Goal: Information Seeking & Learning: Learn about a topic

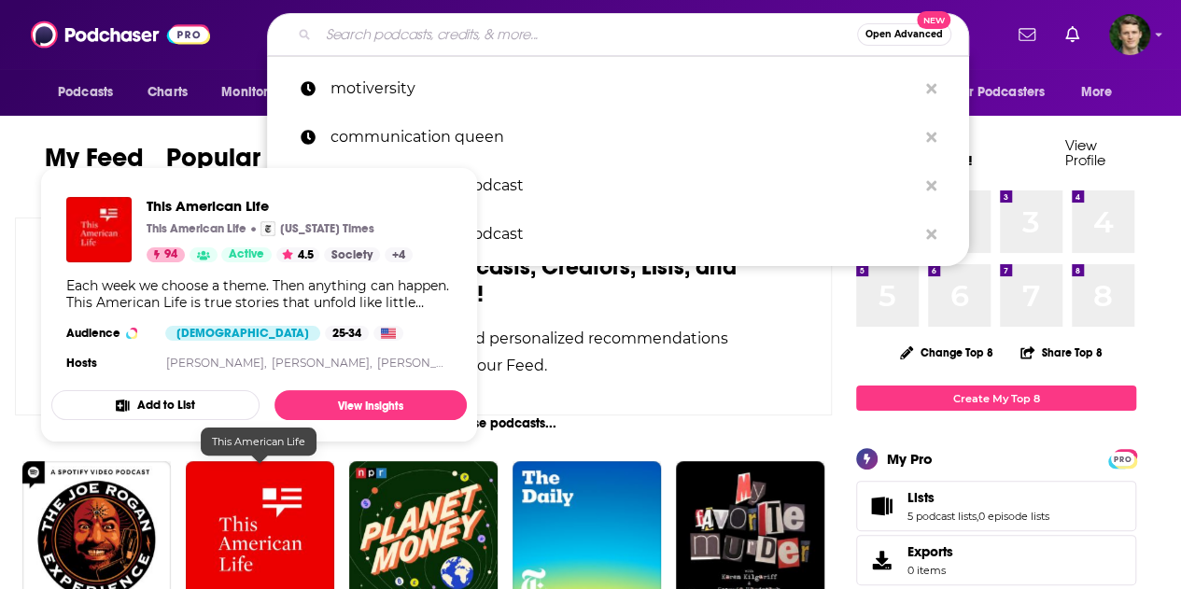
click at [463, 37] on input "Search podcasts, credits, & more..." at bounding box center [587, 35] width 539 height 30
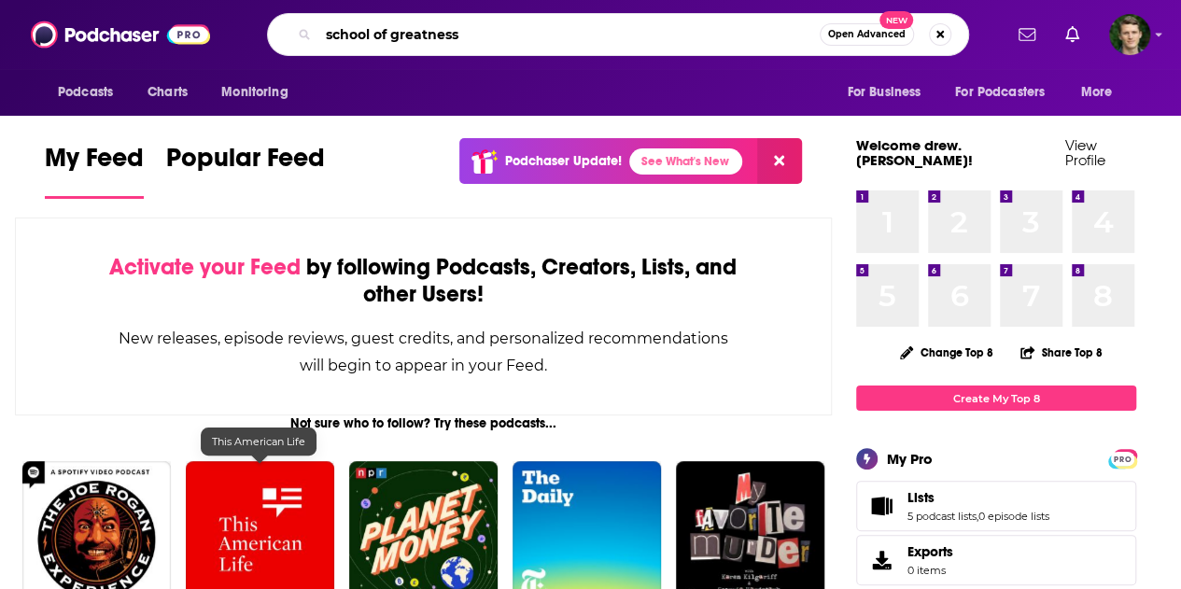
type input "school of greatness"
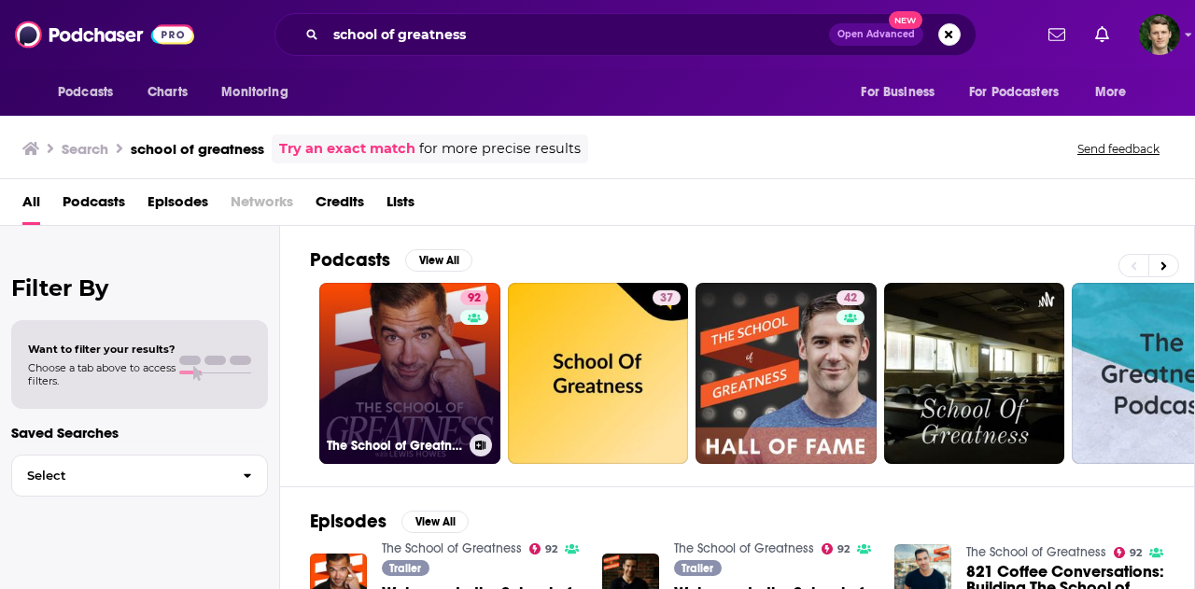
click at [435, 329] on link "92 The School of Greatness" at bounding box center [409, 373] width 181 height 181
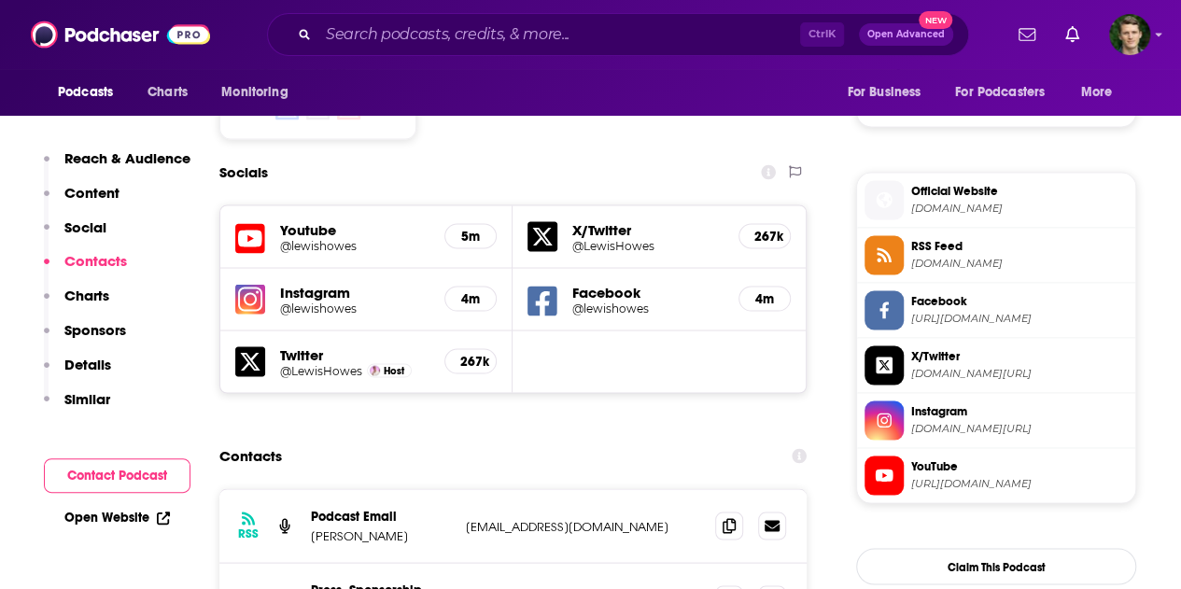
scroll to position [1680, 0]
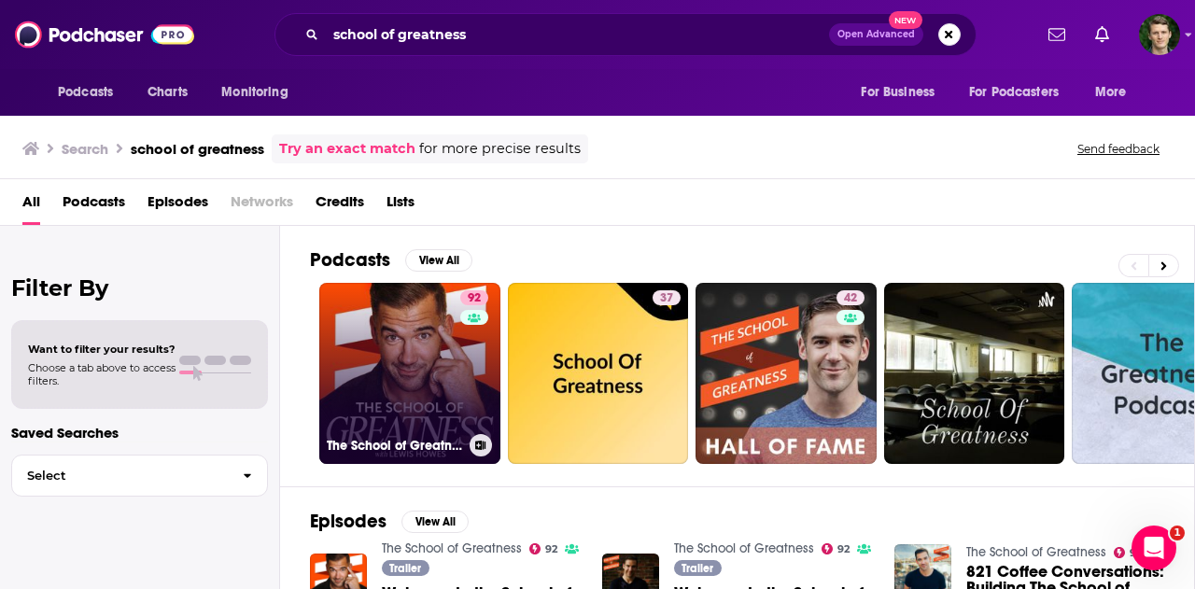
click at [422, 372] on link "92 The School of Greatness" at bounding box center [409, 373] width 181 height 181
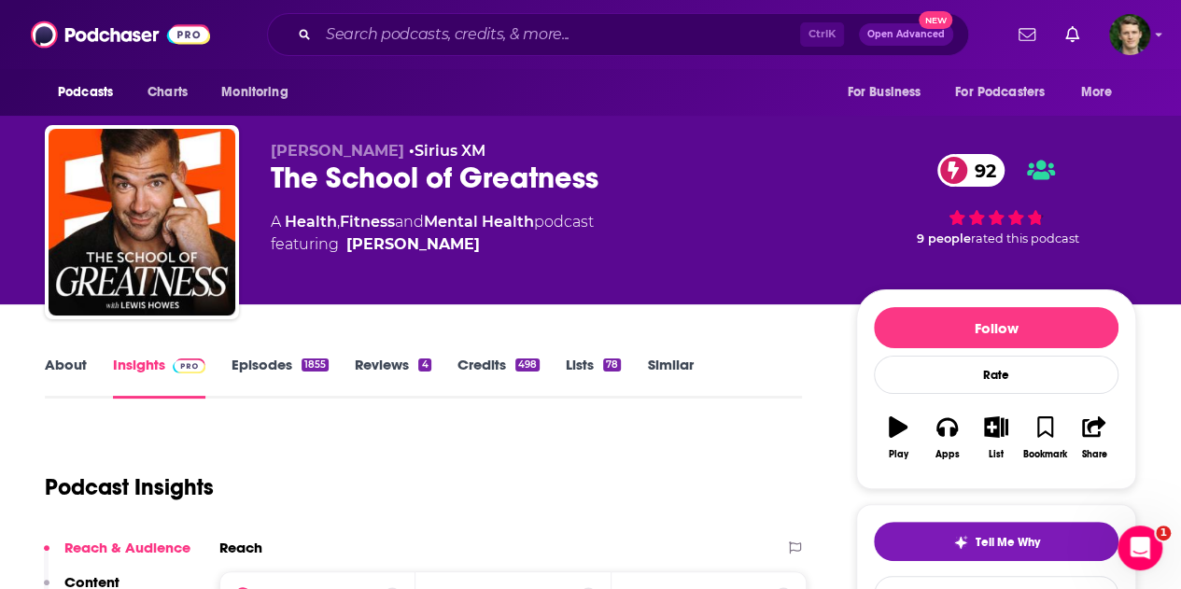
click at [463, 221] on link "Mental Health" at bounding box center [479, 222] width 110 height 18
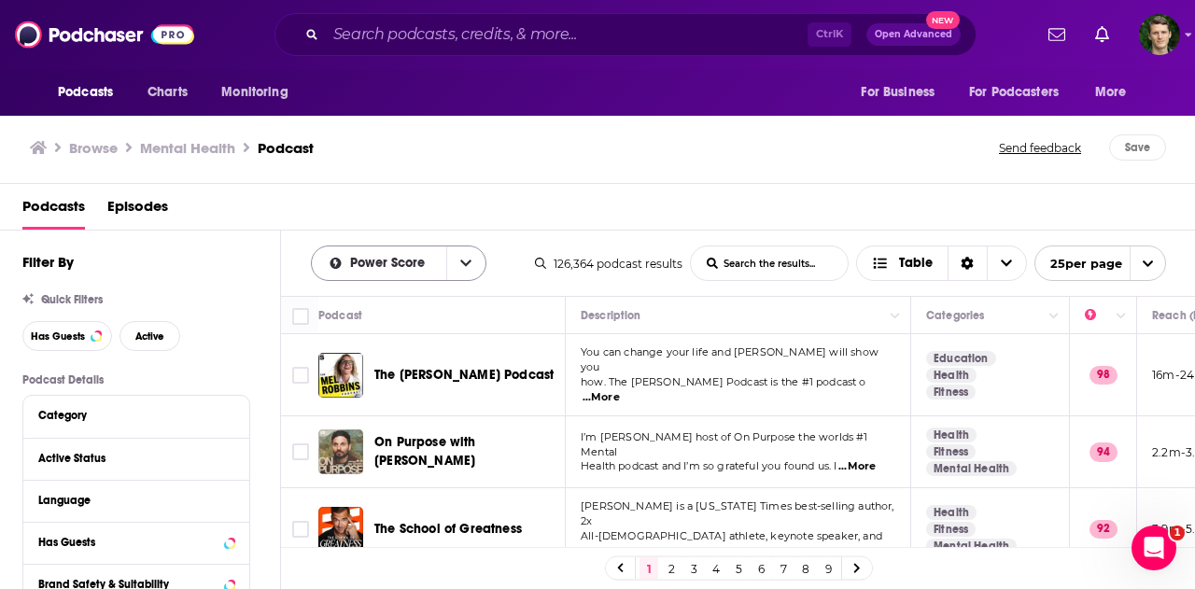
click at [423, 253] on div "Power Score" at bounding box center [398, 262] width 175 height 35
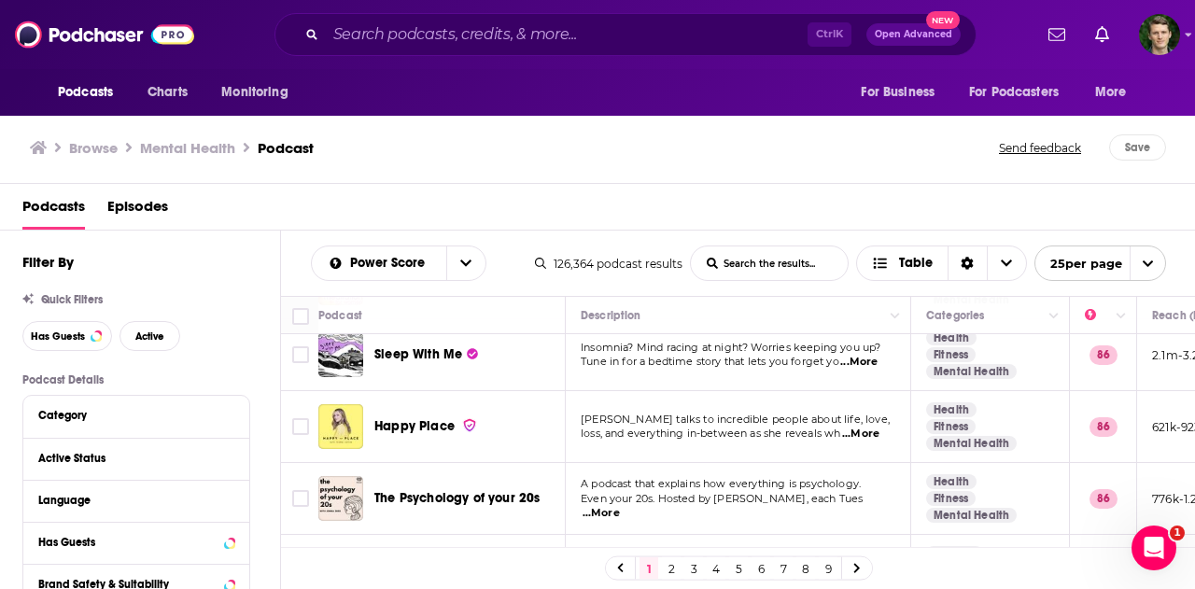
scroll to position [653, 0]
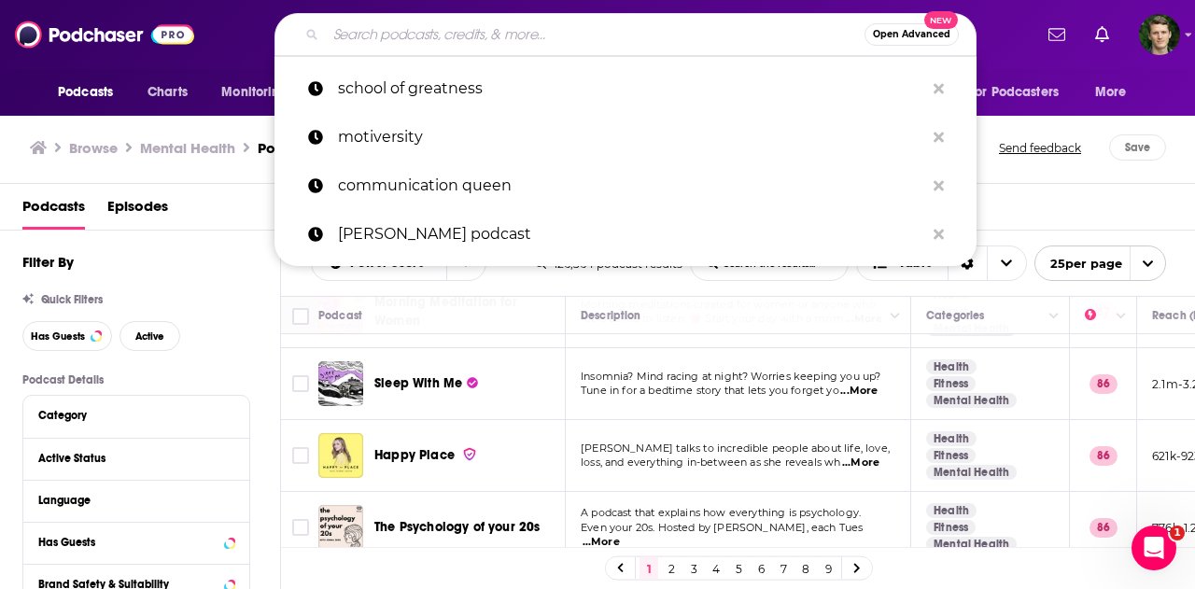
click at [420, 46] on input "Search podcasts, credits, & more..." at bounding box center [595, 35] width 539 height 30
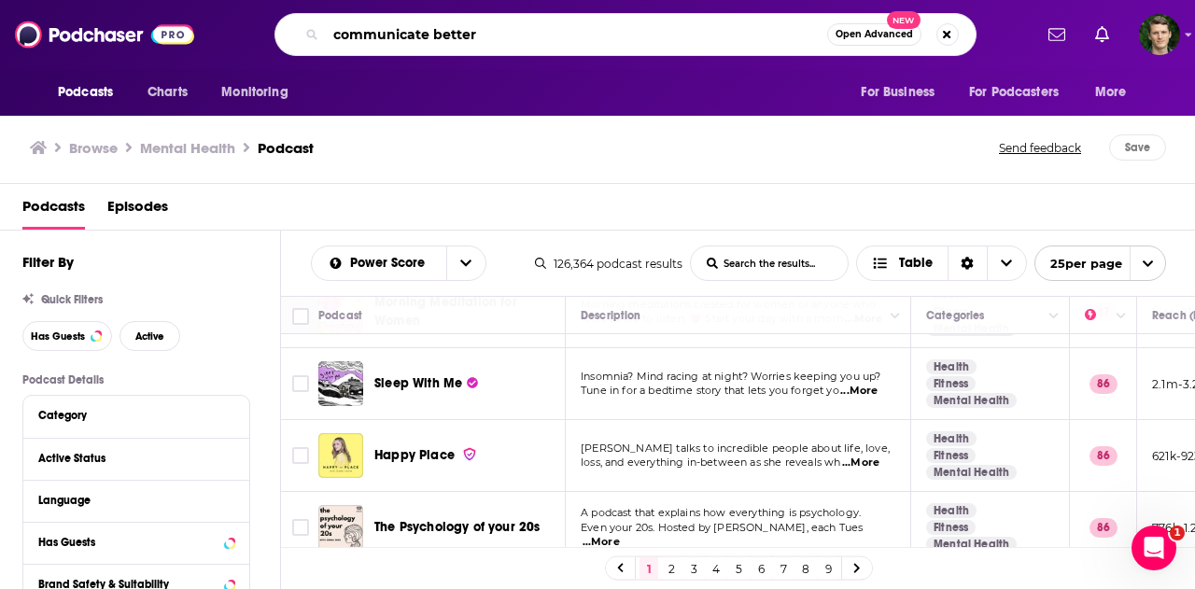
type input "communicate better"
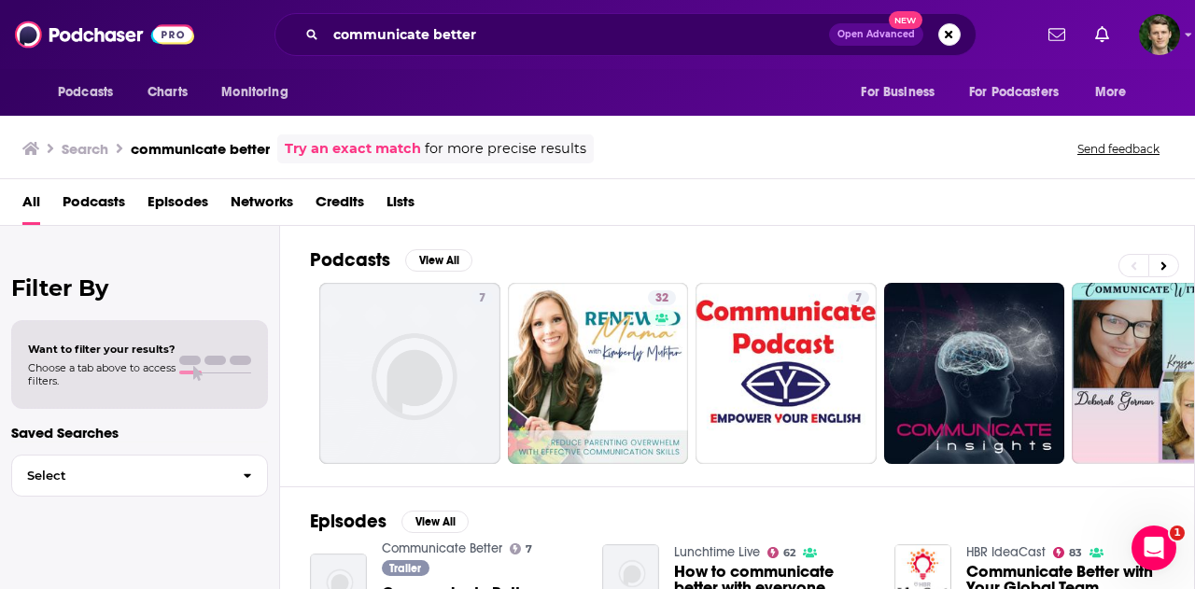
click at [161, 189] on span "Episodes" at bounding box center [177, 206] width 61 height 38
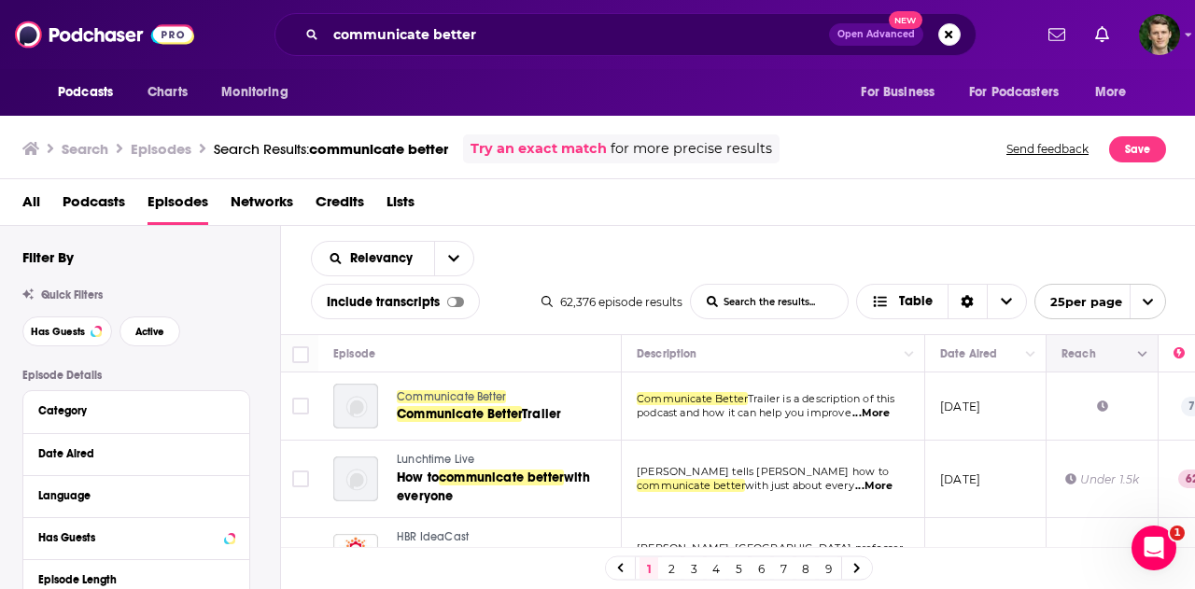
click at [1101, 351] on icon "Move" at bounding box center [1100, 354] width 15 height 6
click at [1142, 357] on icon "Column Actions" at bounding box center [1142, 354] width 9 height 11
click at [669, 259] on div at bounding box center [597, 294] width 1195 height 589
click at [448, 267] on button "open menu" at bounding box center [453, 259] width 39 height 34
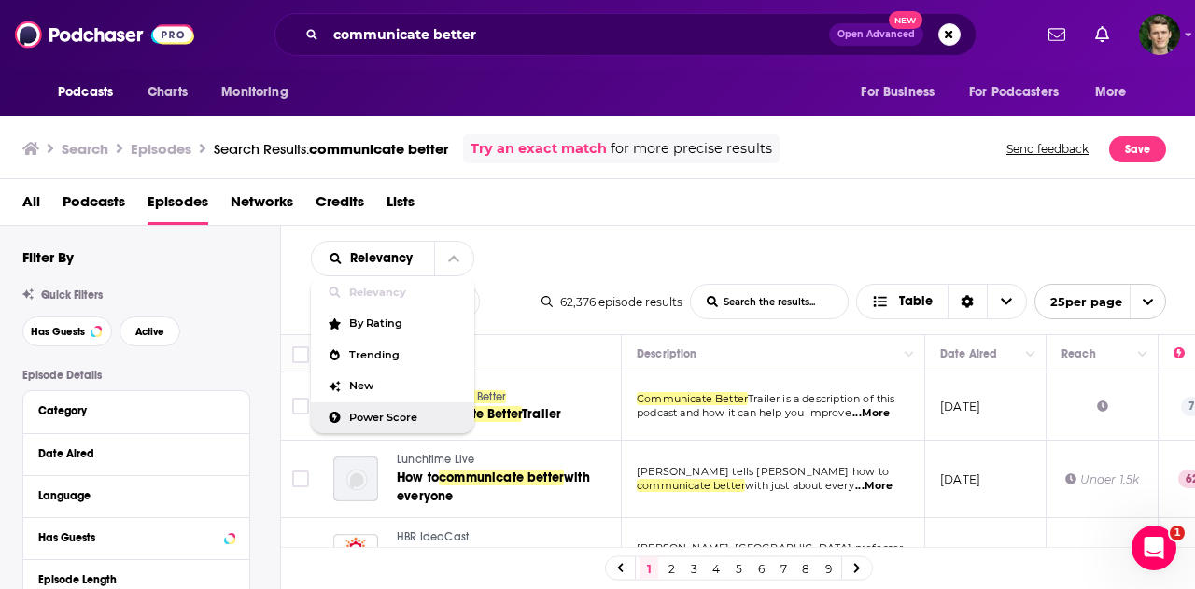
click at [370, 413] on span "Power Score" at bounding box center [404, 418] width 110 height 10
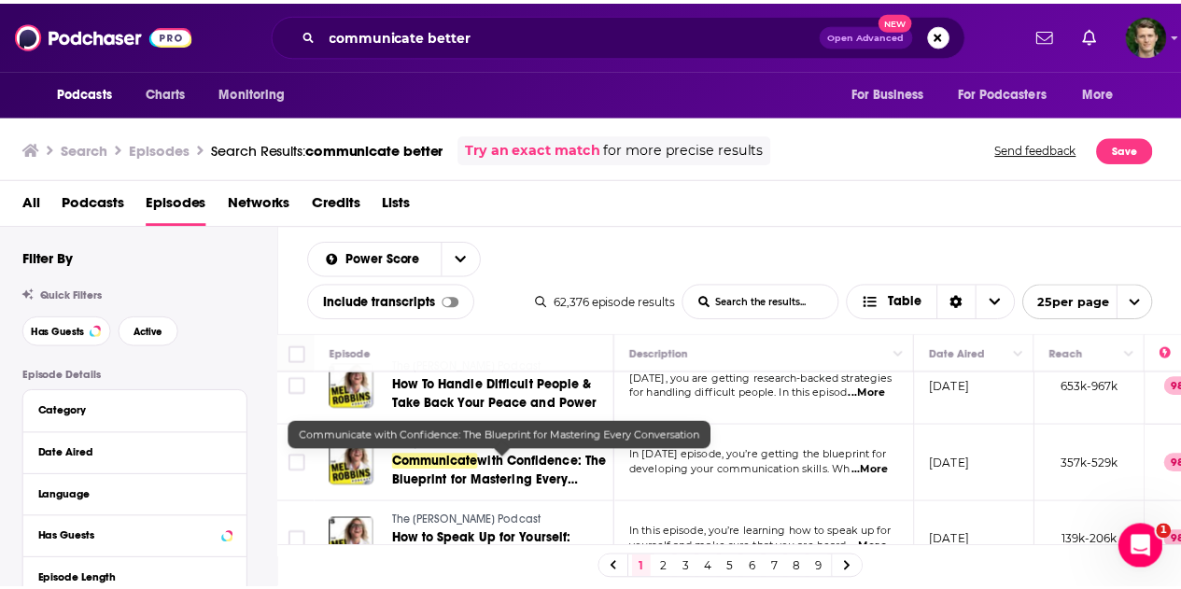
scroll to position [93, 0]
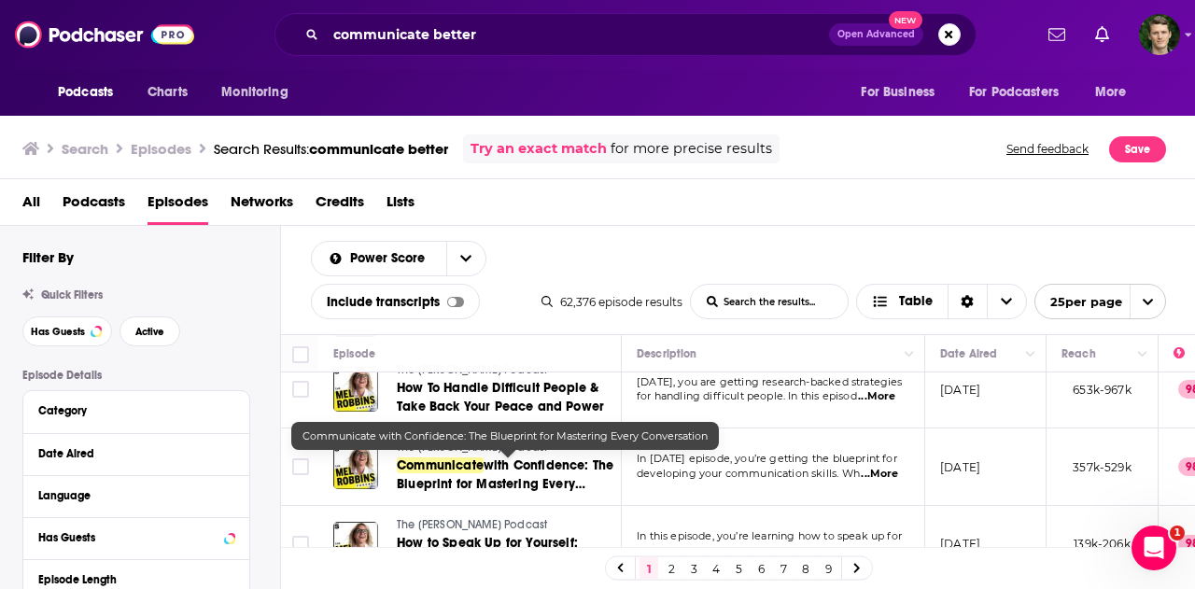
click at [512, 458] on span "with Confidence: The Blueprint for Mastering Every Conversation" at bounding box center [505, 483] width 217 height 53
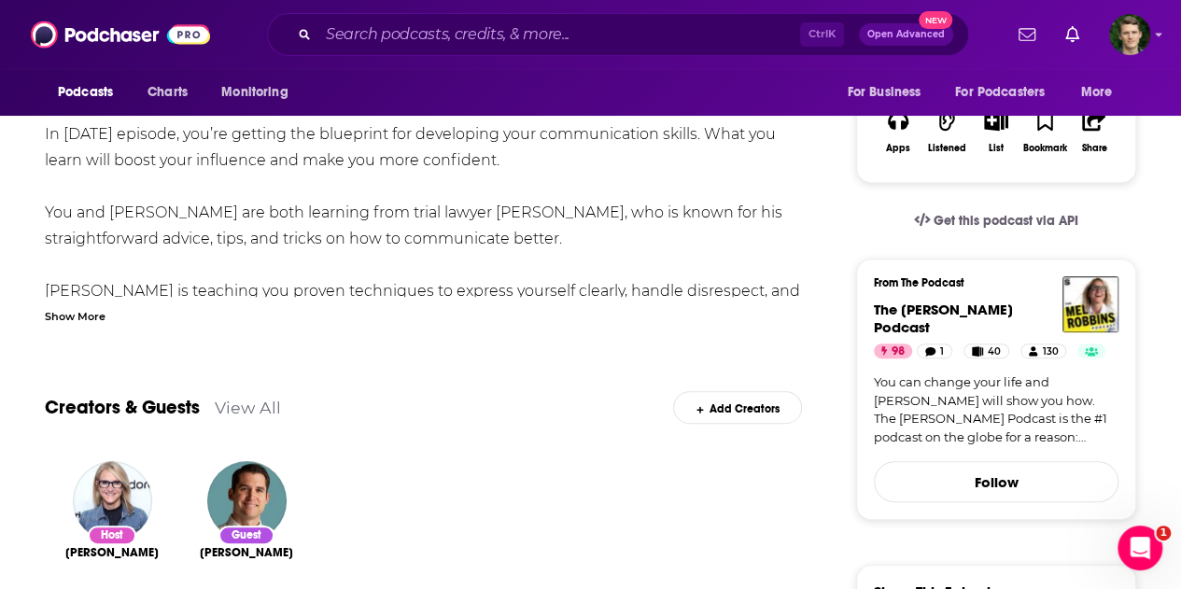
scroll to position [373, 0]
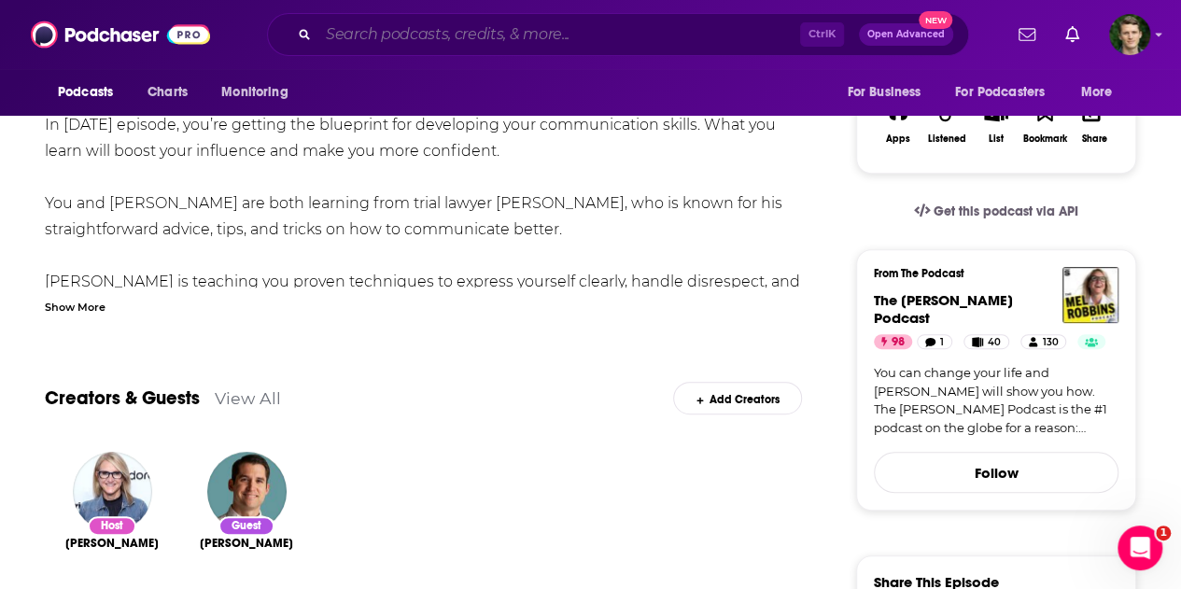
click at [426, 42] on input "Search podcasts, credits, & more..." at bounding box center [559, 35] width 482 height 30
paste input "Getting to Yes, And Podcast"
type input "Getting to Yes, And Podcast"
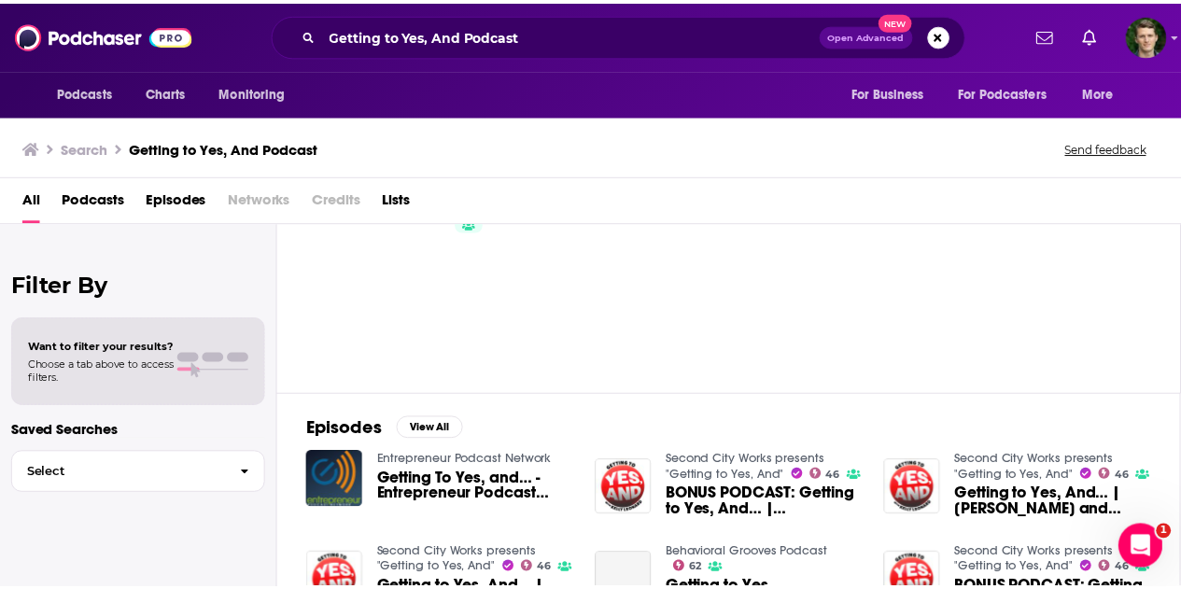
scroll to position [187, 0]
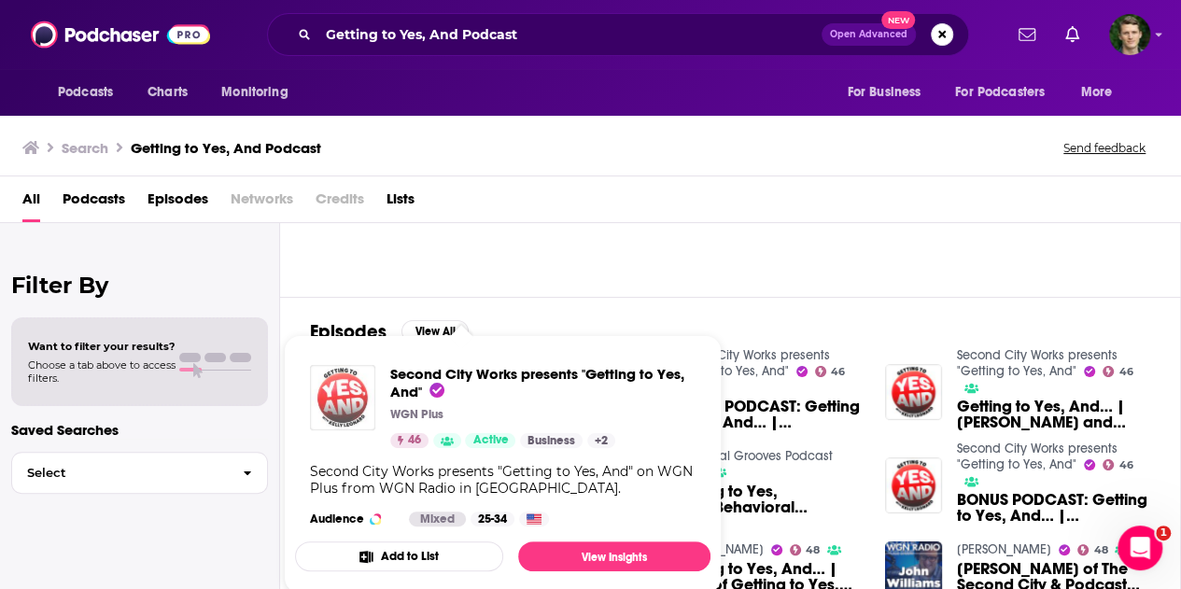
click at [347, 391] on img "Show Podcast Details" at bounding box center [342, 397] width 65 height 65
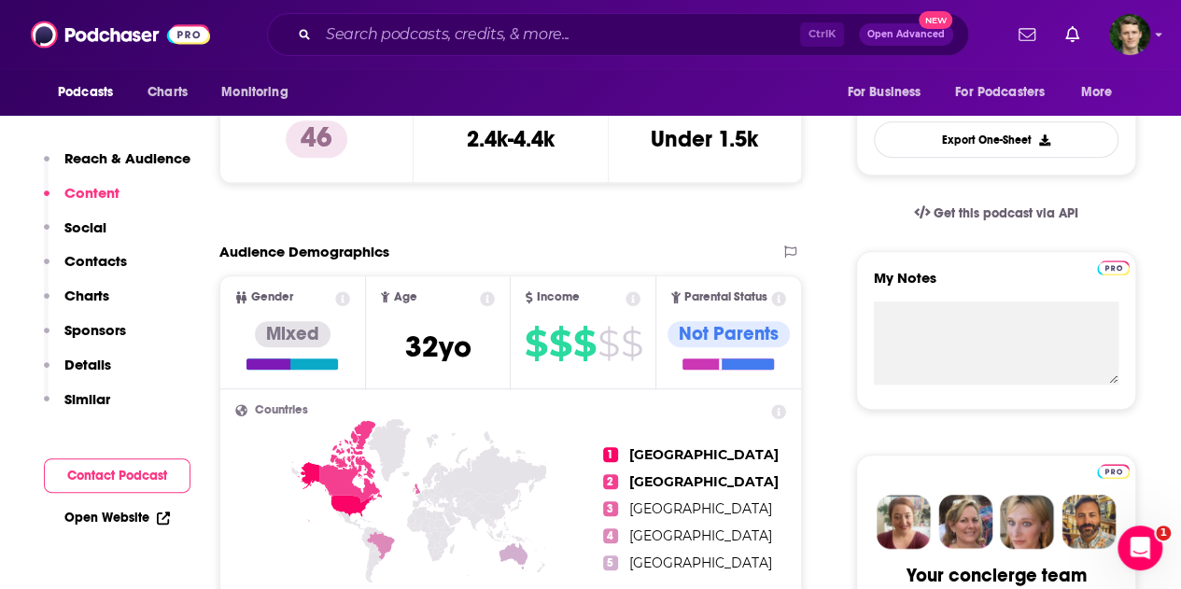
scroll to position [373, 0]
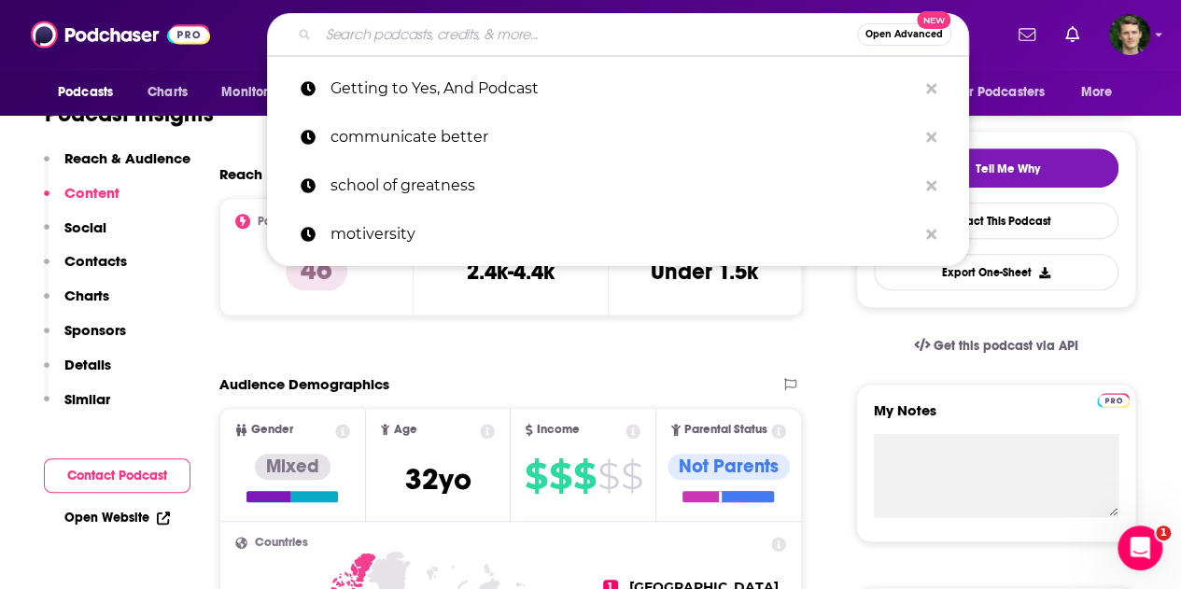
click at [380, 23] on input "Search podcasts, credits, & more..." at bounding box center [587, 35] width 539 height 30
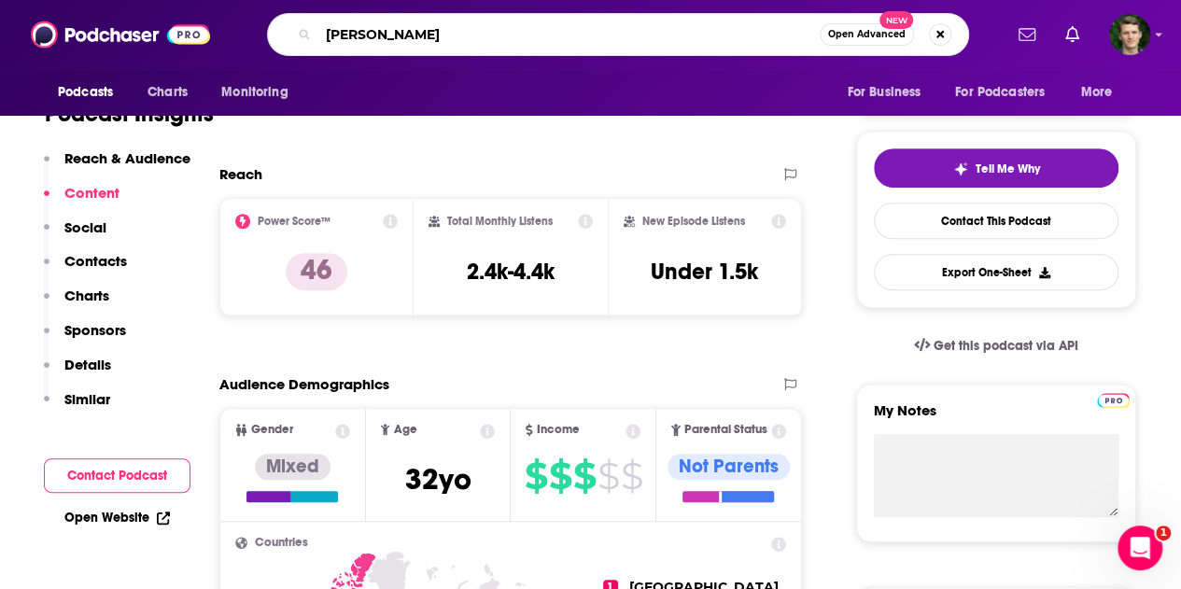
type input "[PERSON_NAME]"
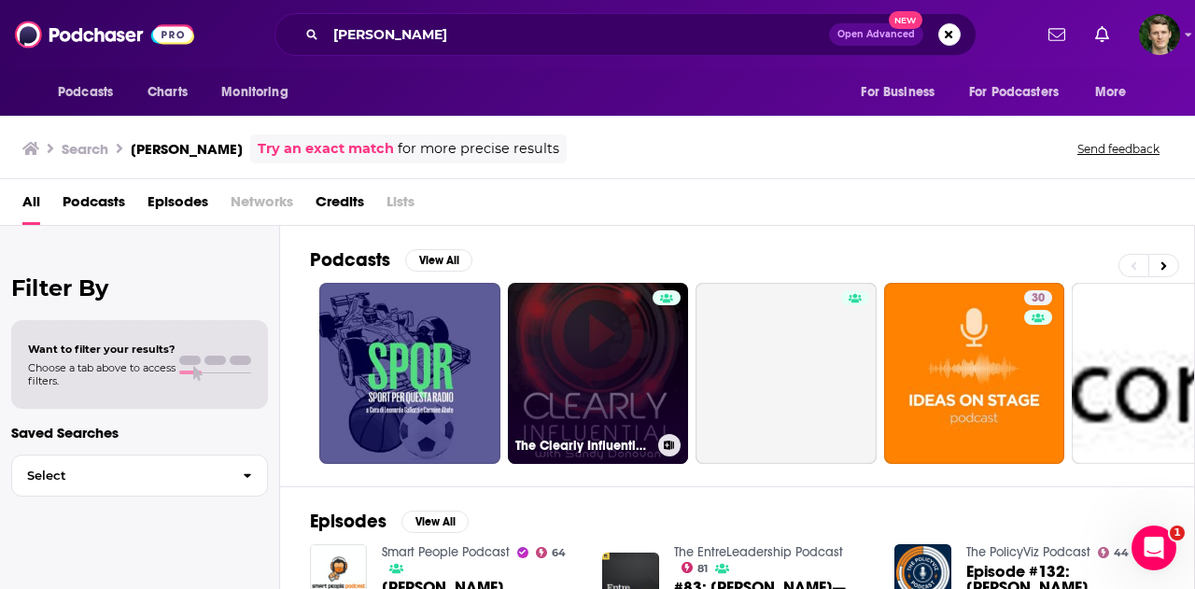
scroll to position [187, 0]
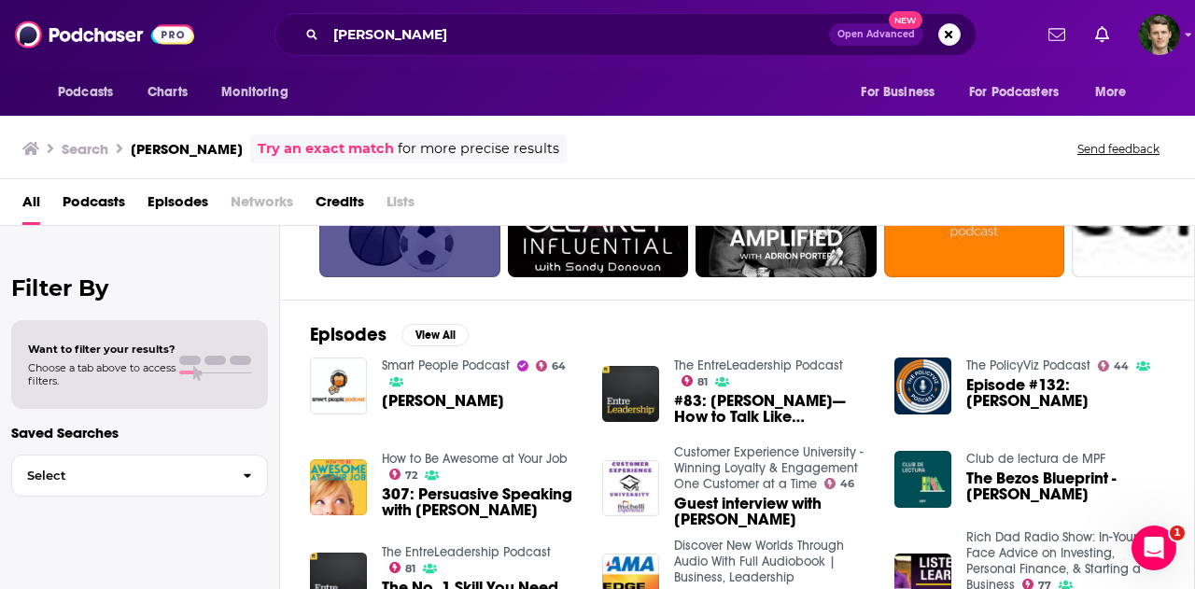
click at [193, 204] on span "Episodes" at bounding box center [177, 206] width 61 height 38
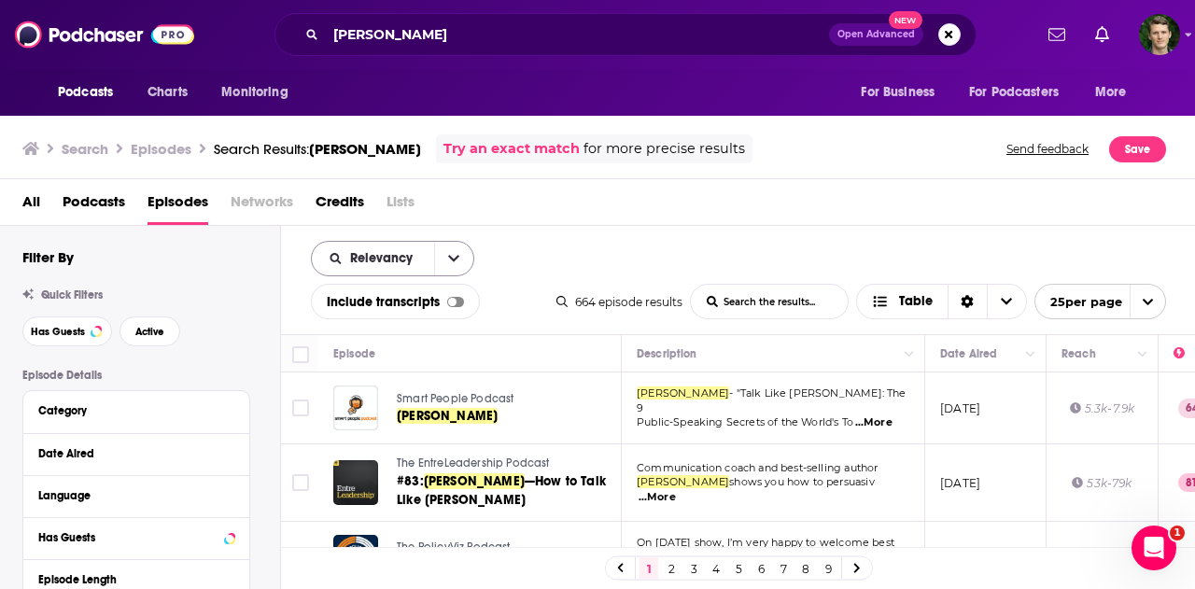
click at [438, 255] on button "open menu" at bounding box center [453, 259] width 39 height 34
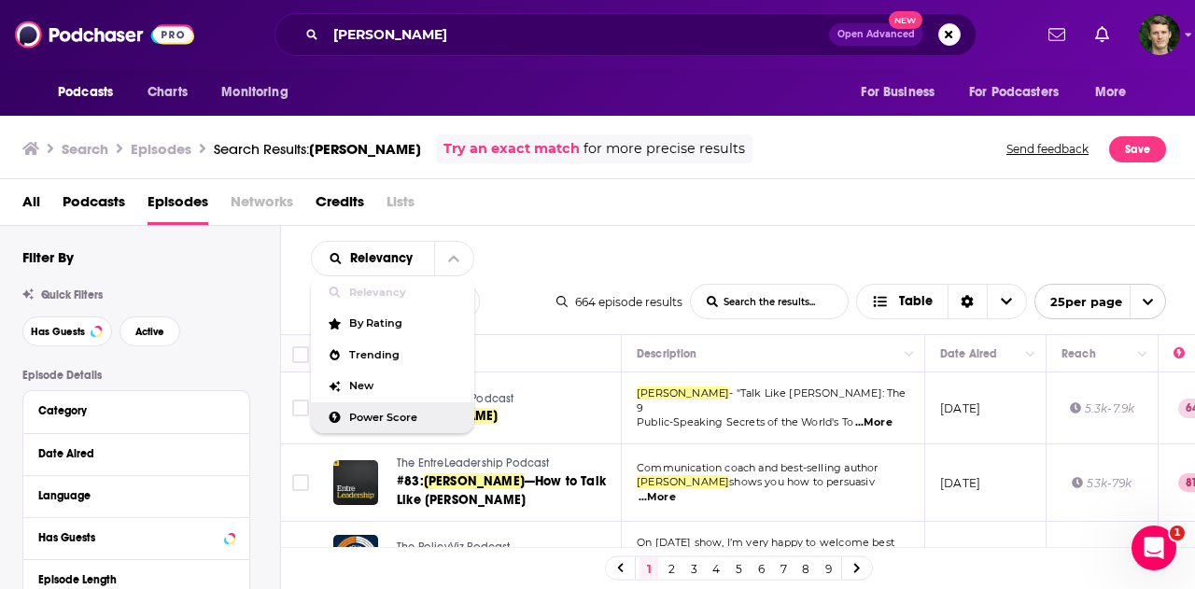
click at [373, 418] on span "Power Score" at bounding box center [404, 418] width 110 height 10
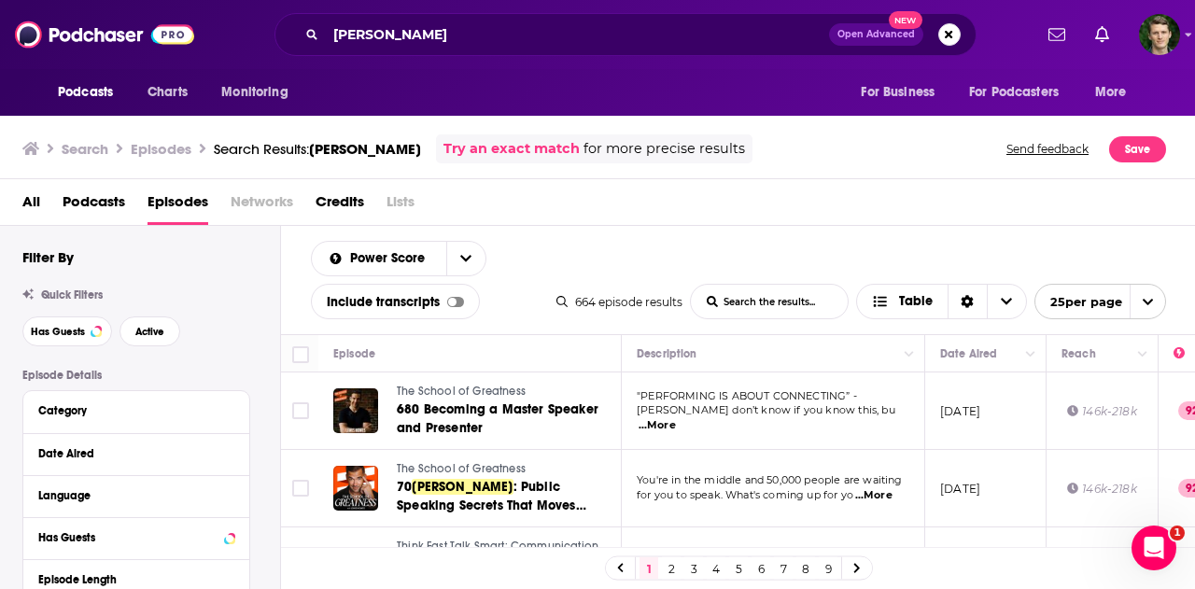
click at [676, 418] on span "...More" at bounding box center [656, 425] width 37 height 15
click at [1018, 219] on div "All Podcasts Episodes Networks Credits Lists" at bounding box center [601, 206] width 1158 height 38
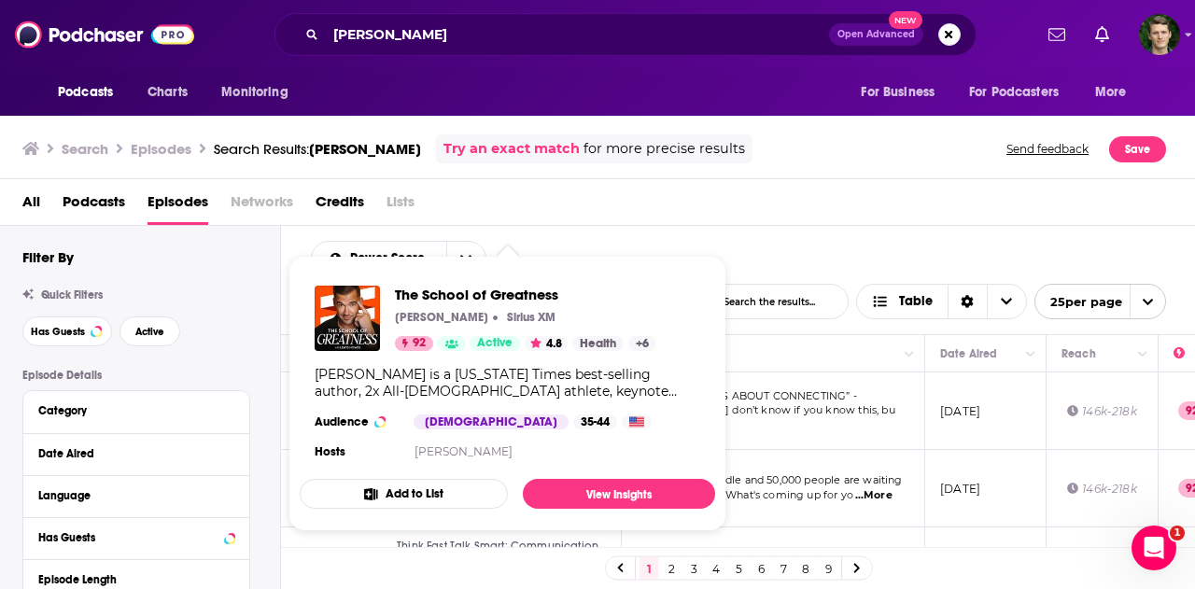
click at [407, 386] on div "[PERSON_NAME] is a [US_STATE] Times best-selling author, 2x All-[DEMOGRAPHIC_DA…" at bounding box center [507, 383] width 385 height 34
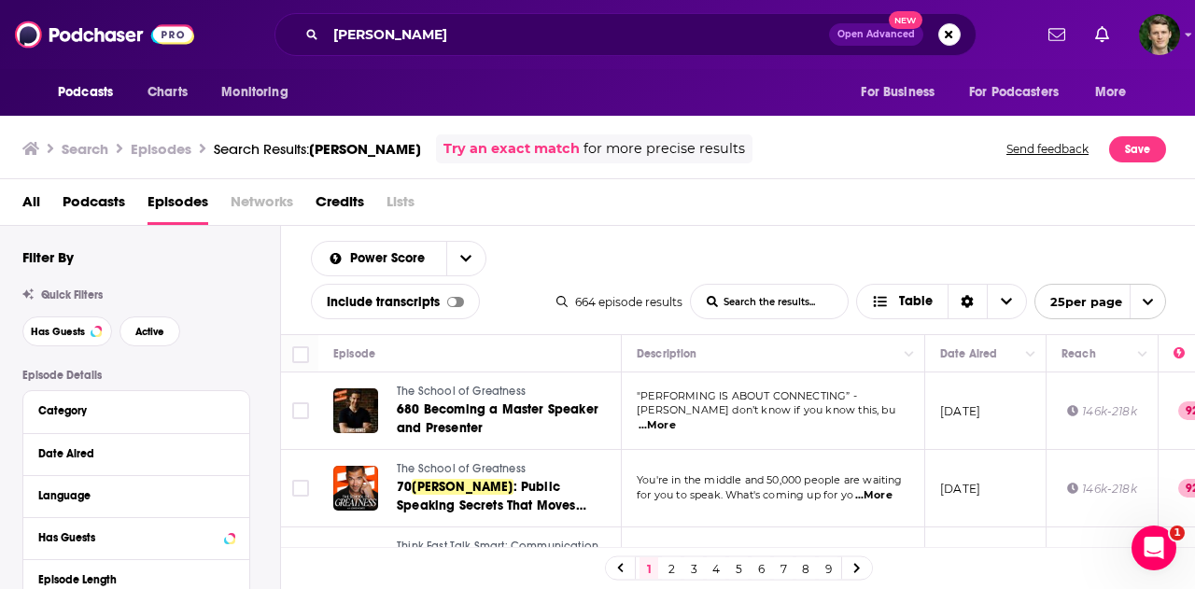
click at [466, 387] on div "Podcasts Charts Monitoring carmine gallo Open Advanced New For Business For Pod…" at bounding box center [597, 294] width 1195 height 589
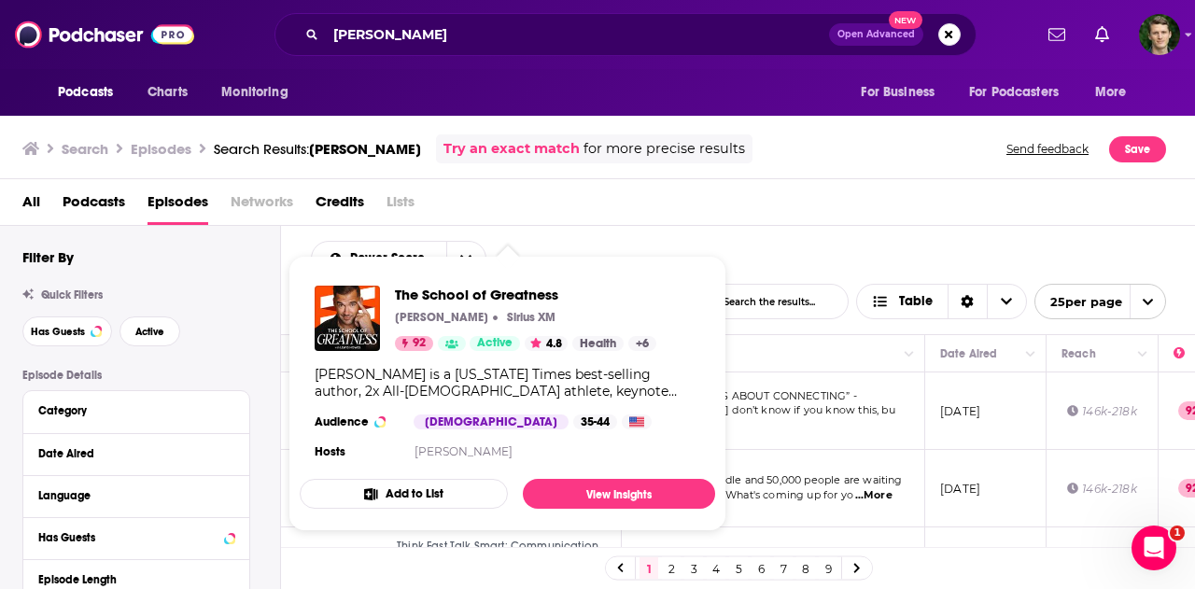
click at [770, 188] on div "All Podcasts Episodes Networks Credits Lists" at bounding box center [601, 206] width 1158 height 38
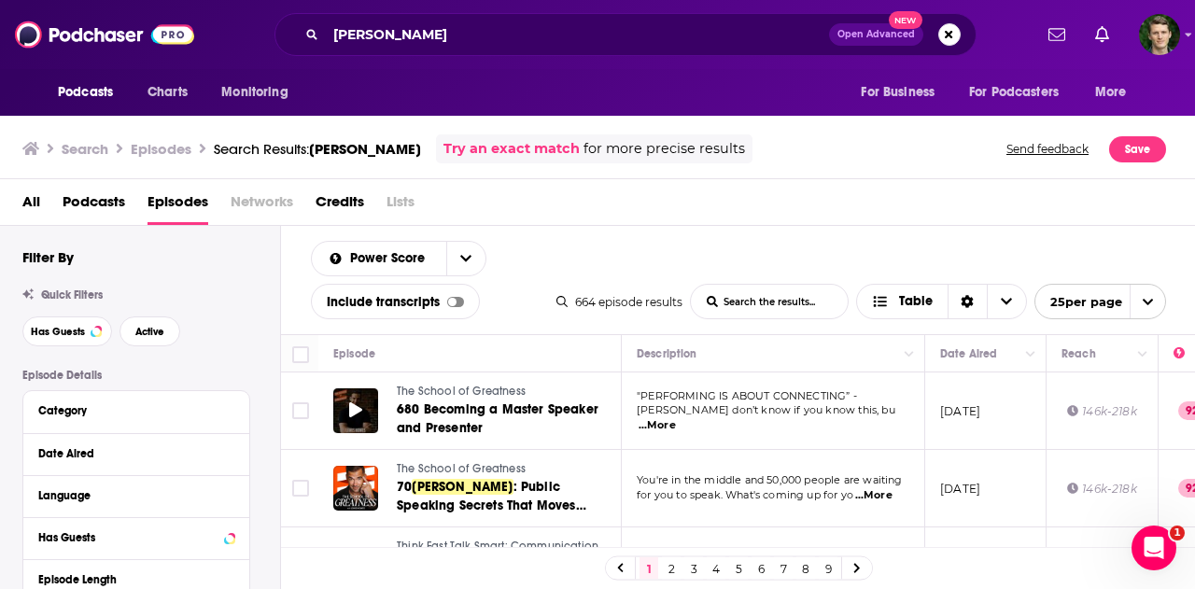
click at [343, 398] on div at bounding box center [355, 410] width 45 height 45
click at [363, 405] on div at bounding box center [355, 410] width 45 height 45
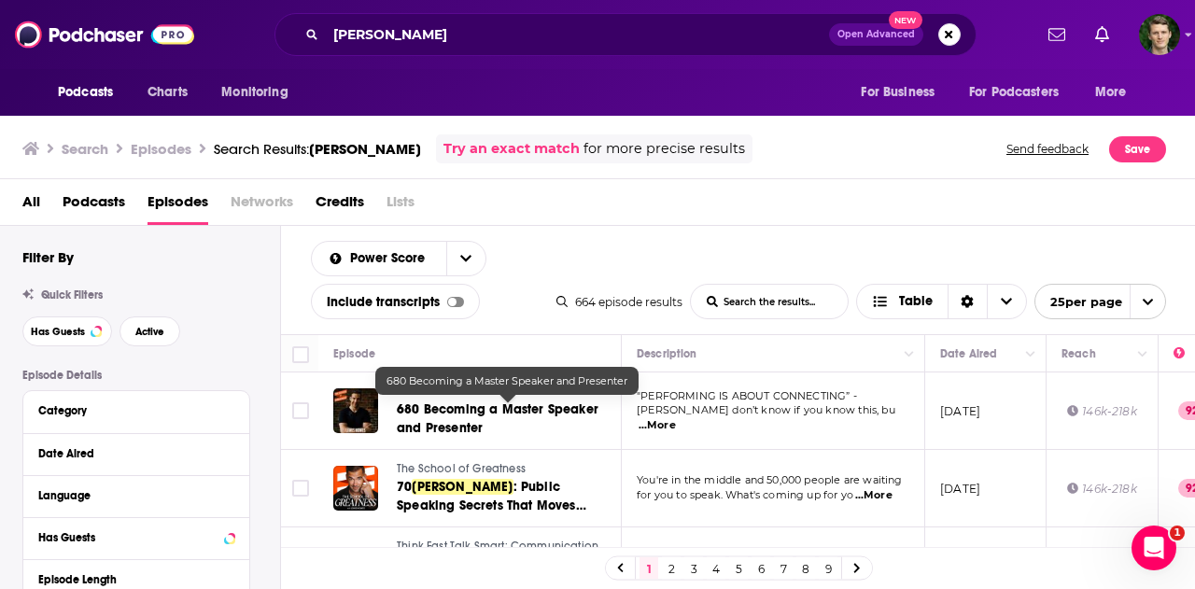
click at [881, 197] on div "All Podcasts Episodes Networks Credits Lists" at bounding box center [601, 206] width 1158 height 38
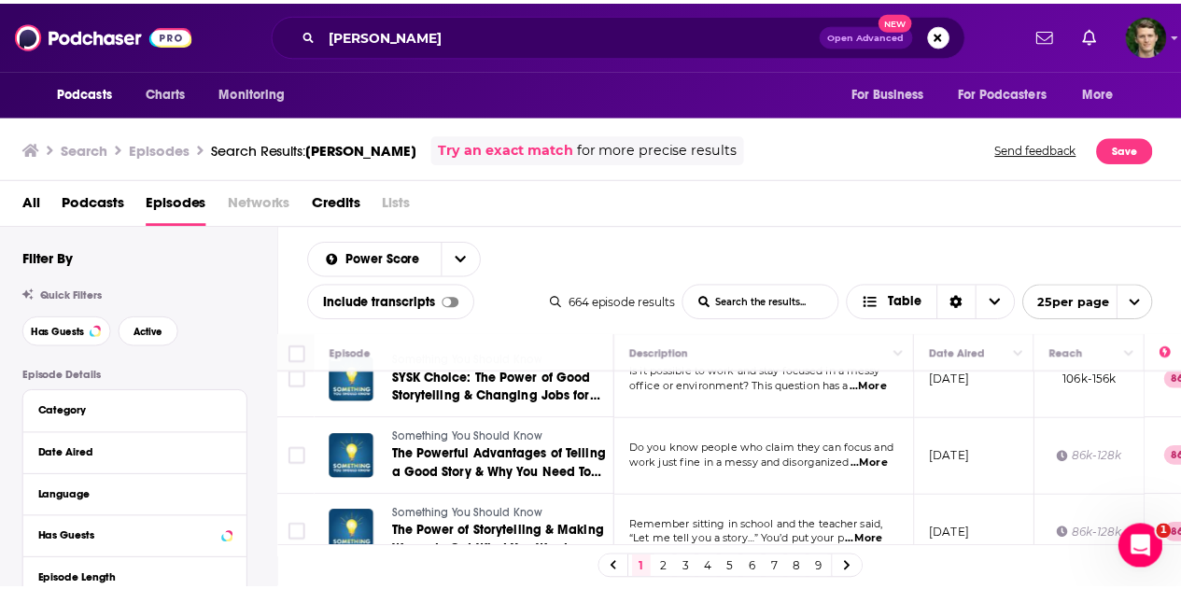
scroll to position [280, 0]
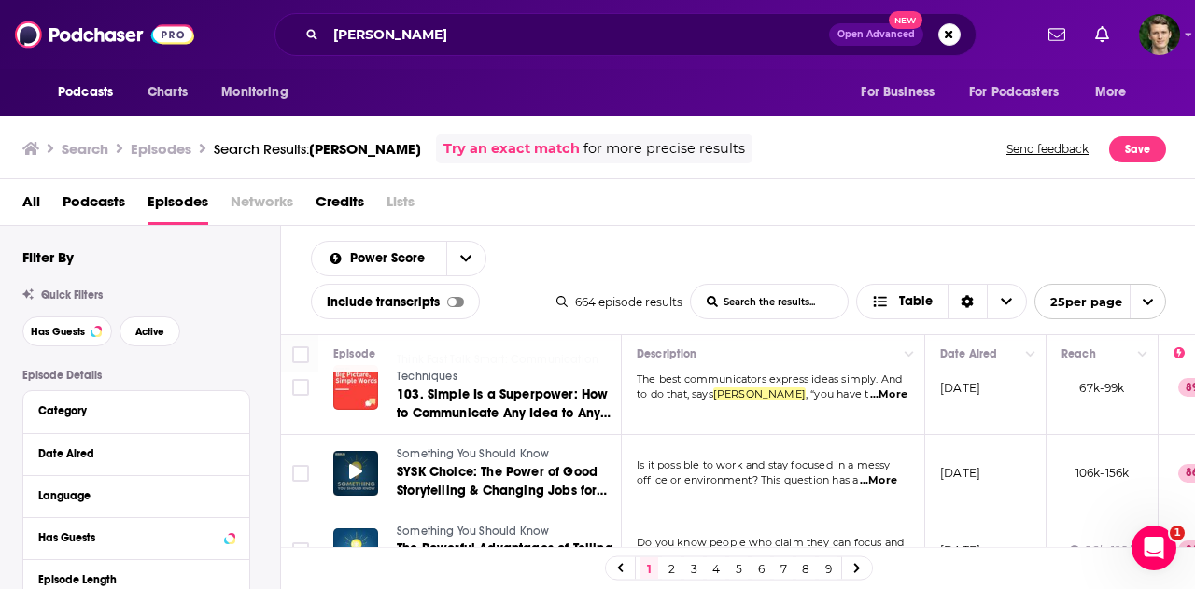
click at [360, 462] on span at bounding box center [355, 472] width 13 height 21
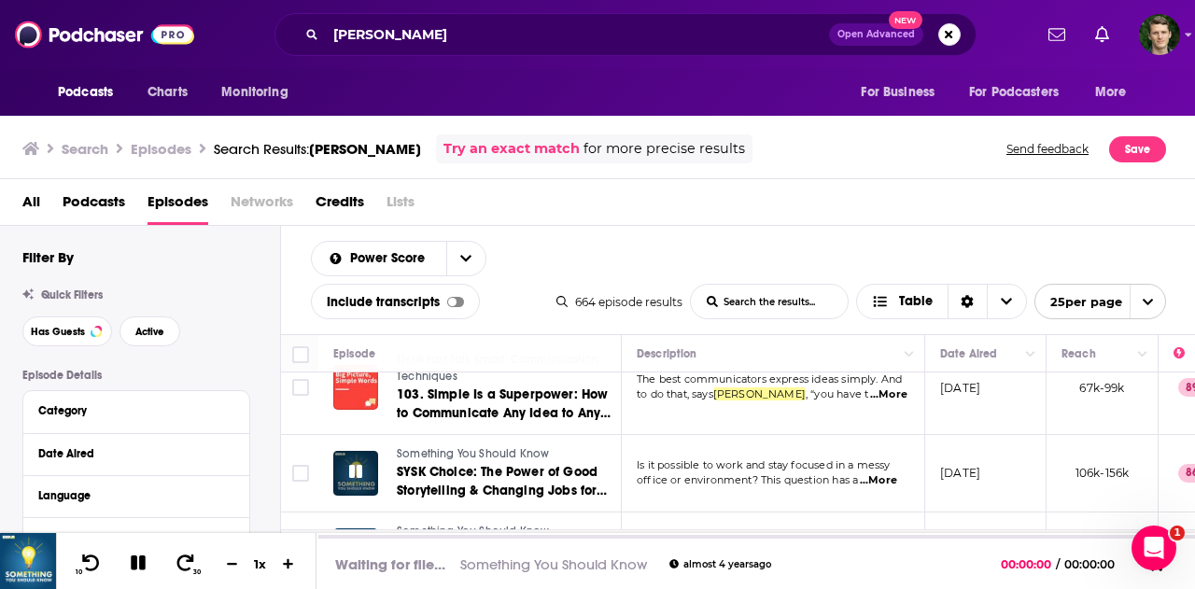
click at [358, 465] on icon at bounding box center [355, 471] width 13 height 13
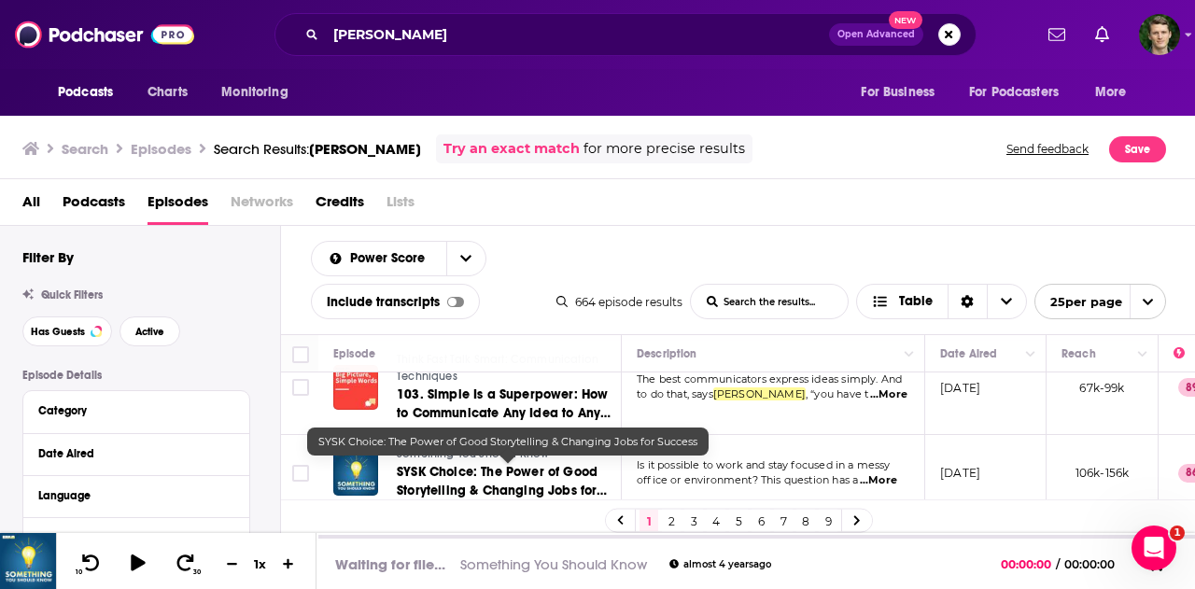
click at [480, 475] on span "SYSK Choice: The Power of Good Storytelling & Changing Jobs for Success" at bounding box center [502, 490] width 210 height 53
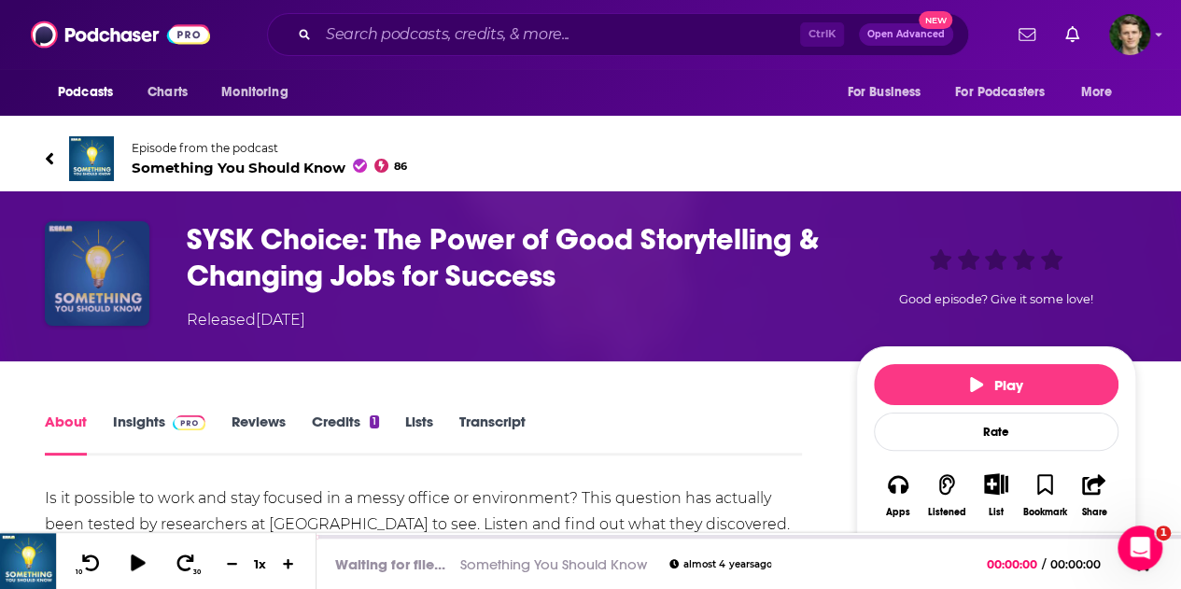
click at [80, 260] on img "SYSK Choice: The Power of Good Storytelling & Changing Jobs for Success" at bounding box center [97, 273] width 105 height 105
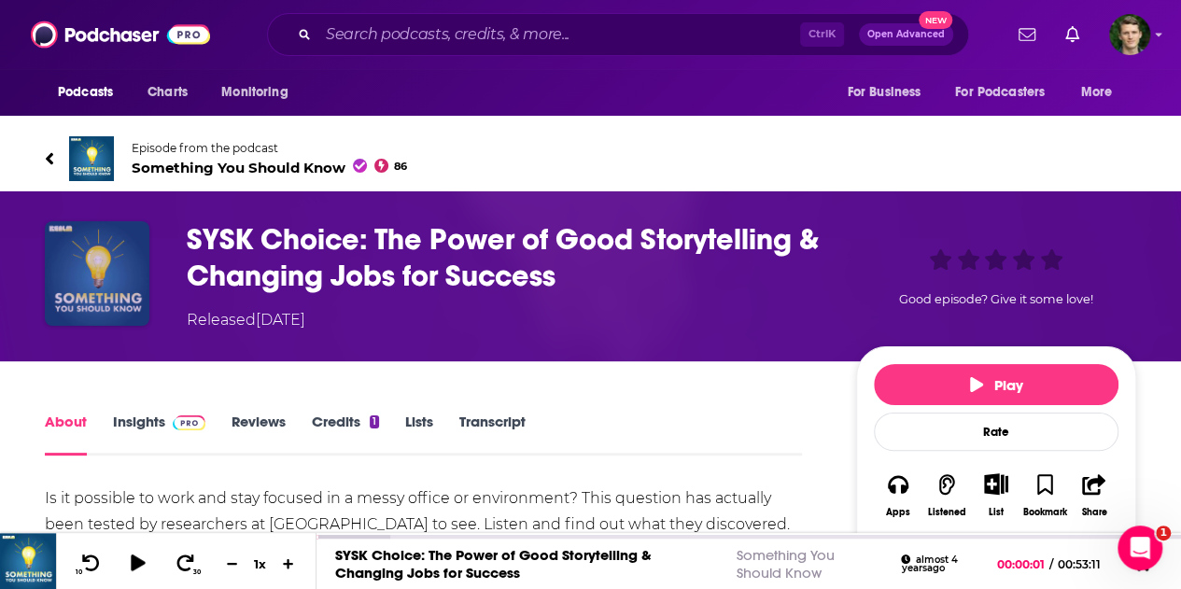
click at [119, 244] on img "SYSK Choice: The Power of Good Storytelling & Changing Jobs for Success" at bounding box center [97, 273] width 105 height 105
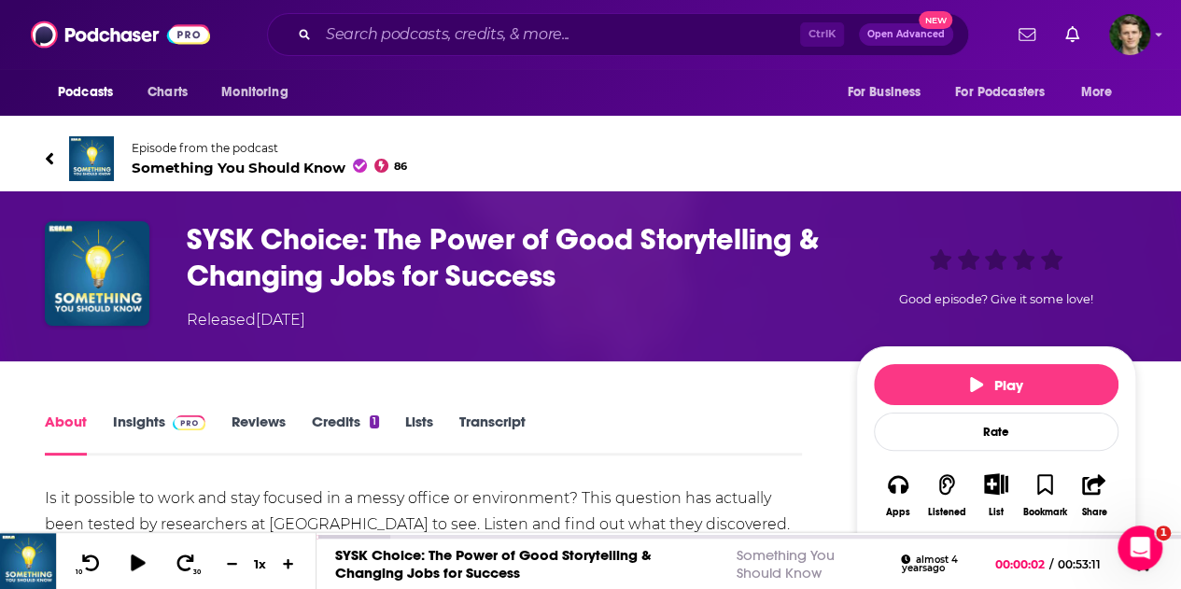
click at [377, 259] on h1 "SYSK Choice: The Power of Good Storytelling & Changing Jobs for Success" at bounding box center [506, 257] width 639 height 73
click at [403, 279] on h1 "SYSK Choice: The Power of Good Storytelling & Changing Jobs for Success" at bounding box center [506, 257] width 639 height 73
click at [217, 159] on span "Something You Should Know 86" at bounding box center [269, 168] width 275 height 18
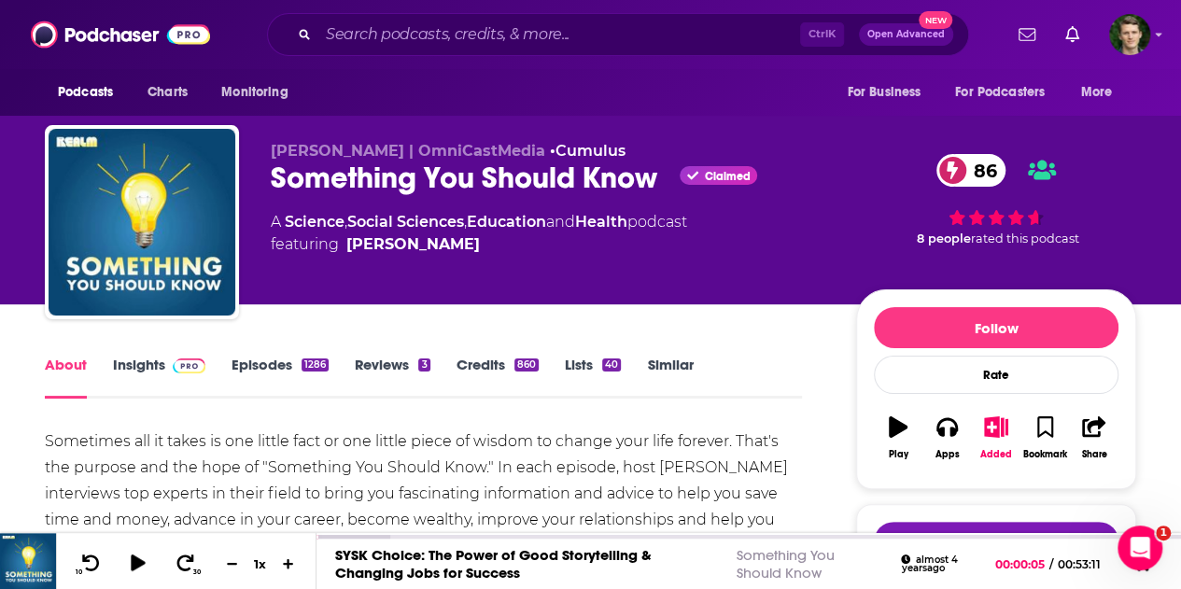
click at [158, 359] on link "Insights" at bounding box center [159, 377] width 92 height 43
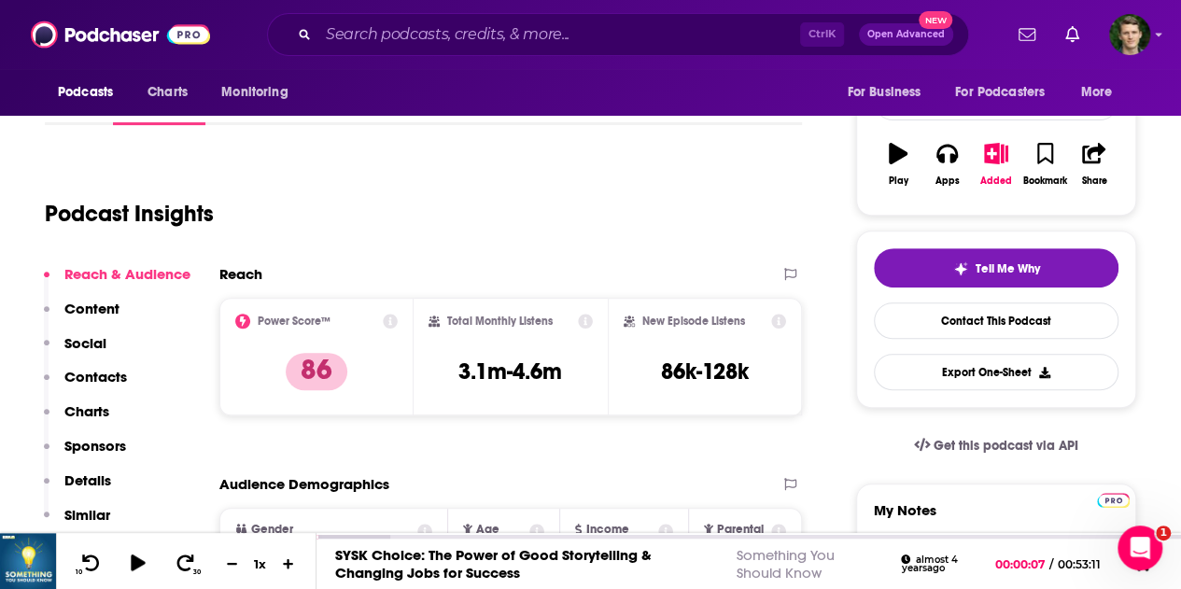
scroll to position [280, 0]
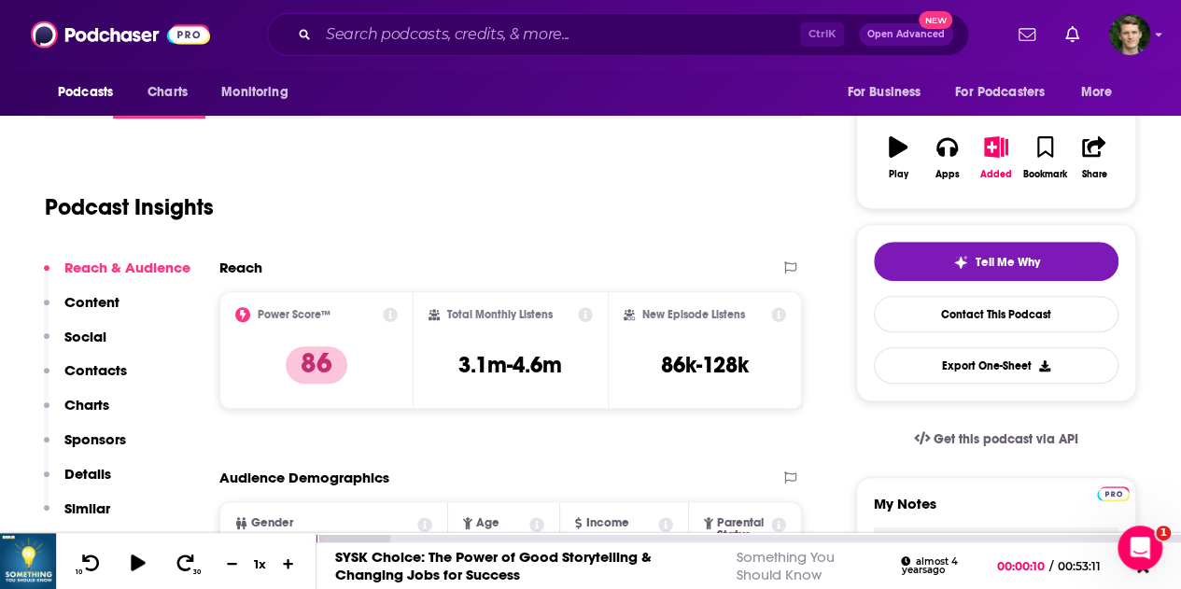
click at [1068, 575] on div "SYSK Choice: The Power of Good Storytelling & Changing Jobs for Success Somethi…" at bounding box center [748, 565] width 864 height 47
click at [1146, 572] on icon at bounding box center [1142, 567] width 13 height 13
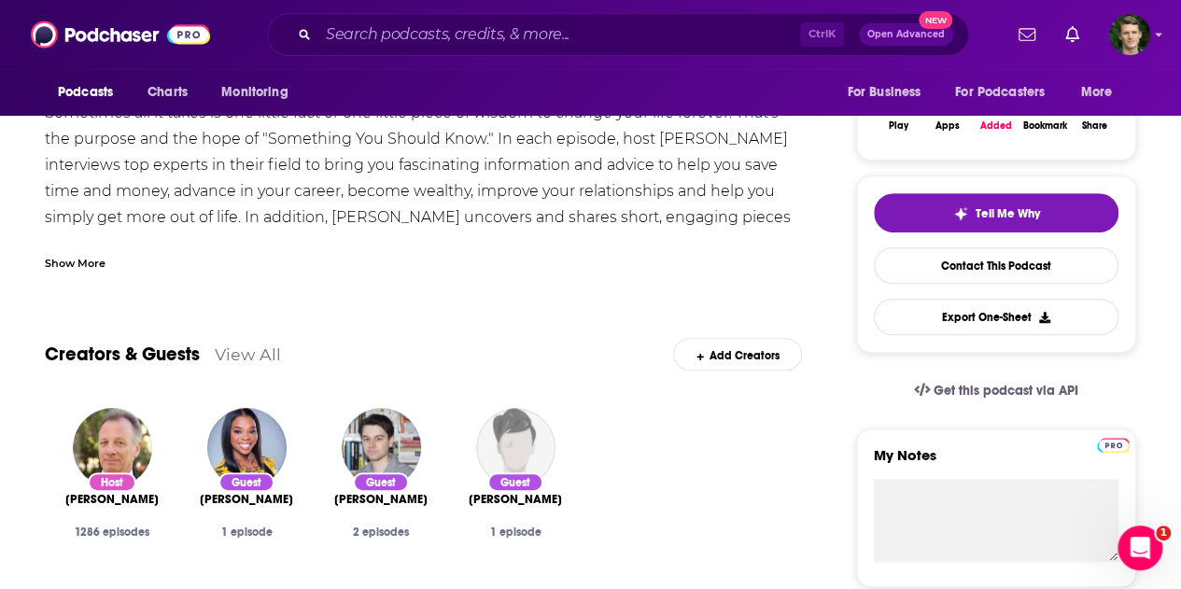
scroll to position [187, 0]
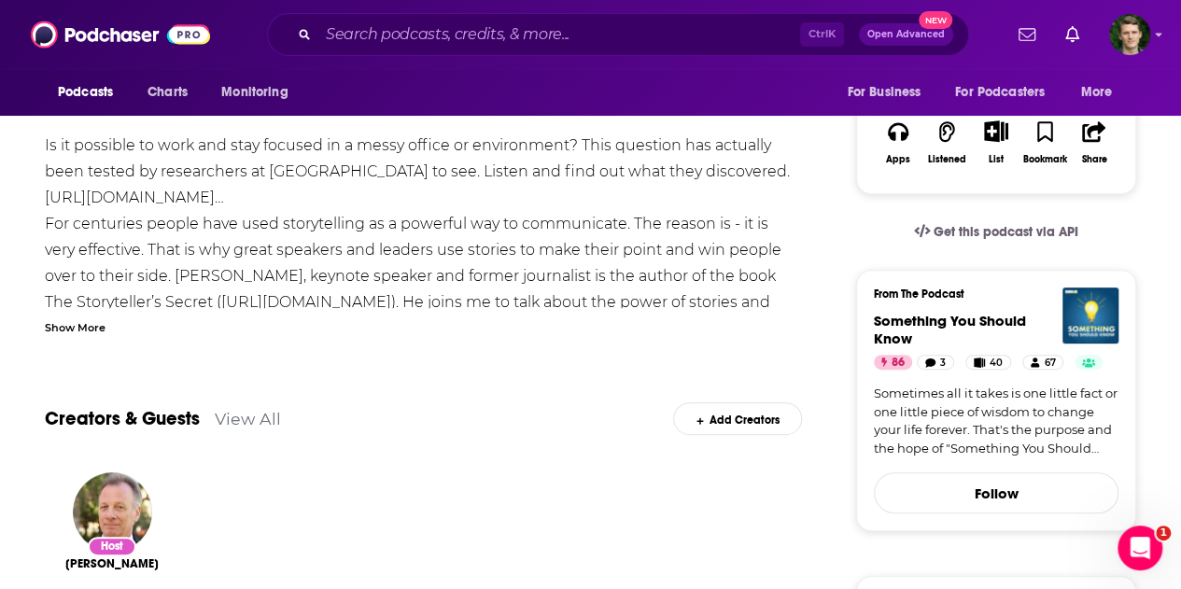
scroll to position [187, 0]
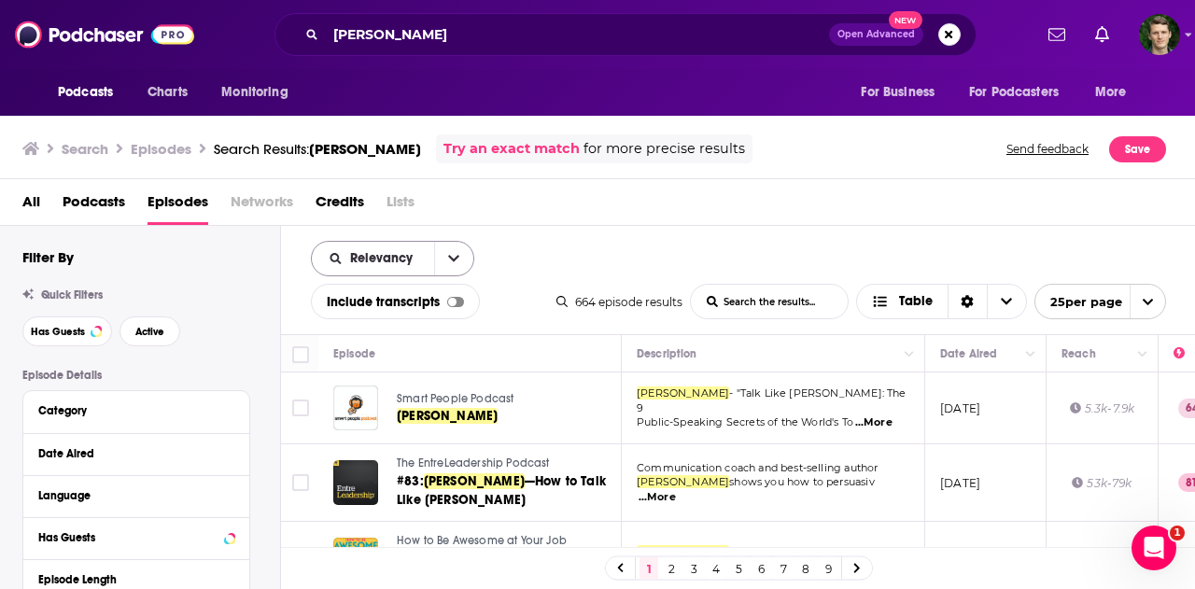
click at [386, 261] on span "Relevancy" at bounding box center [384, 258] width 69 height 13
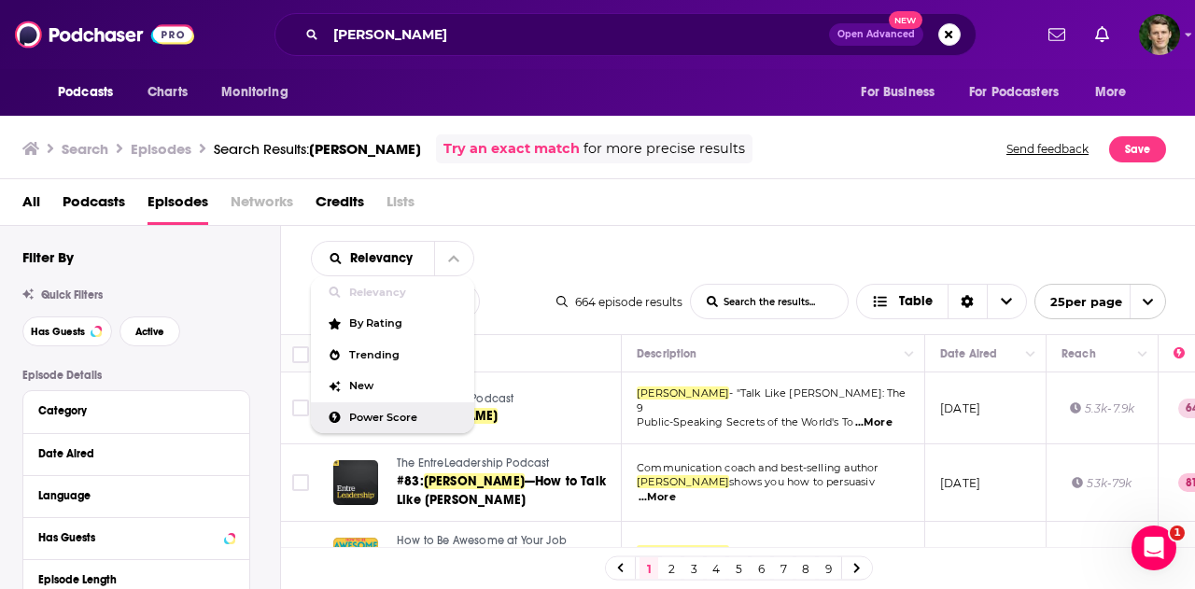
click at [369, 414] on span "Power Score" at bounding box center [404, 418] width 110 height 10
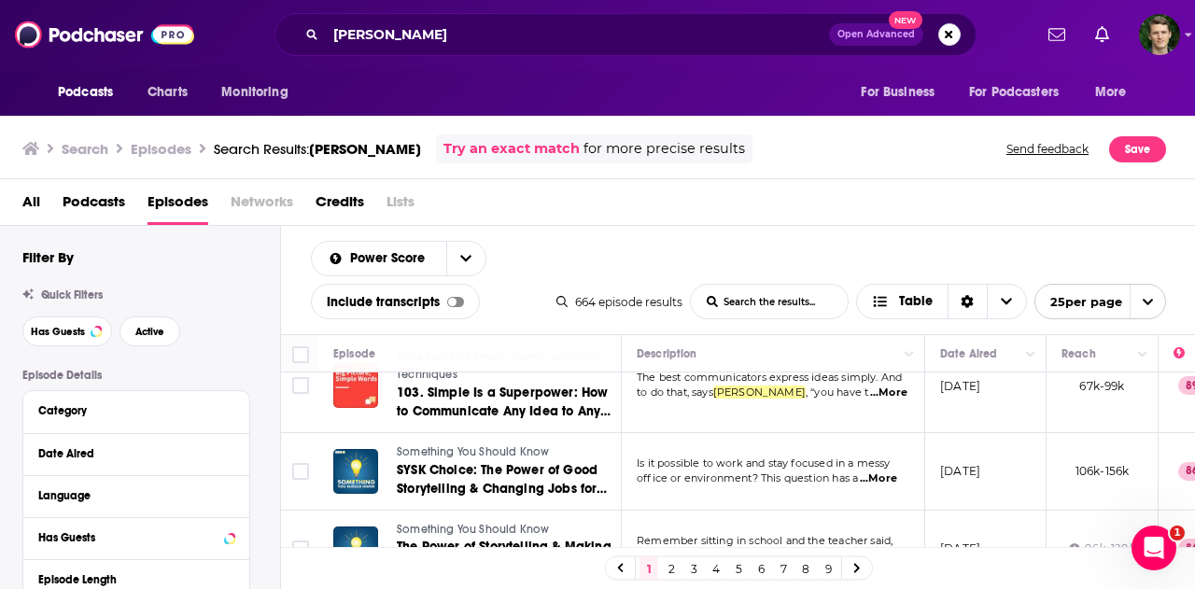
scroll to position [280, 0]
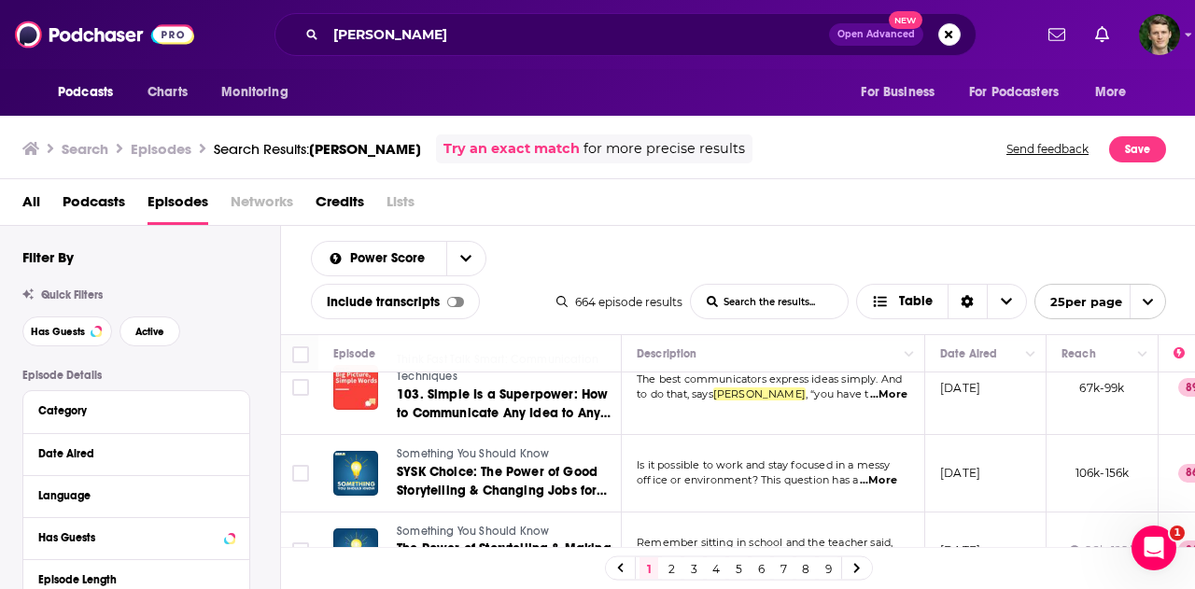
click at [890, 479] on span "...More" at bounding box center [878, 480] width 37 height 15
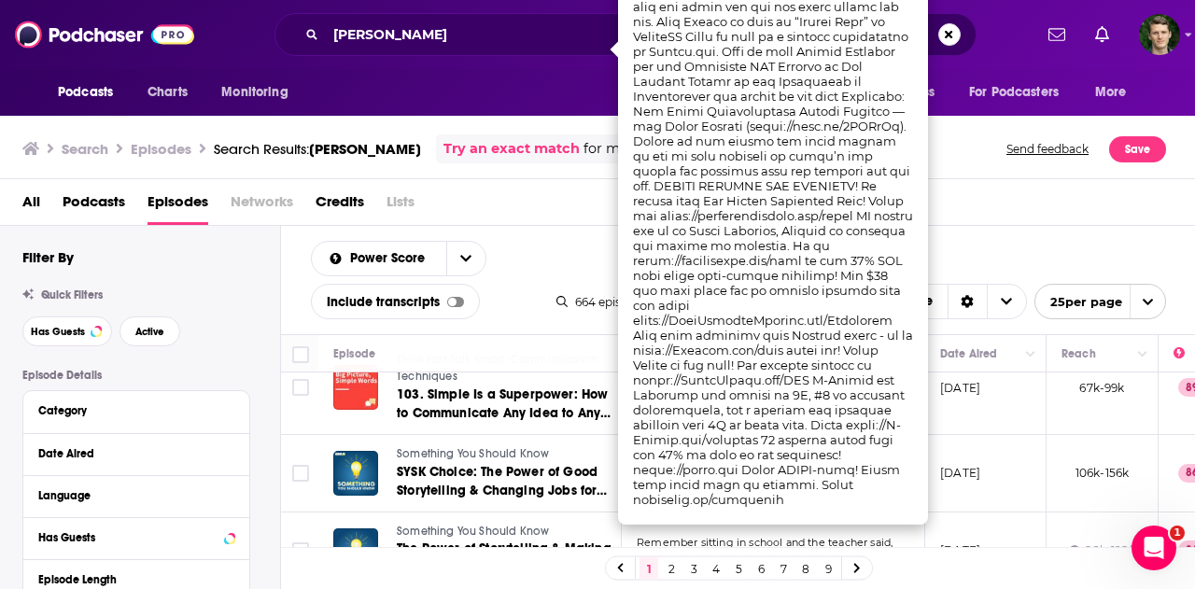
scroll to position [707, 0]
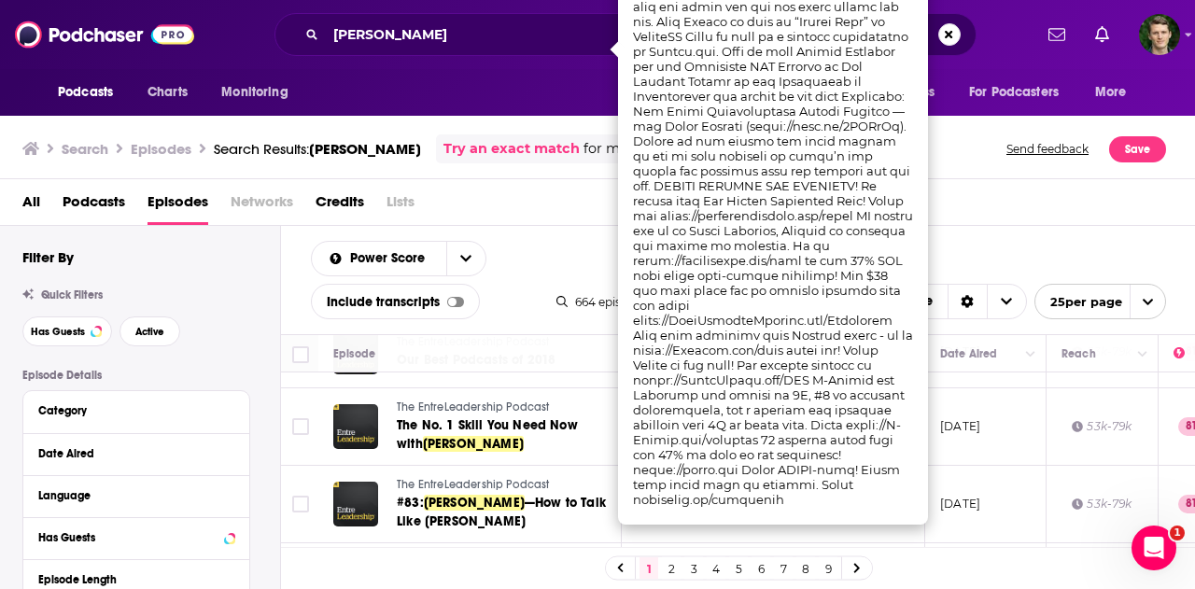
click at [1037, 202] on div "All Podcasts Episodes Networks Credits Lists" at bounding box center [601, 206] width 1158 height 38
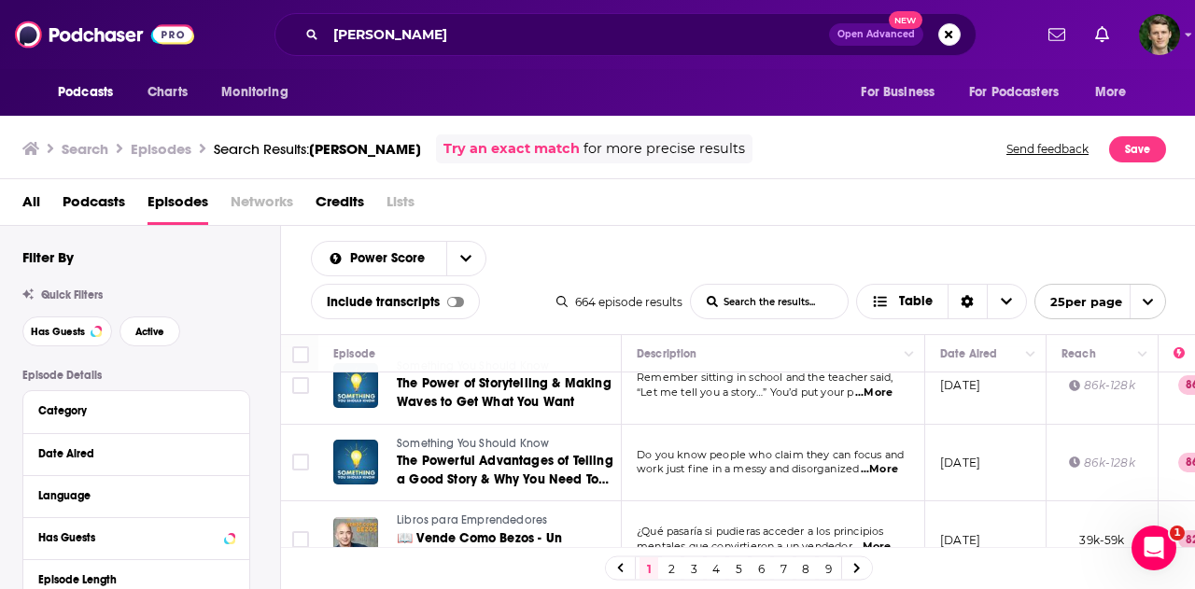
scroll to position [427, 0]
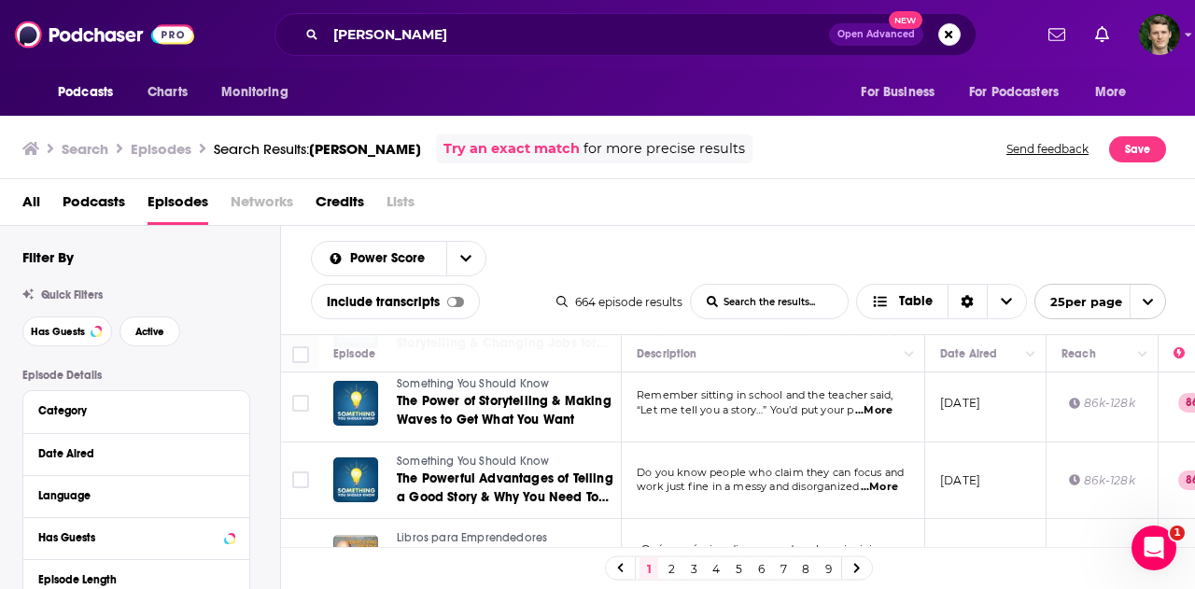
click at [894, 484] on span "...More" at bounding box center [879, 487] width 37 height 15
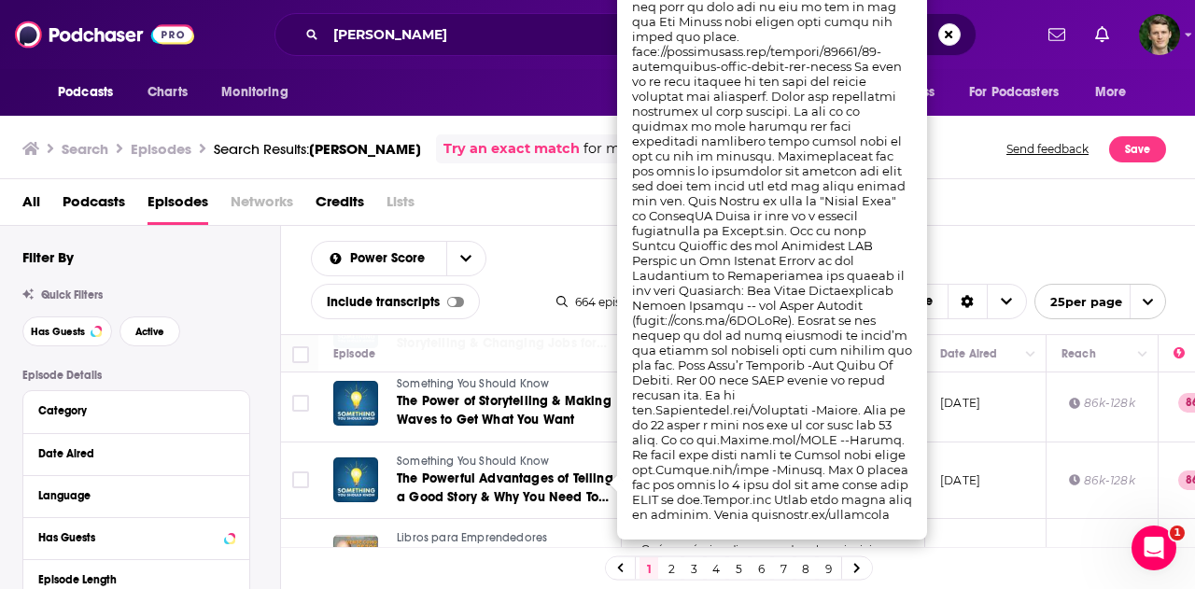
click at [1013, 206] on div "All Podcasts Episodes Networks Credits Lists" at bounding box center [601, 206] width 1158 height 38
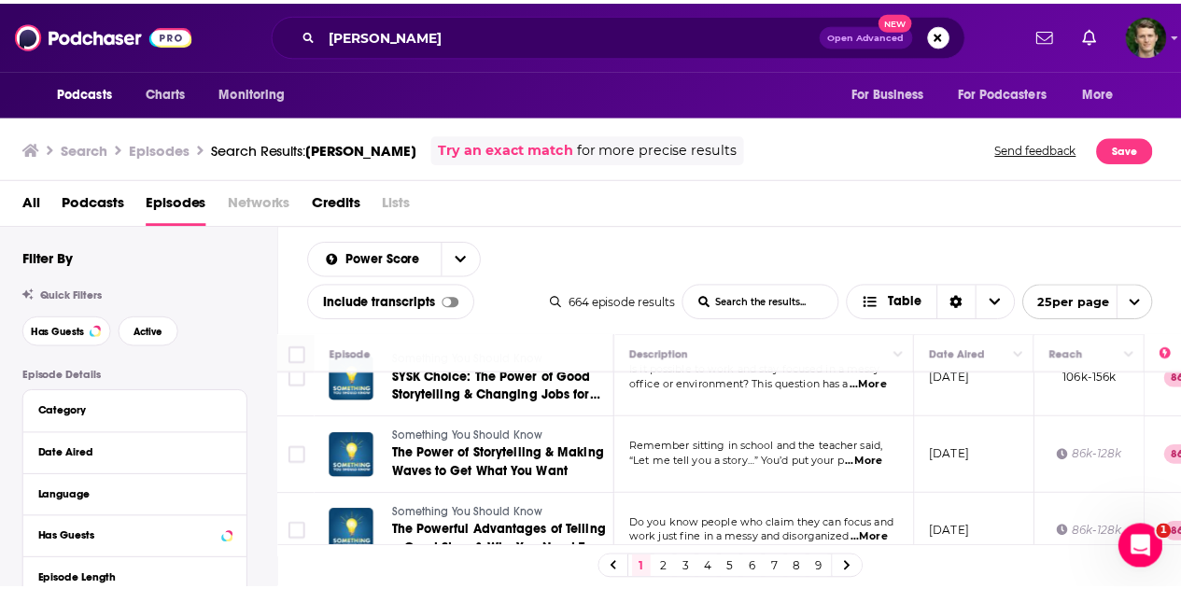
scroll to position [334, 0]
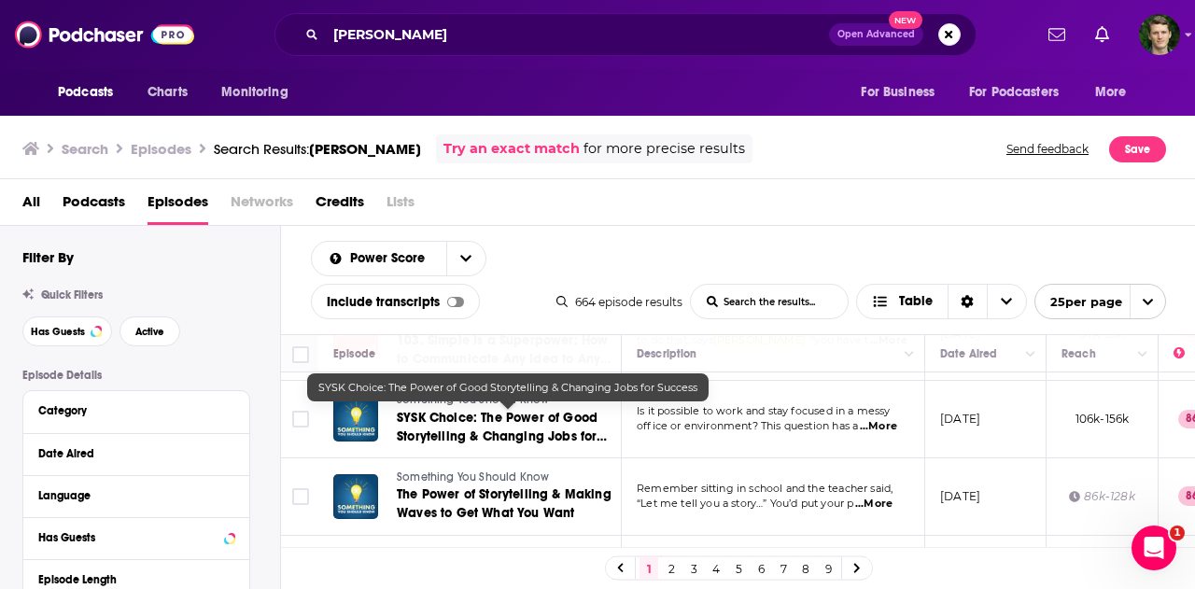
click at [564, 427] on span "SYSK Choice: The Power of Good Storytelling & Changing Jobs for Success" at bounding box center [502, 436] width 210 height 53
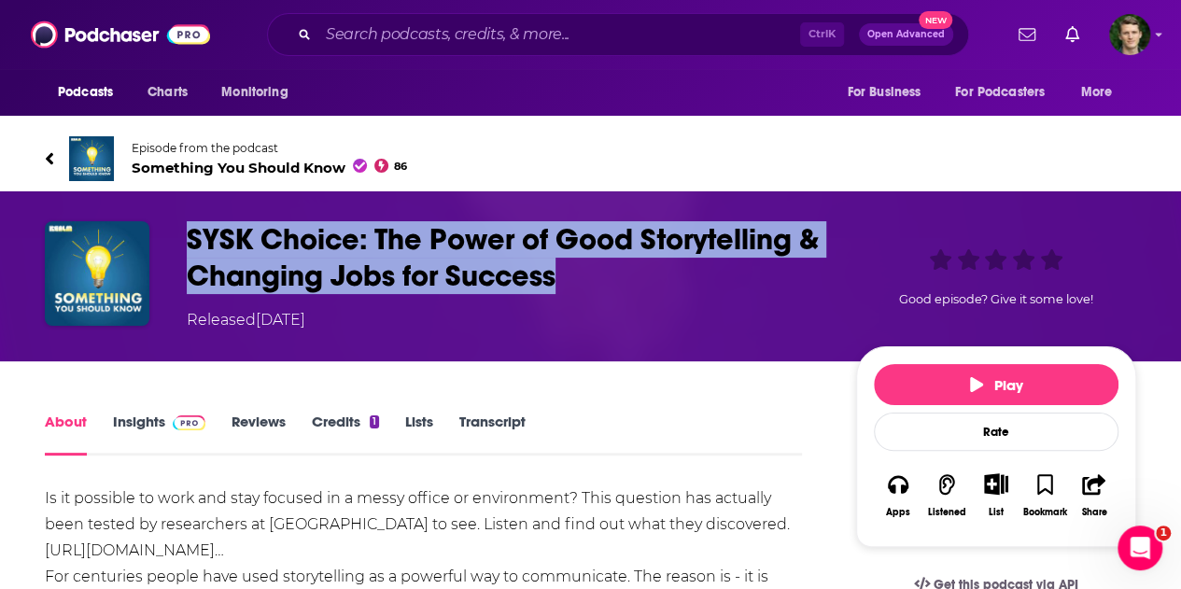
drag, startPoint x: 582, startPoint y: 287, endPoint x: 162, endPoint y: 242, distance: 422.4
click at [162, 242] on div "SYSK Choice: The Power of Good Storytelling & Changing Jobs for Success Release…" at bounding box center [590, 276] width 1091 height 110
copy div "SYSK Choice: The Power of Good Storytelling & Changing Jobs for Success"
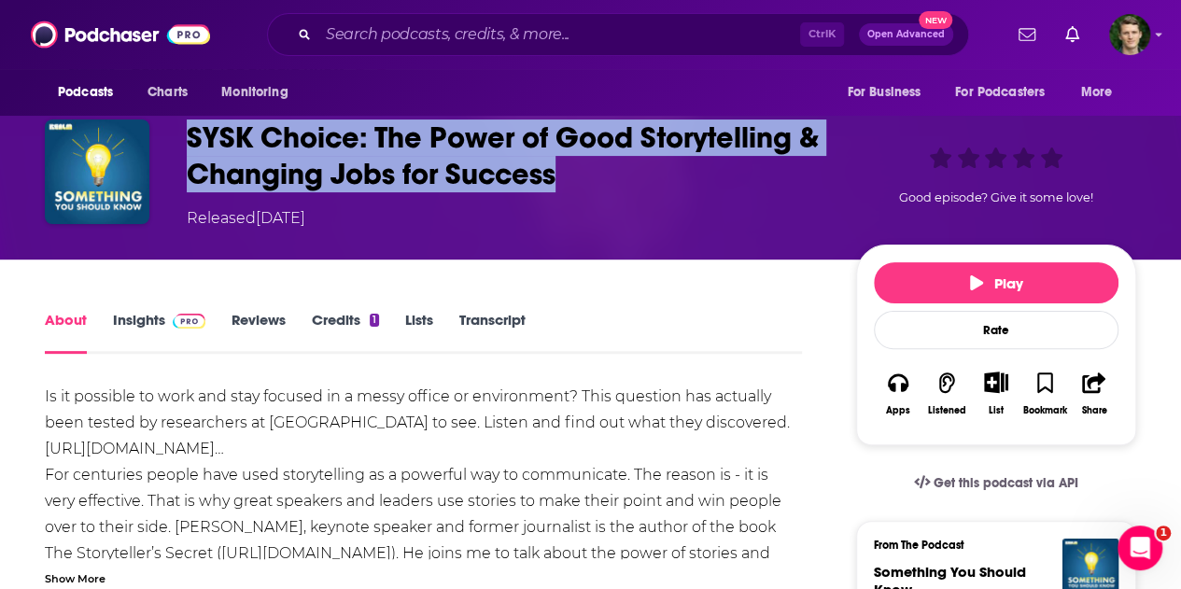
scroll to position [187, 0]
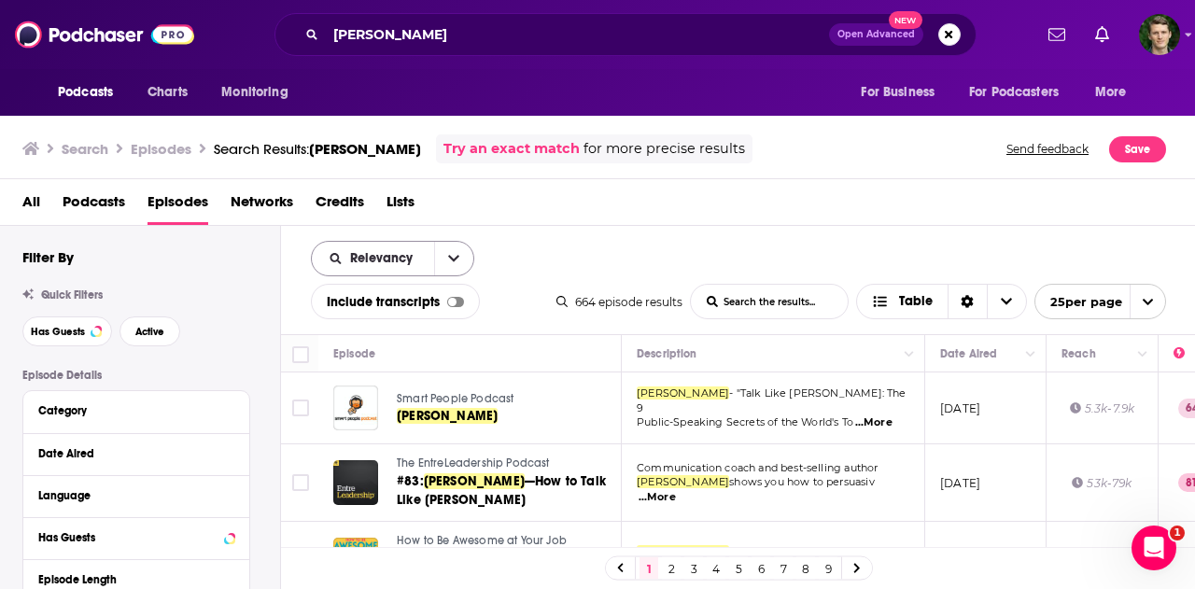
click at [459, 253] on button "open menu" at bounding box center [453, 259] width 39 height 34
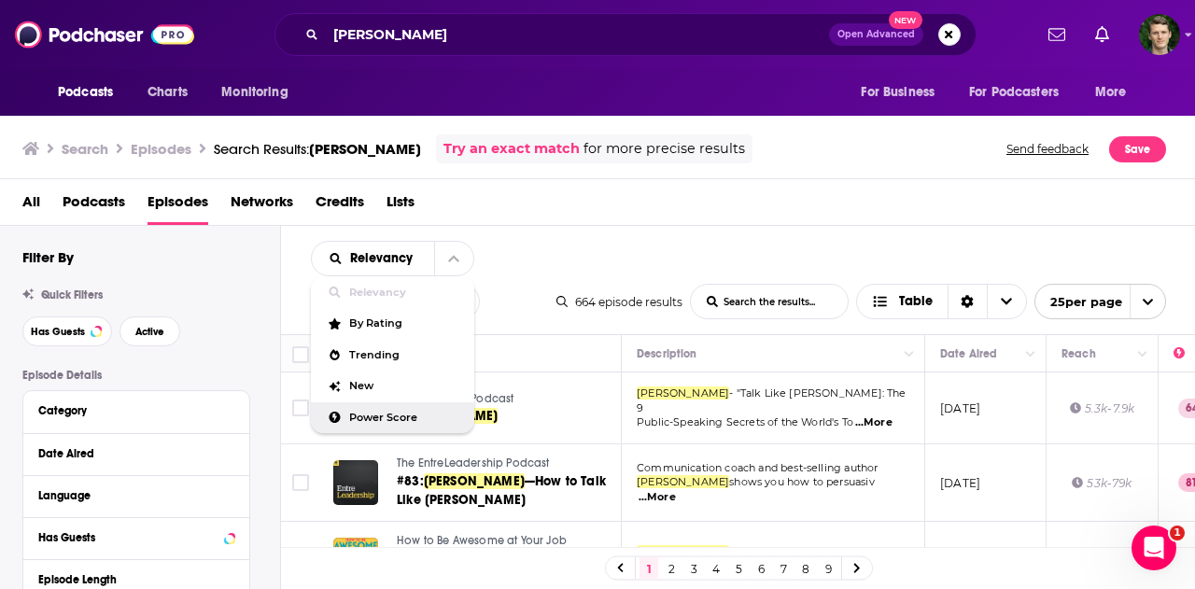
click at [367, 413] on span "Power Score" at bounding box center [404, 418] width 110 height 10
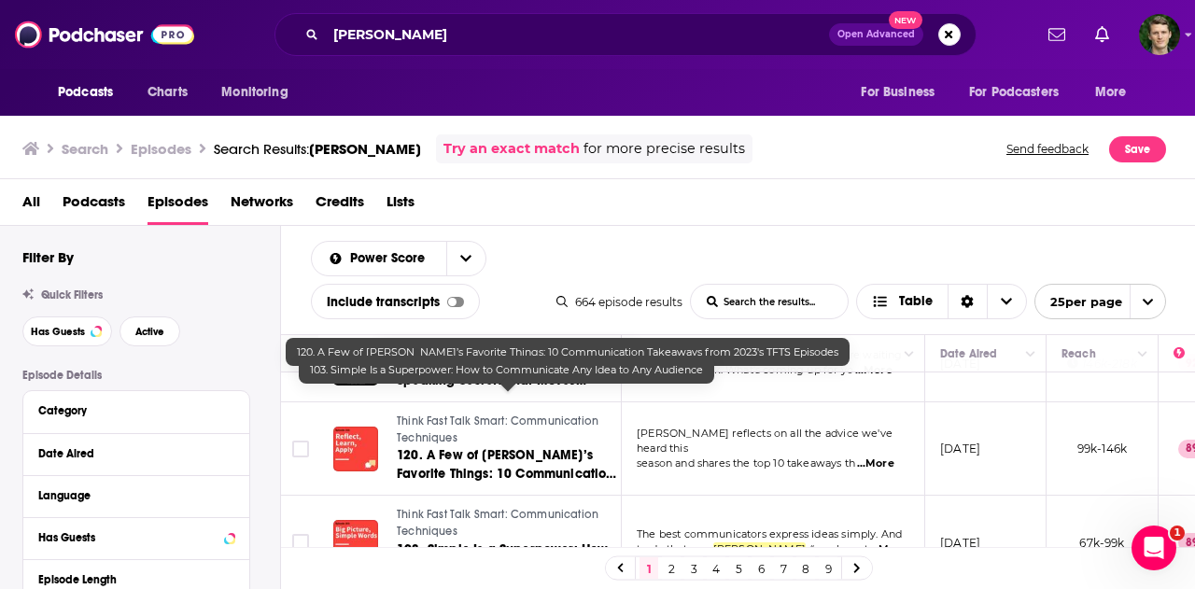
scroll to position [280, 0]
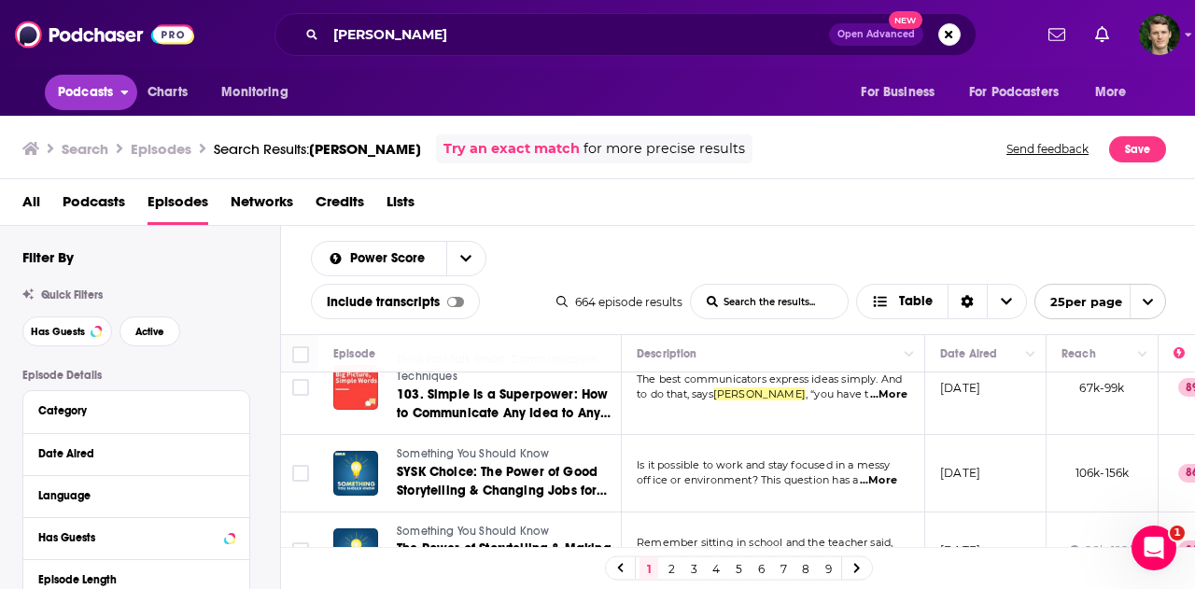
click at [89, 82] on span "Podcasts" at bounding box center [85, 92] width 55 height 26
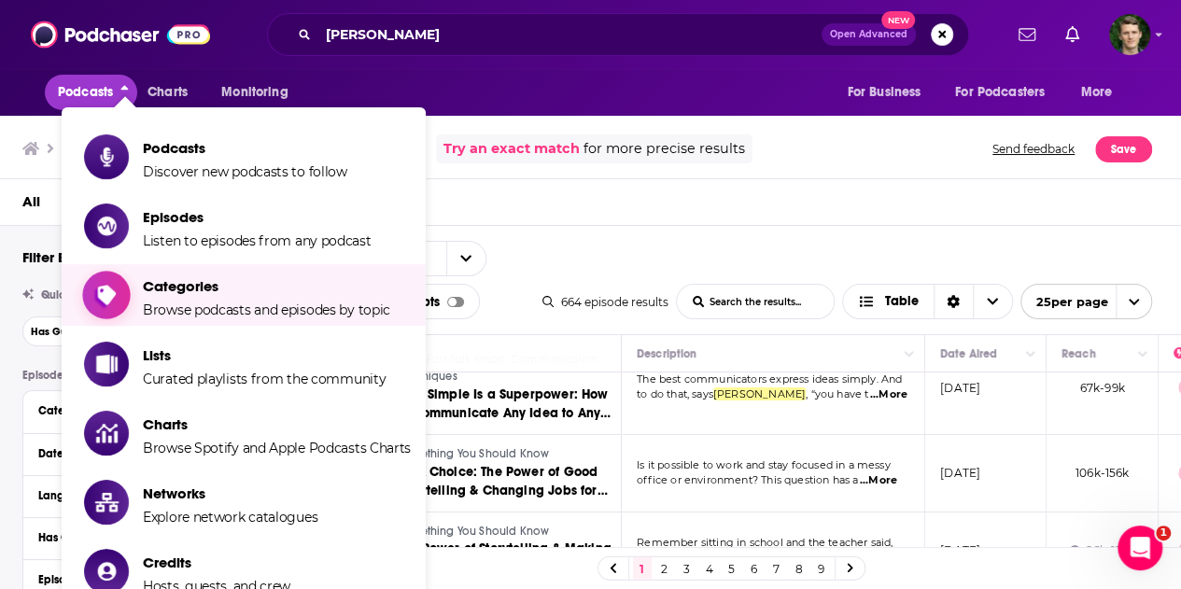
click at [191, 309] on span "Browse podcasts and episodes by topic" at bounding box center [266, 309] width 247 height 17
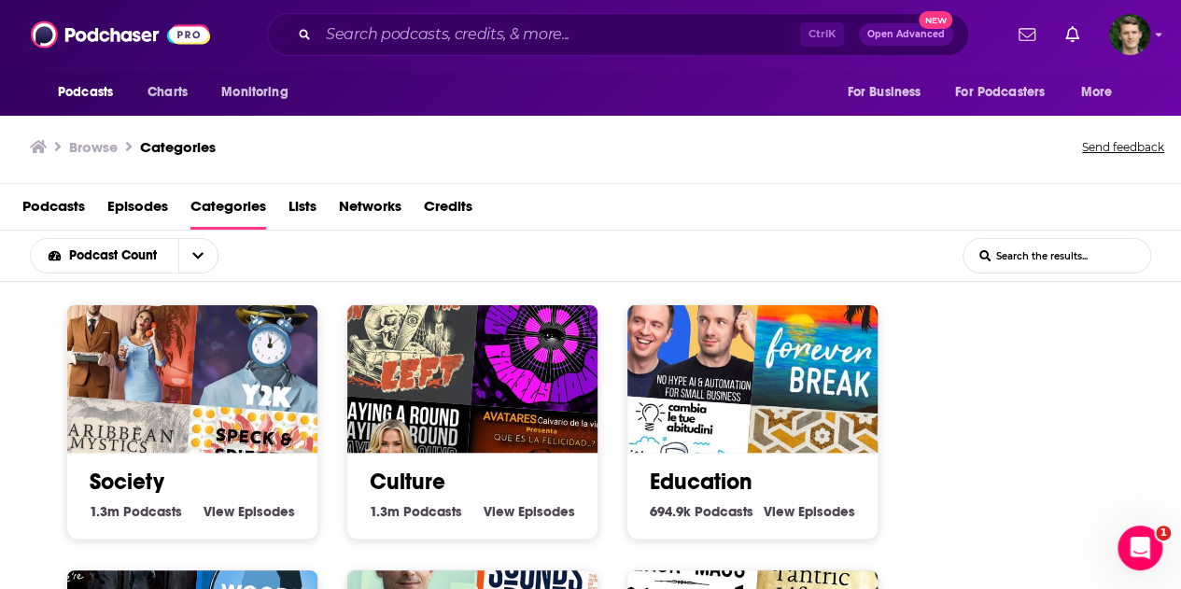
click at [1031, 259] on input "List Search Input" at bounding box center [1056, 256] width 187 height 34
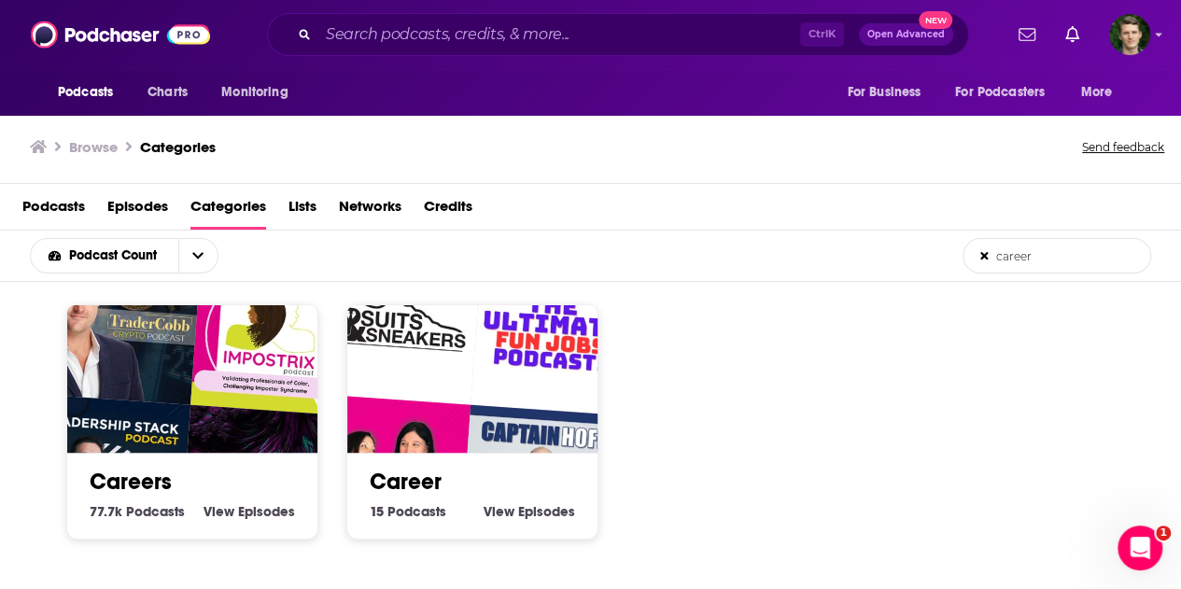
type input "career"
click at [133, 481] on link "Careers" at bounding box center [131, 482] width 82 height 28
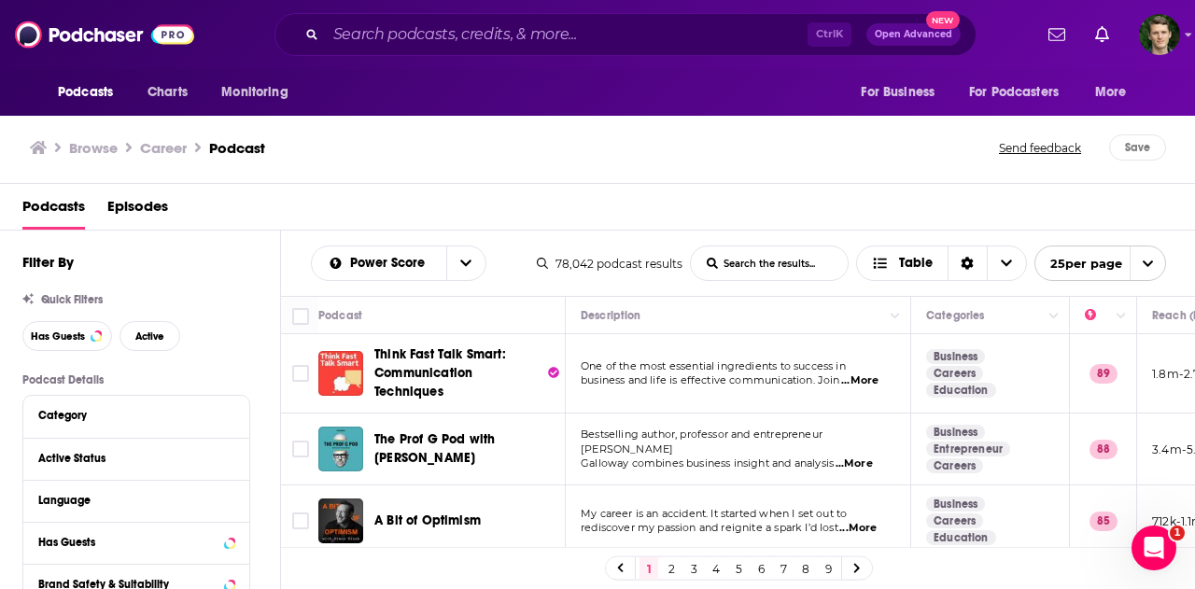
click at [857, 456] on span "...More" at bounding box center [853, 463] width 37 height 15
click at [489, 207] on div "Podcasts Episodes" at bounding box center [601, 210] width 1158 height 38
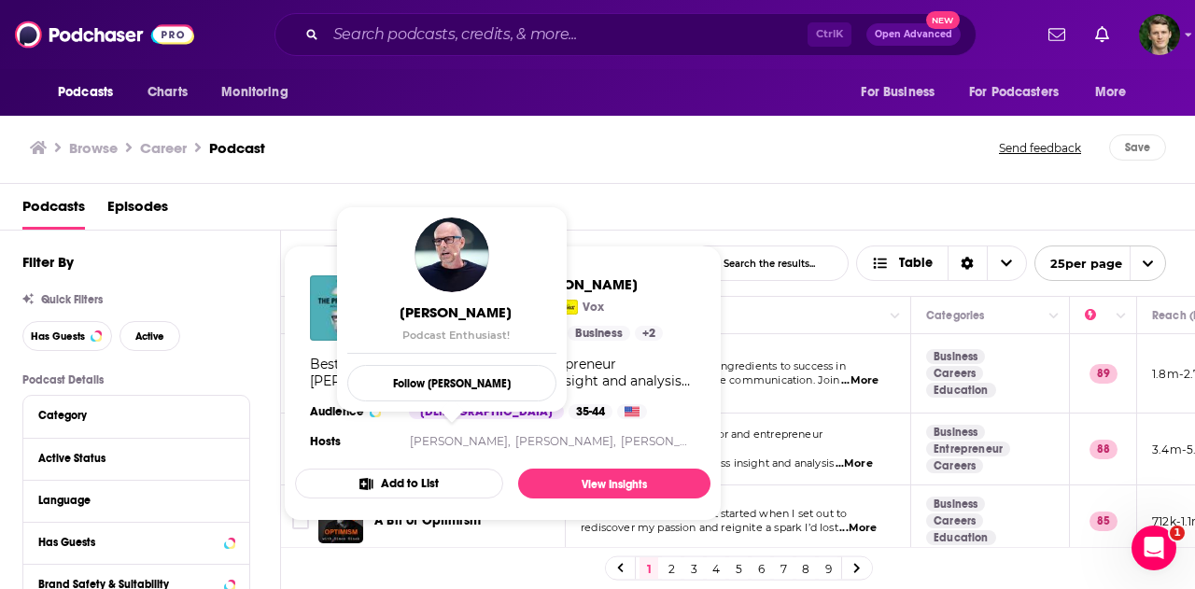
click at [799, 169] on div "Browse Career Podcast Send feedback Save" at bounding box center [598, 148] width 1196 height 72
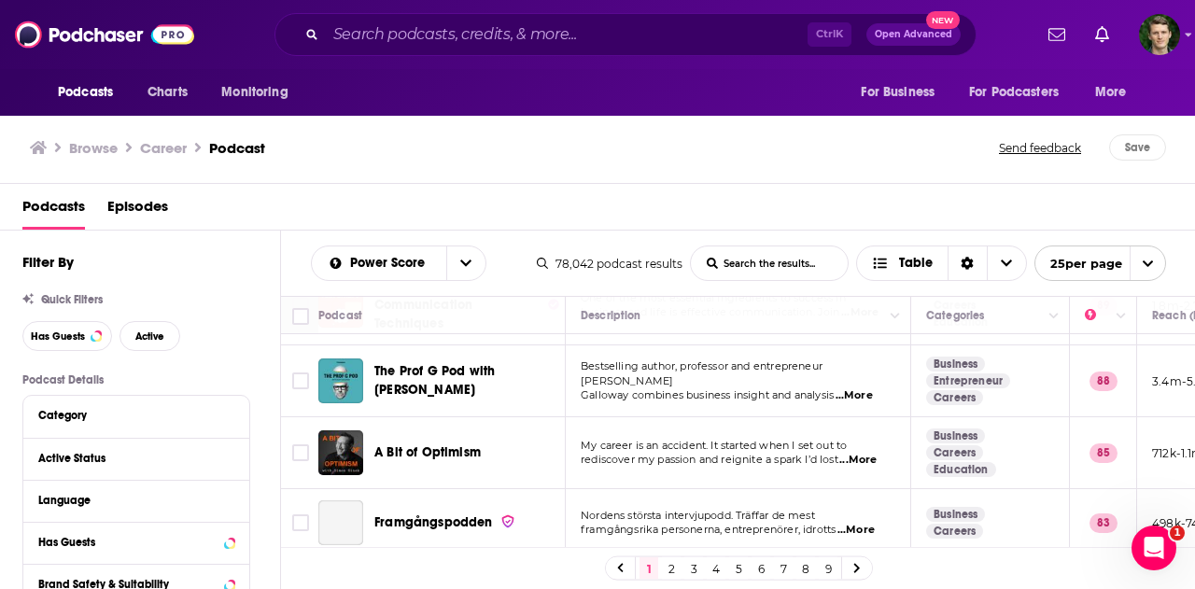
scroll to position [93, 0]
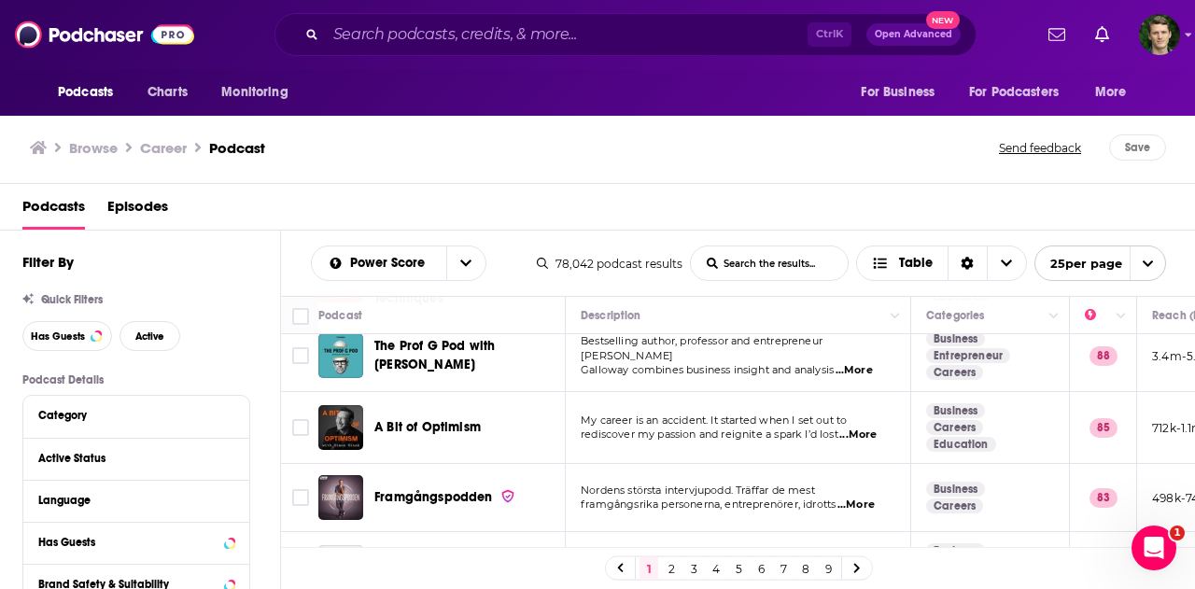
click at [866, 434] on span "...More" at bounding box center [857, 434] width 37 height 15
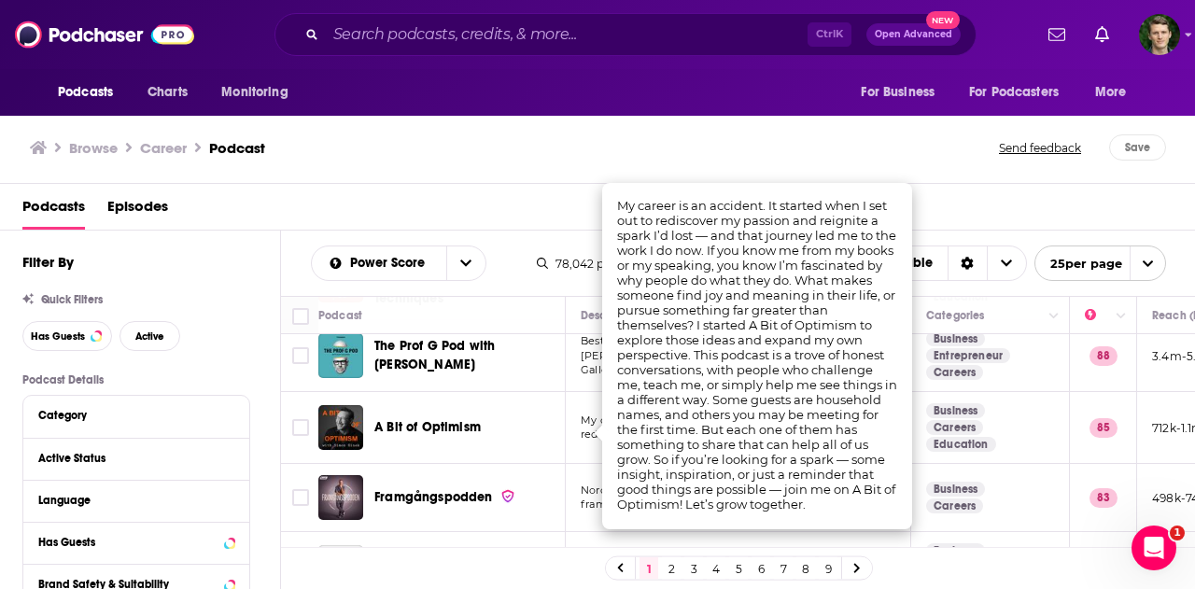
click at [952, 189] on div "Podcasts Episodes" at bounding box center [598, 207] width 1196 height 47
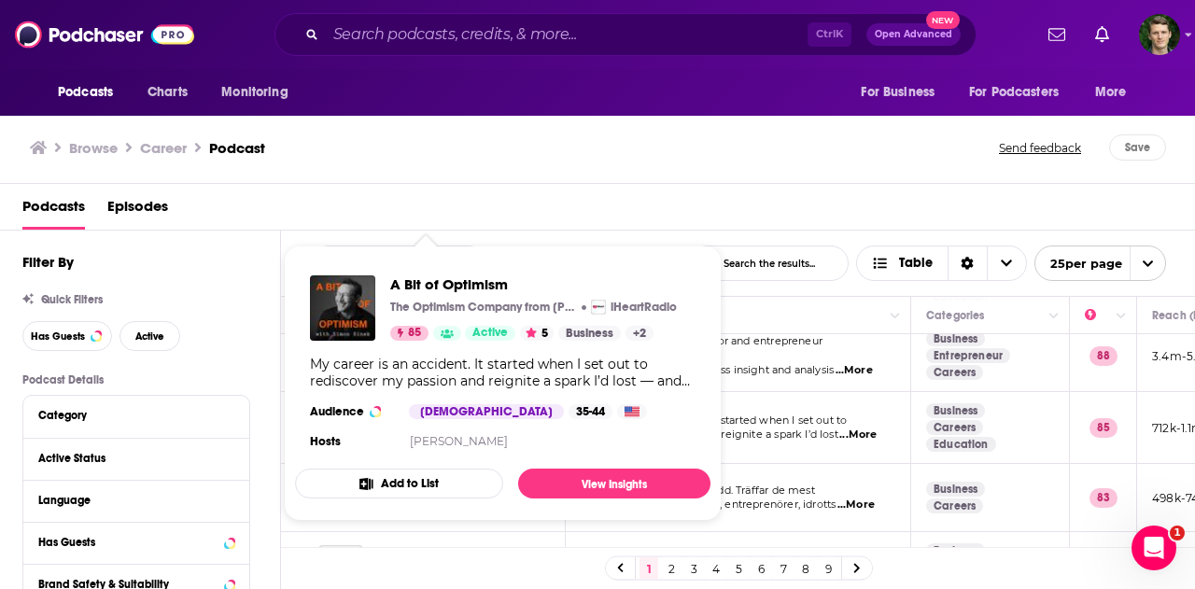
drag, startPoint x: 437, startPoint y: 425, endPoint x: 901, endPoint y: 124, distance: 552.7
click at [901, 124] on div "Browse Career Podcast Send feedback Save" at bounding box center [598, 148] width 1196 height 72
drag, startPoint x: 347, startPoint y: 424, endPoint x: 857, endPoint y: 197, distance: 557.8
click at [862, 203] on div "Podcasts Episodes" at bounding box center [601, 210] width 1158 height 38
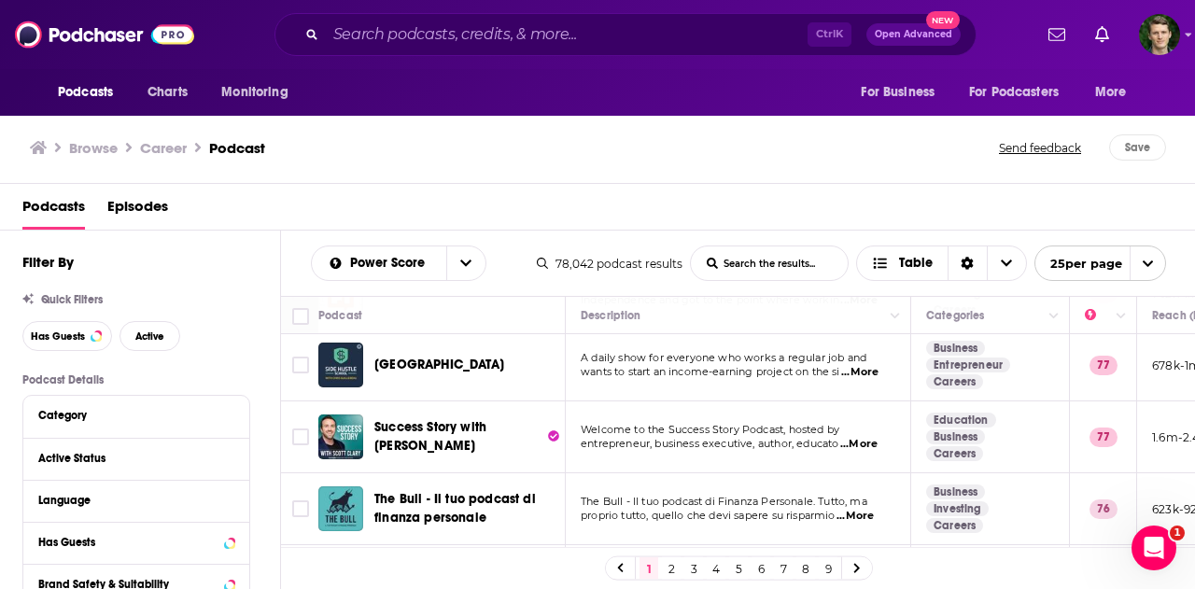
scroll to position [1120, 0]
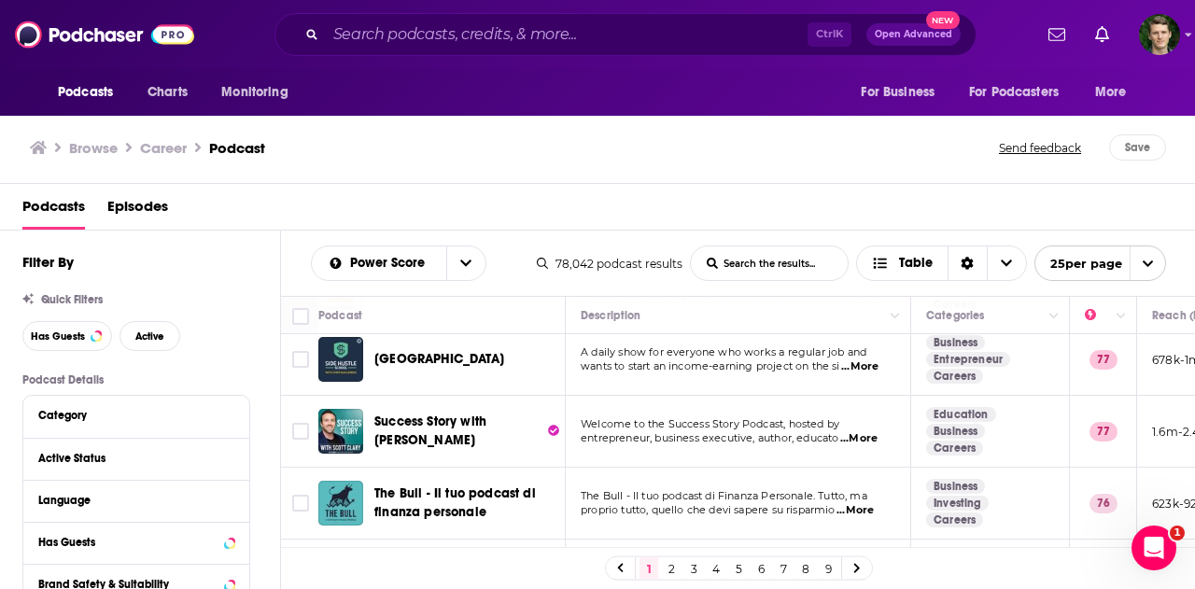
click at [874, 431] on span "...More" at bounding box center [858, 438] width 37 height 15
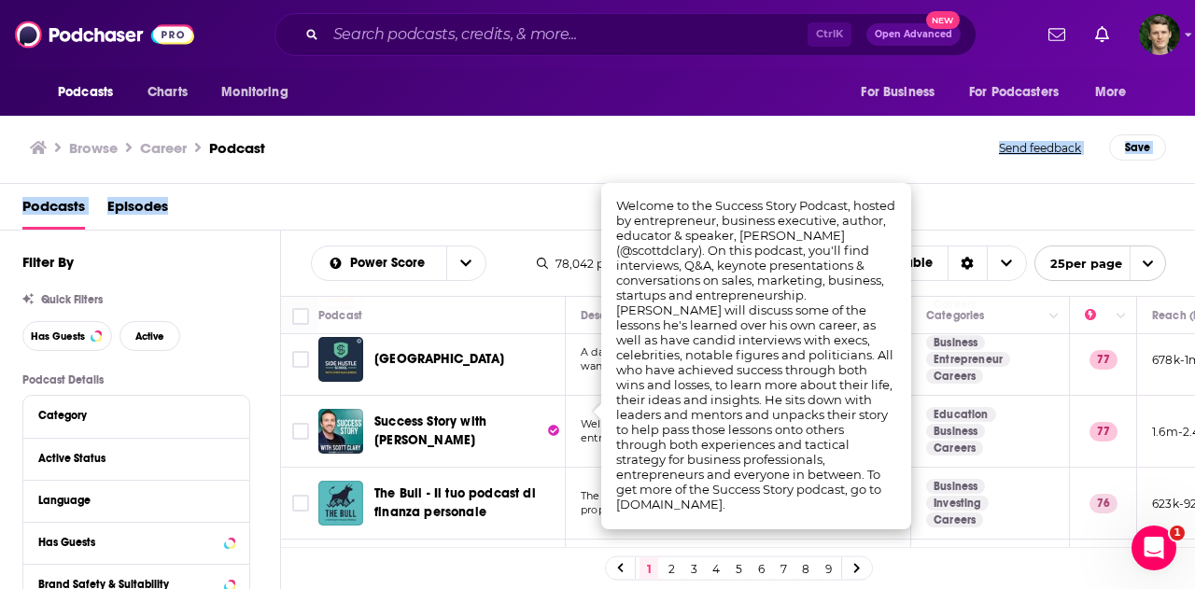
click at [525, 177] on div "Browse Career Podcast Send feedback Save Podcasts Episodes Filter By Quick Filt…" at bounding box center [598, 350] width 1196 height 477
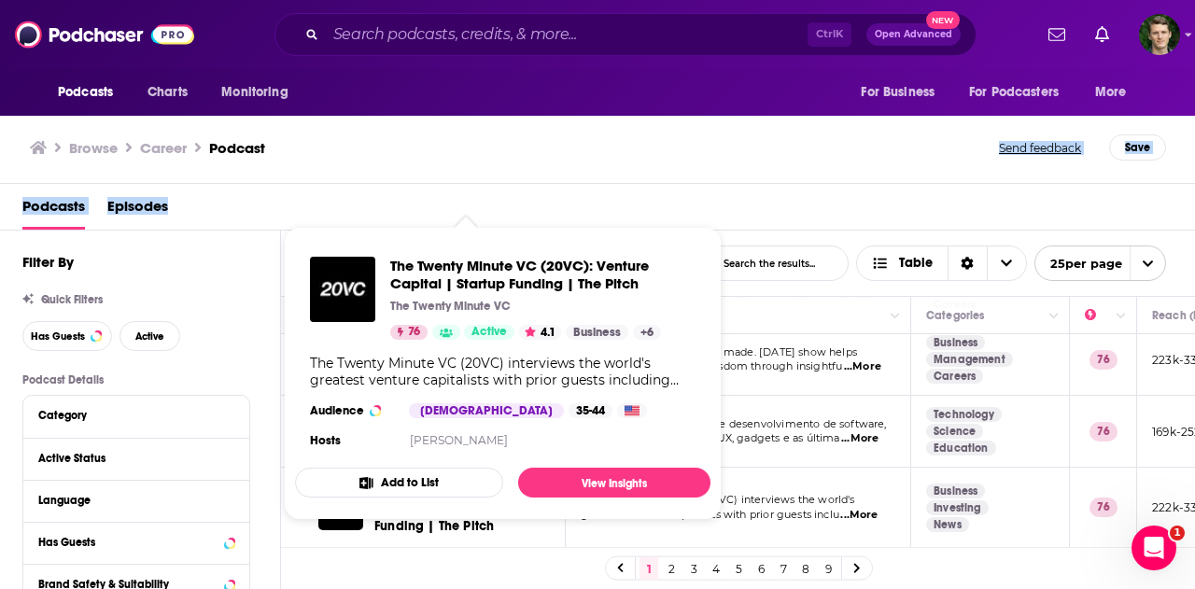
scroll to position [1307, 0]
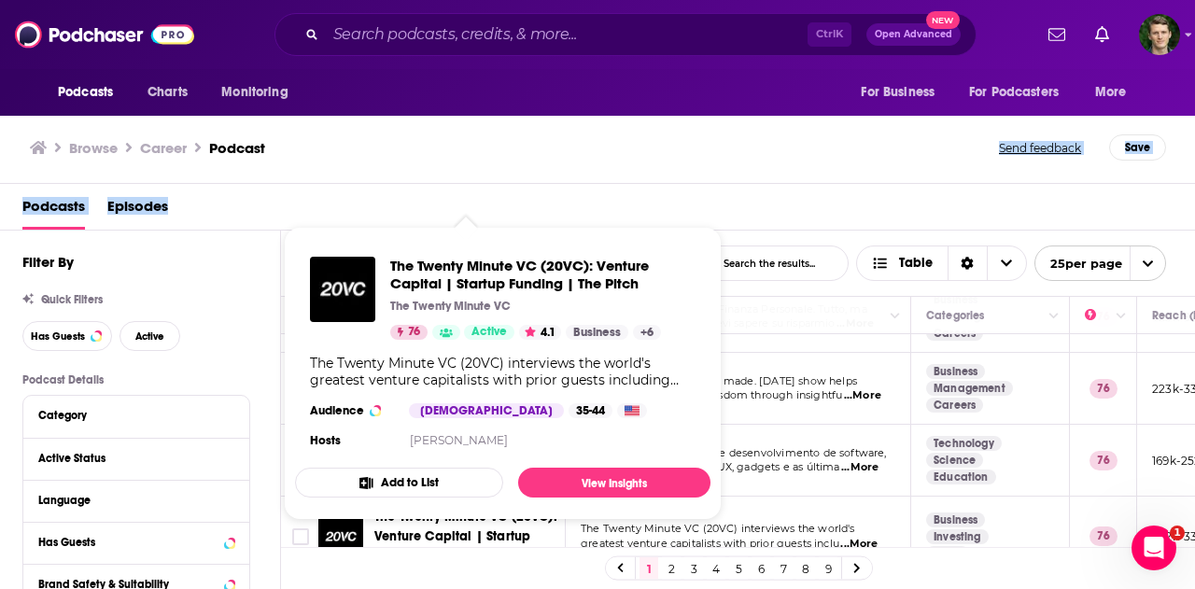
click at [672, 152] on div "Browse Career Podcast" at bounding box center [515, 147] width 971 height 26
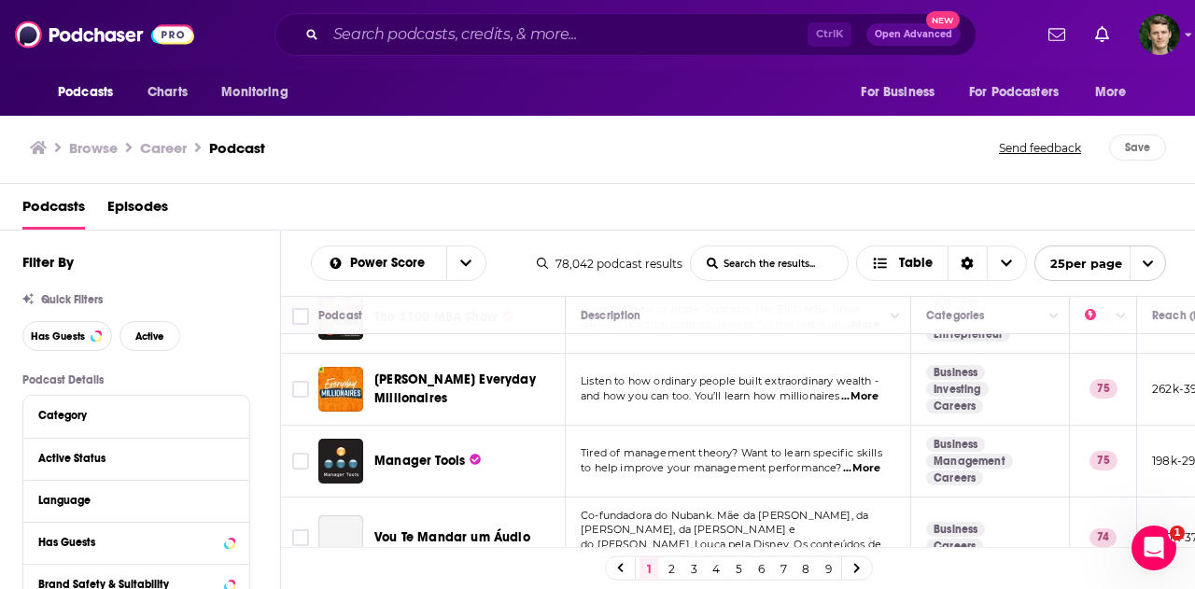
scroll to position [1602, 0]
click at [676, 566] on link "2" at bounding box center [671, 568] width 19 height 22
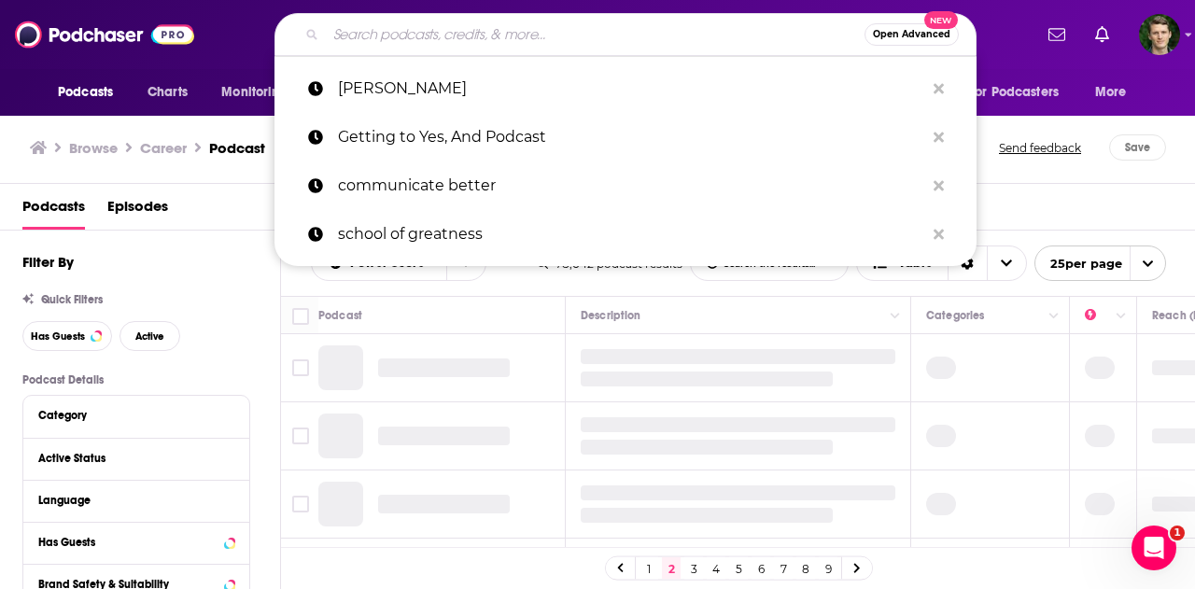
click at [413, 37] on input "Search podcasts, credits, & more..." at bounding box center [595, 35] width 539 height 30
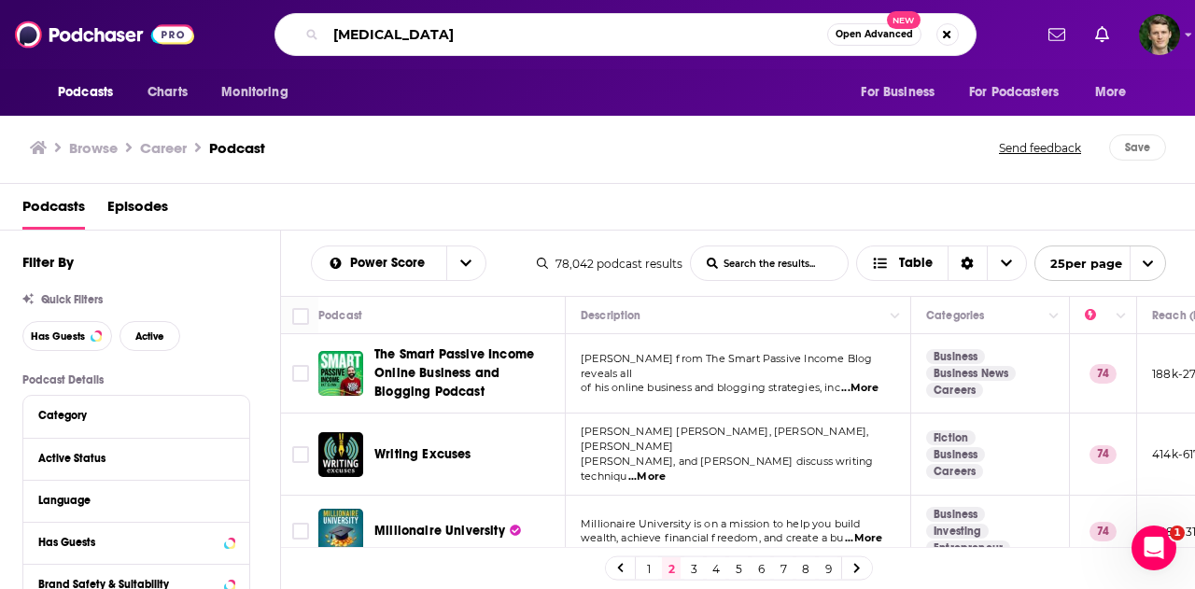
type input "self improvement"
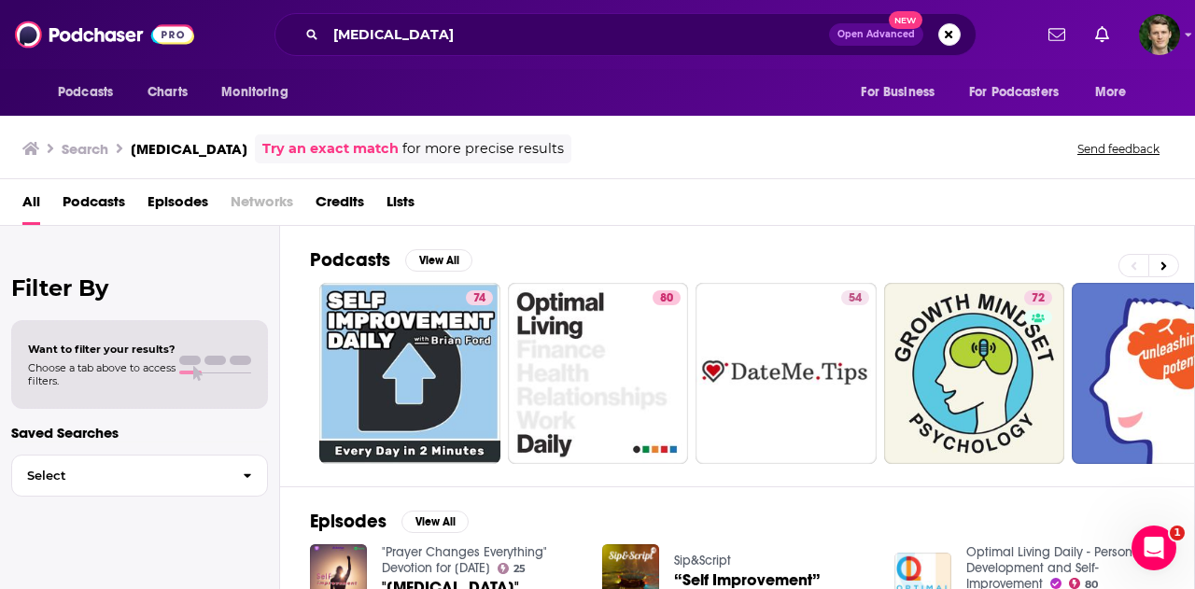
click at [91, 199] on span "Podcasts" at bounding box center [94, 206] width 63 height 38
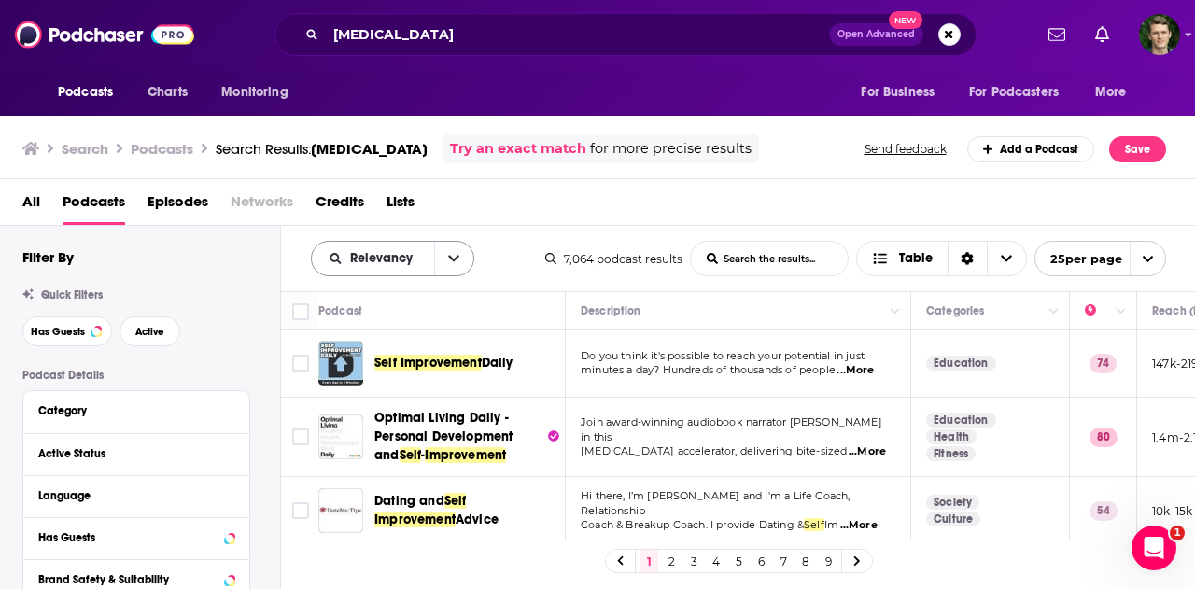
click at [463, 245] on button "open menu" at bounding box center [453, 259] width 39 height 34
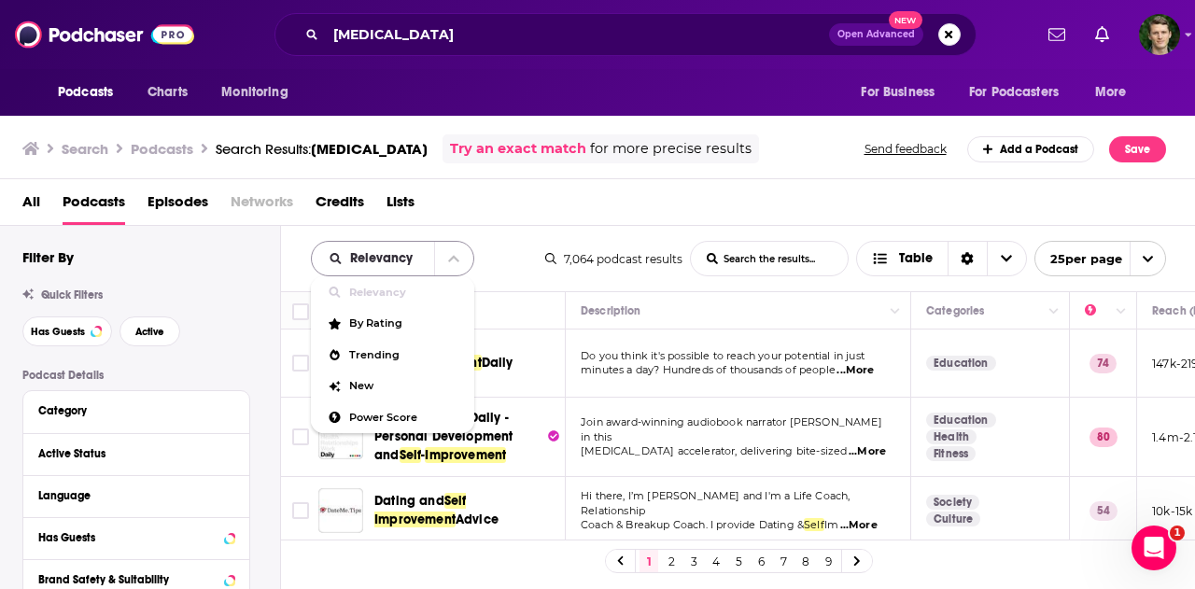
click at [459, 247] on button "close menu" at bounding box center [453, 259] width 39 height 34
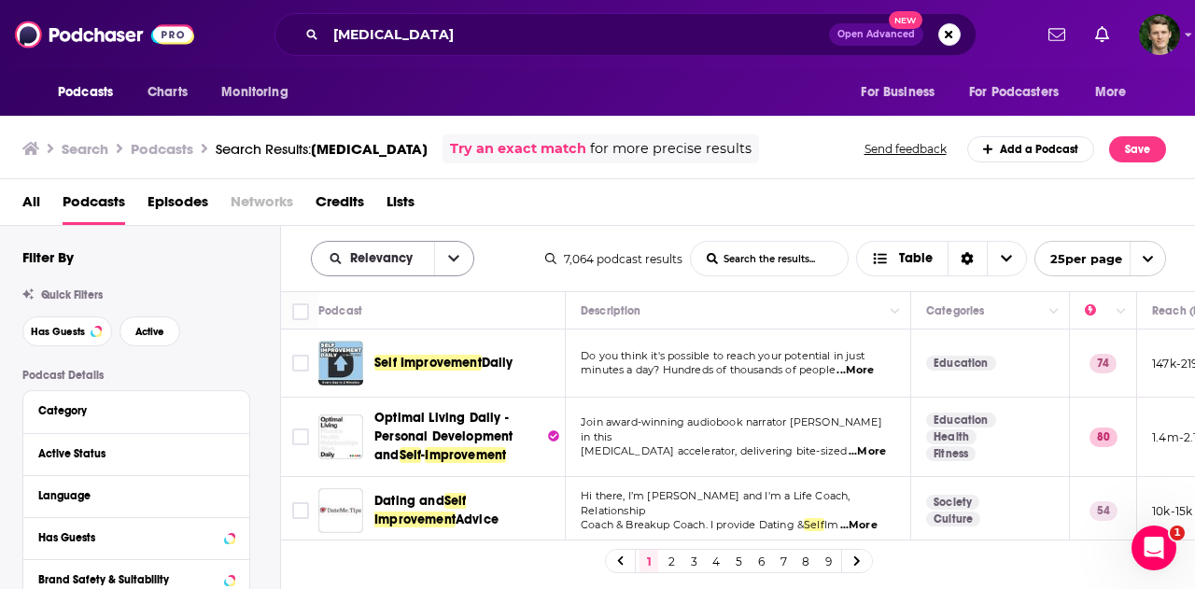
click at [392, 259] on span "Relevancy" at bounding box center [384, 258] width 69 height 13
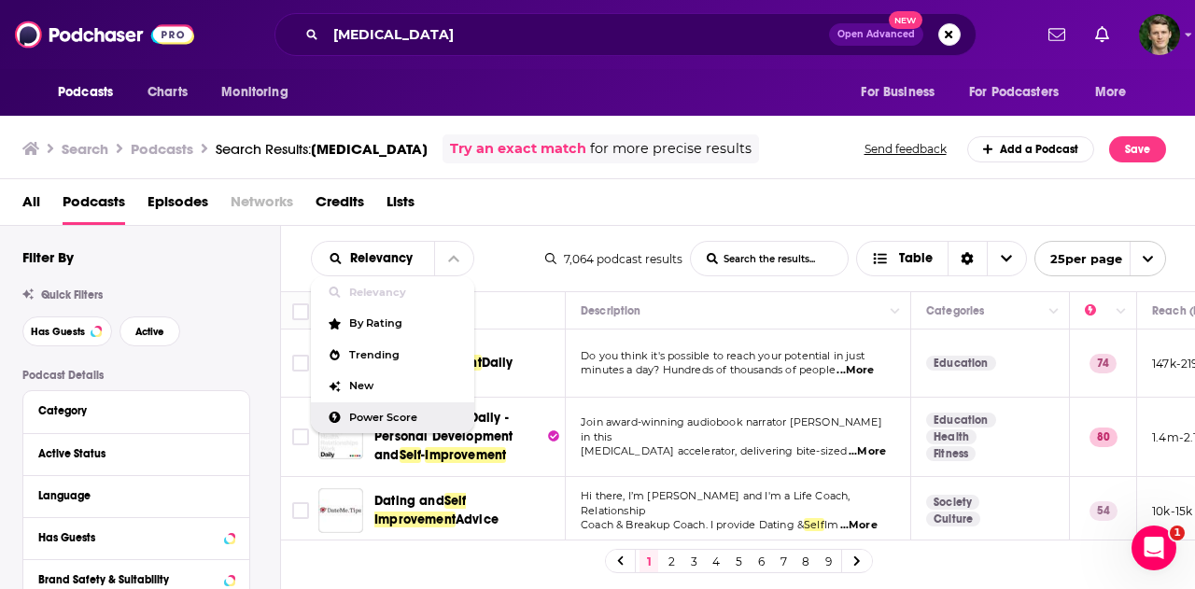
click at [371, 415] on span "Power Score" at bounding box center [404, 418] width 110 height 10
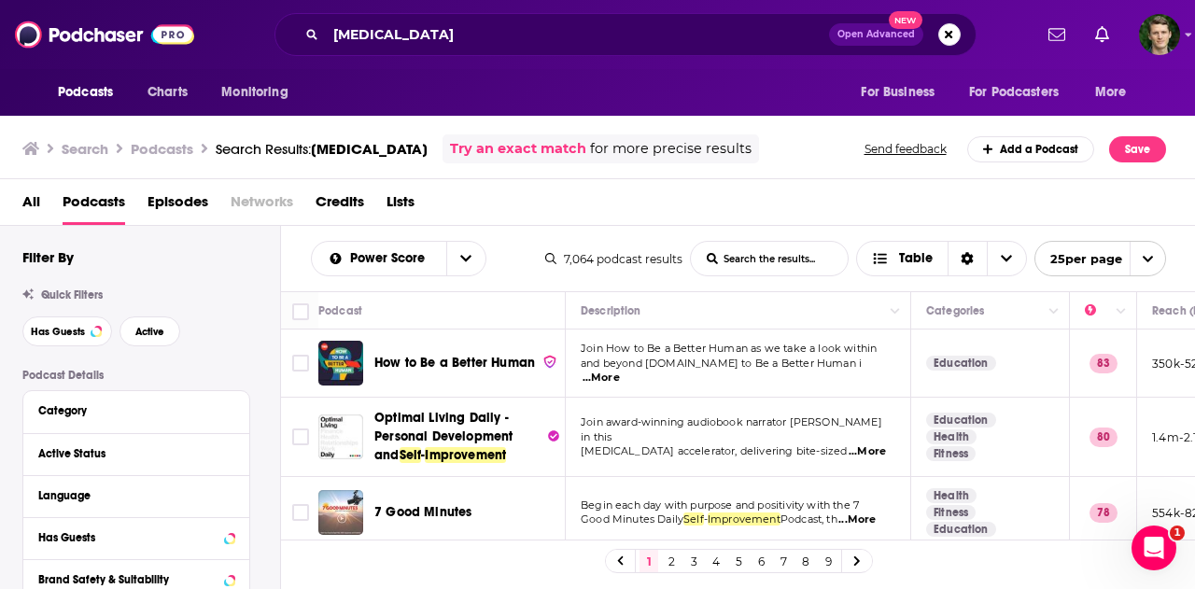
click at [620, 371] on span "...More" at bounding box center [600, 378] width 37 height 15
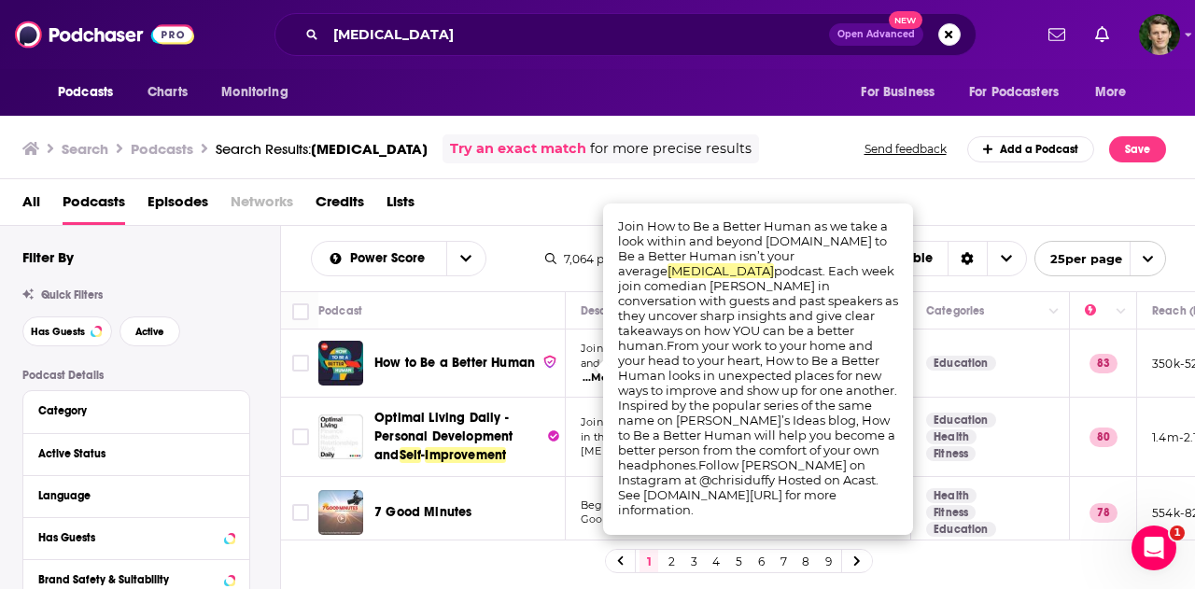
click at [1017, 186] on div "All Podcasts Episodes Networks Credits Lists" at bounding box center [598, 202] width 1196 height 47
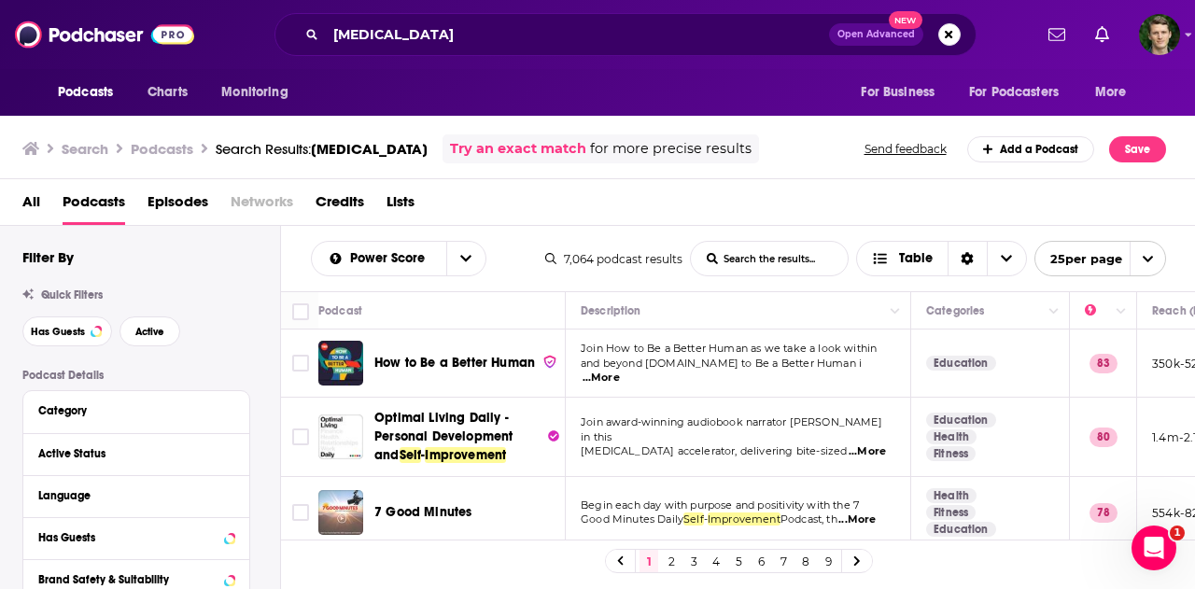
click at [476, 367] on span "How to Be a Better Human" at bounding box center [454, 363] width 161 height 16
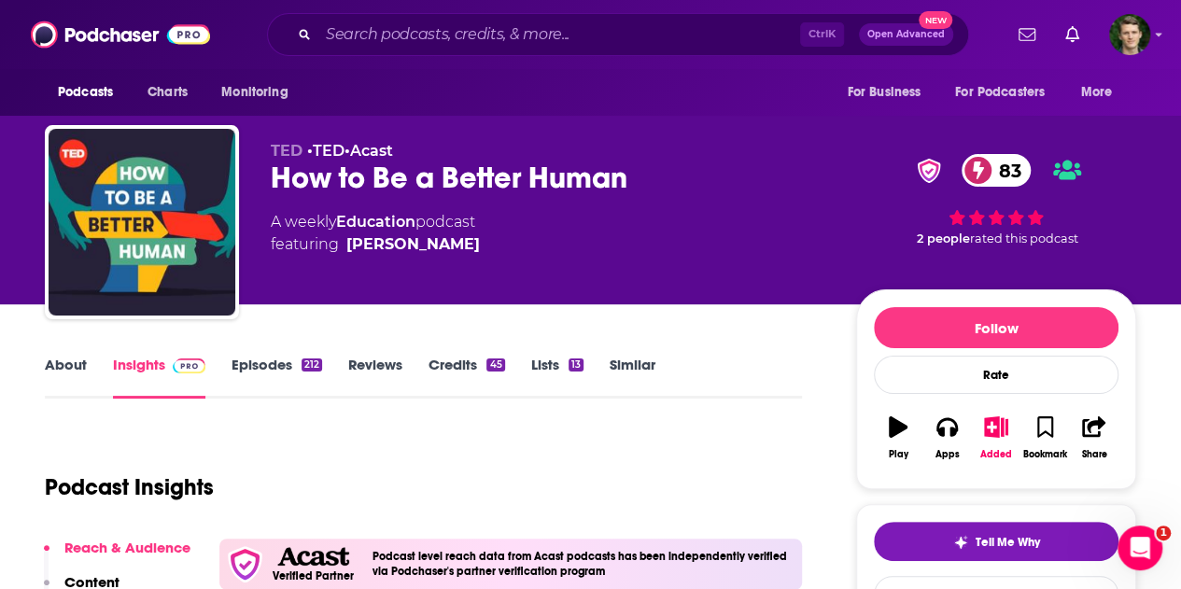
scroll to position [187, 0]
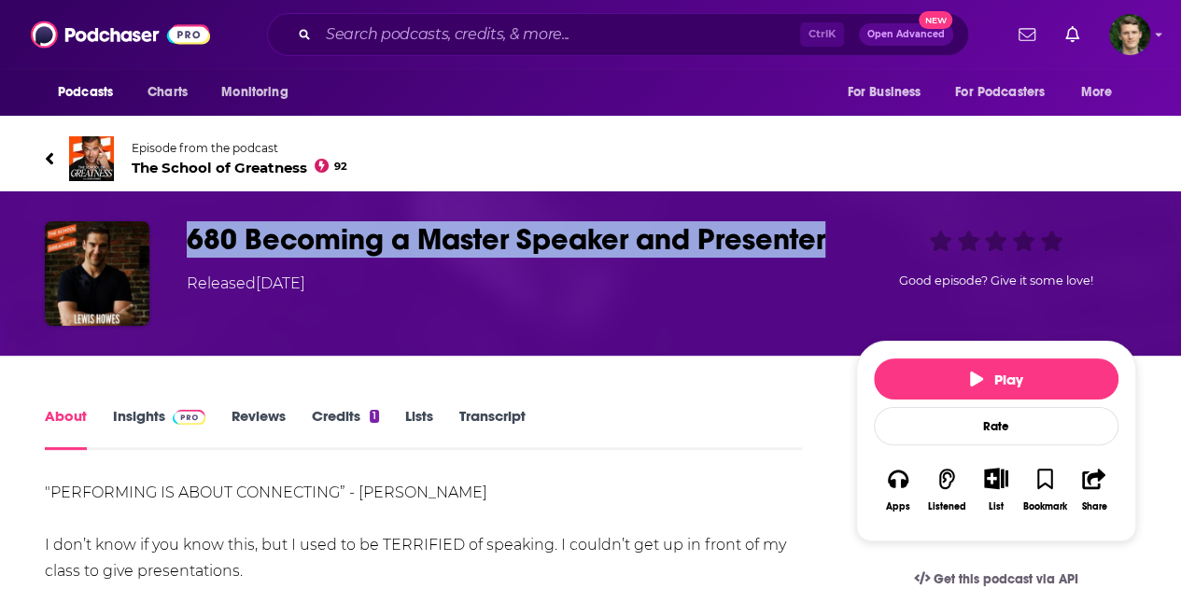
drag, startPoint x: 254, startPoint y: 272, endPoint x: 181, endPoint y: 245, distance: 77.7
click at [181, 245] on div "680 Becoming a Master Speaker and Presenter Released Wednesday, 15th August 201…" at bounding box center [590, 273] width 1091 height 105
copy h1 "680 Becoming a Master Speaker and Presenter"
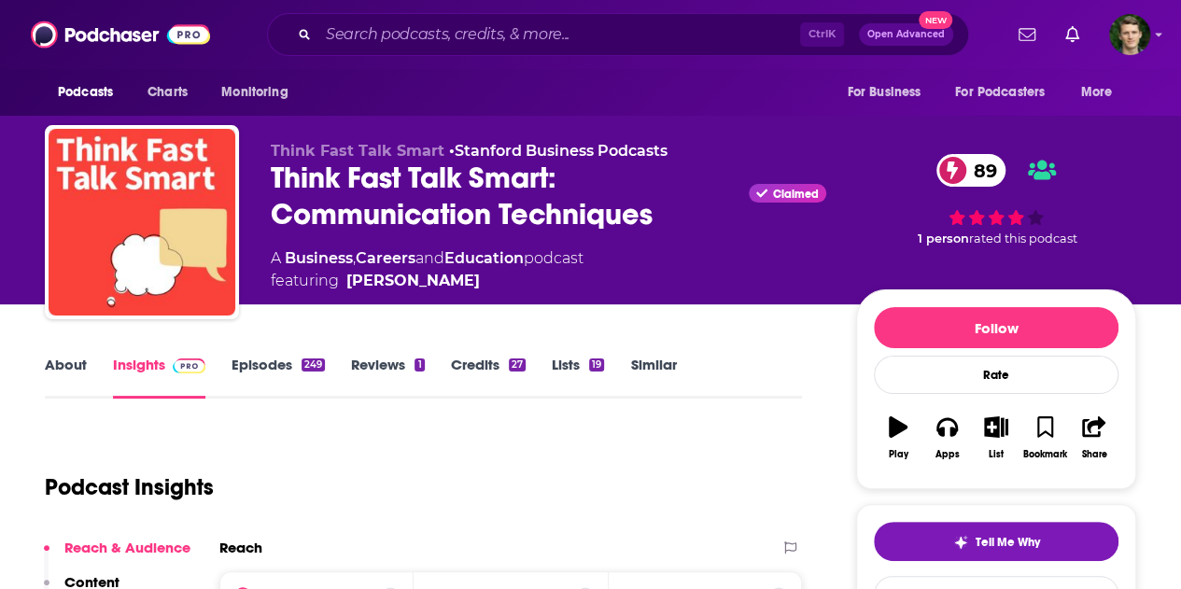
click at [302, 374] on link "Episodes 249" at bounding box center [277, 377] width 93 height 43
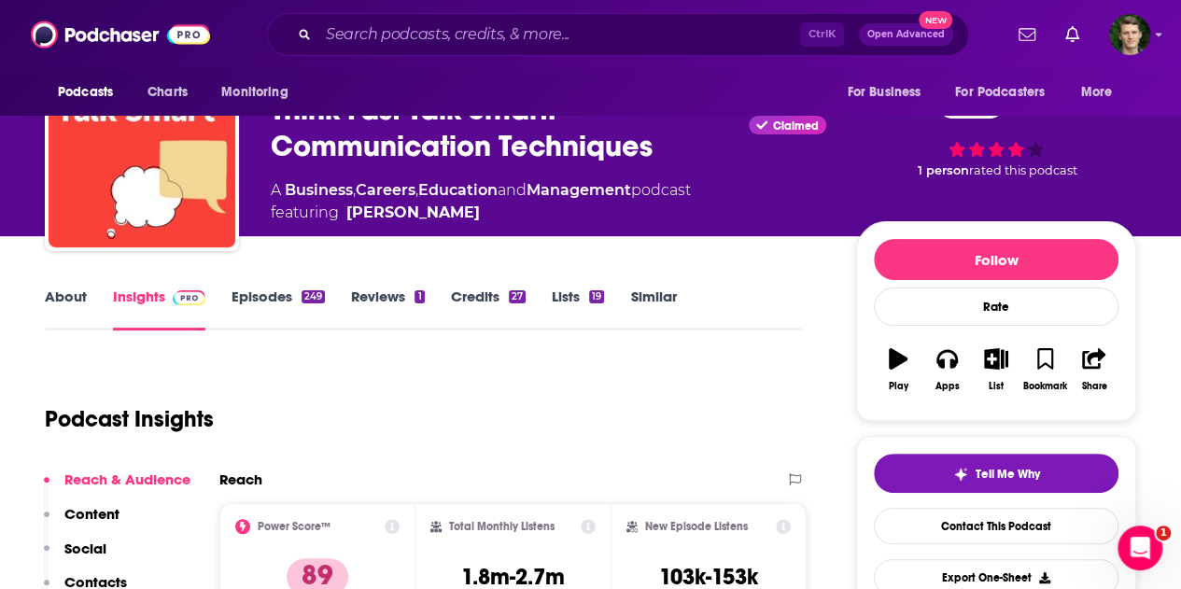
scroll to position [93, 0]
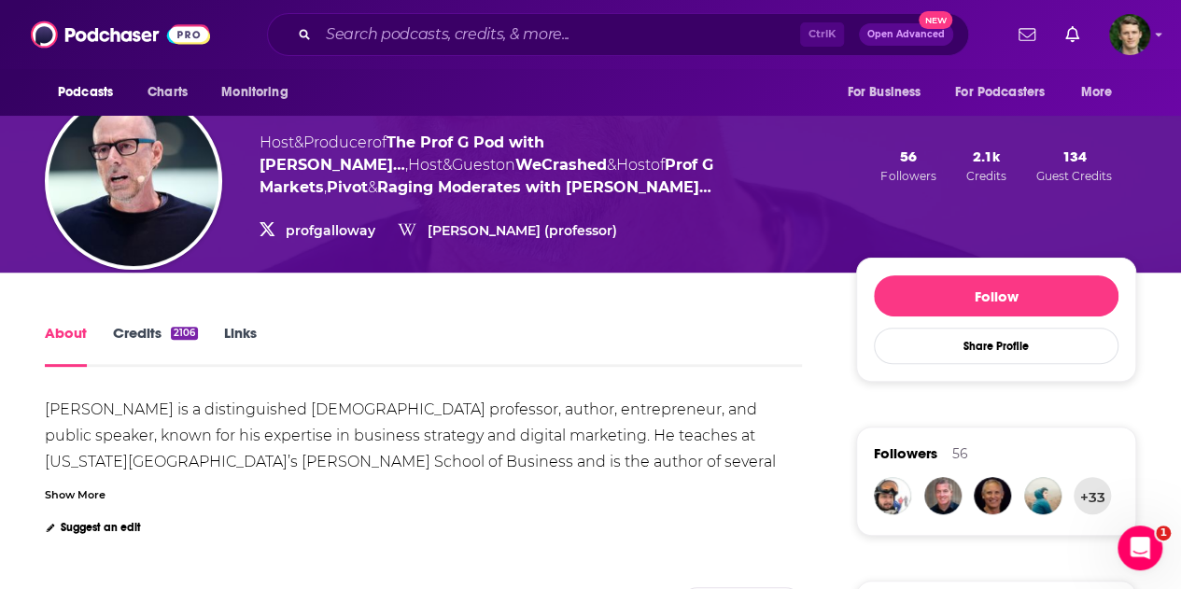
scroll to position [187, 0]
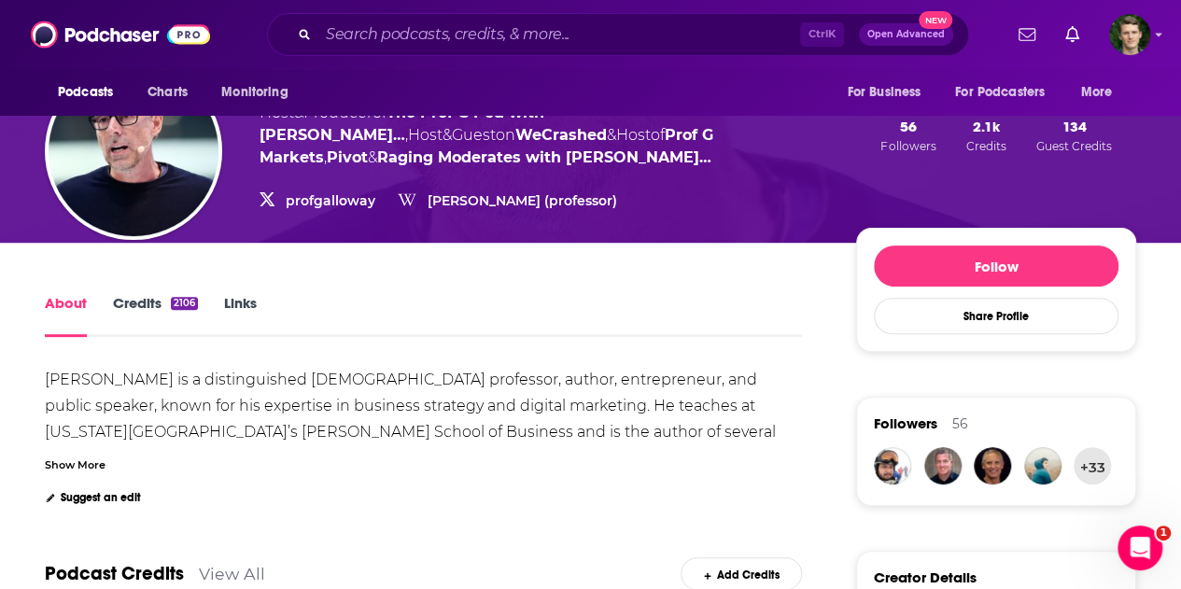
click at [68, 460] on div "Show More" at bounding box center [75, 464] width 61 height 18
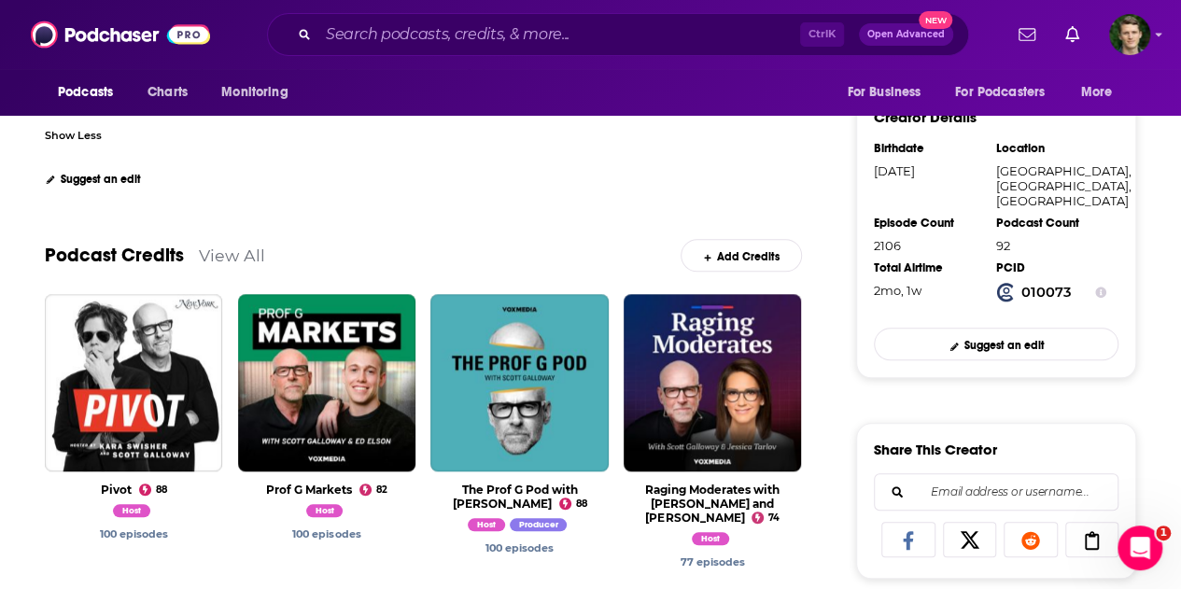
scroll to position [653, 0]
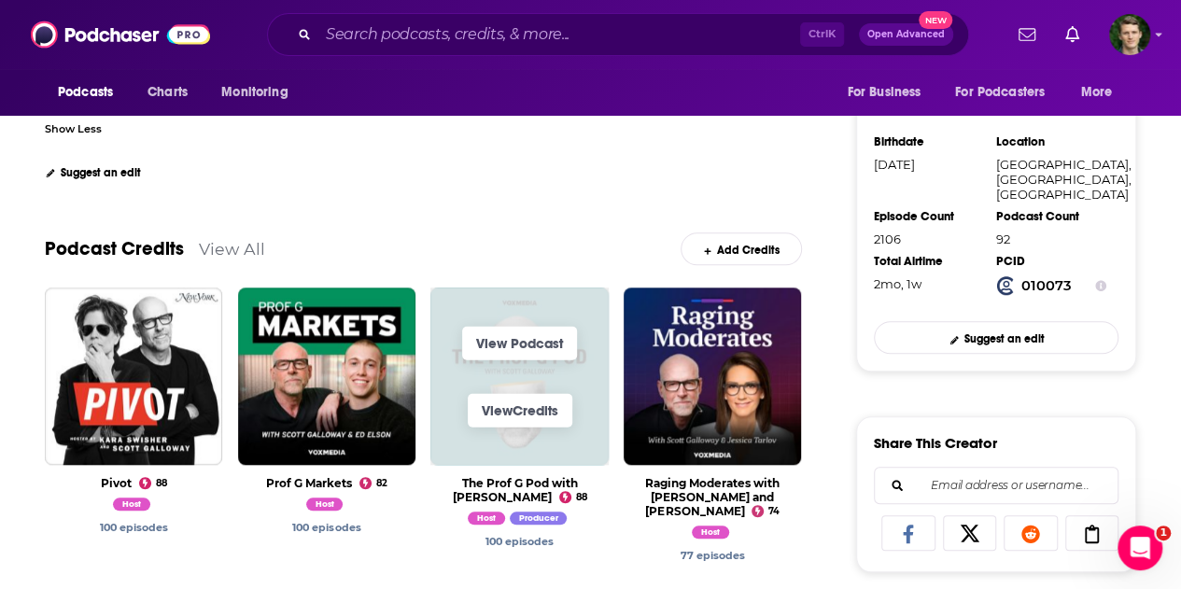
click at [491, 301] on span "View Podcast View Credits" at bounding box center [518, 375] width 177 height 177
click at [509, 334] on link "View Podcast" at bounding box center [519, 344] width 115 height 34
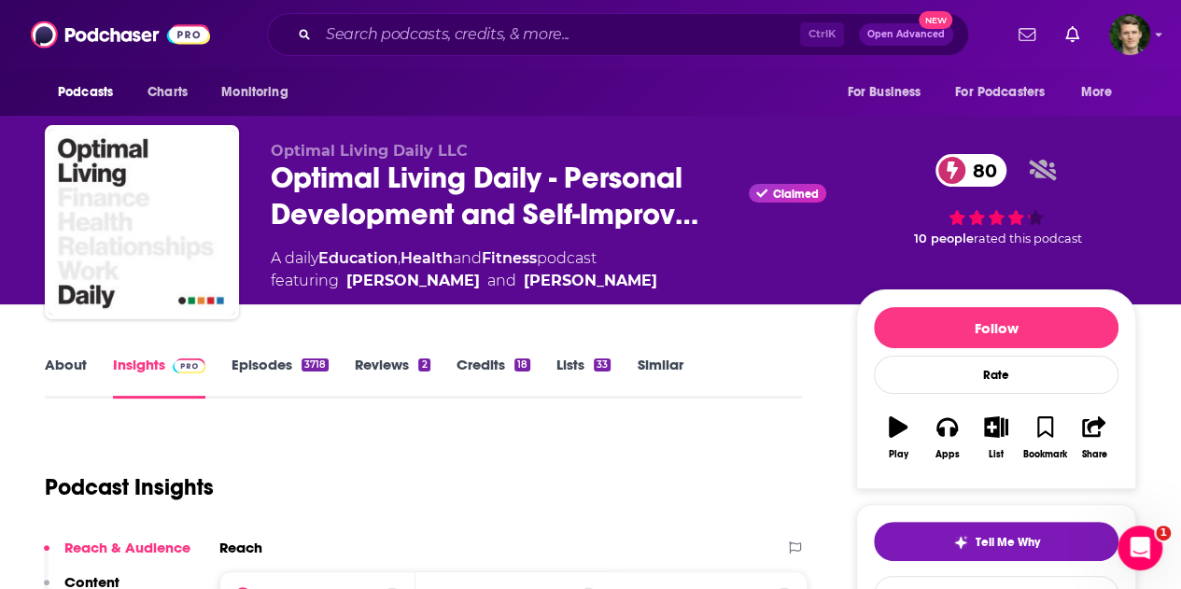
click at [254, 369] on link "Episodes 3718" at bounding box center [279, 377] width 97 height 43
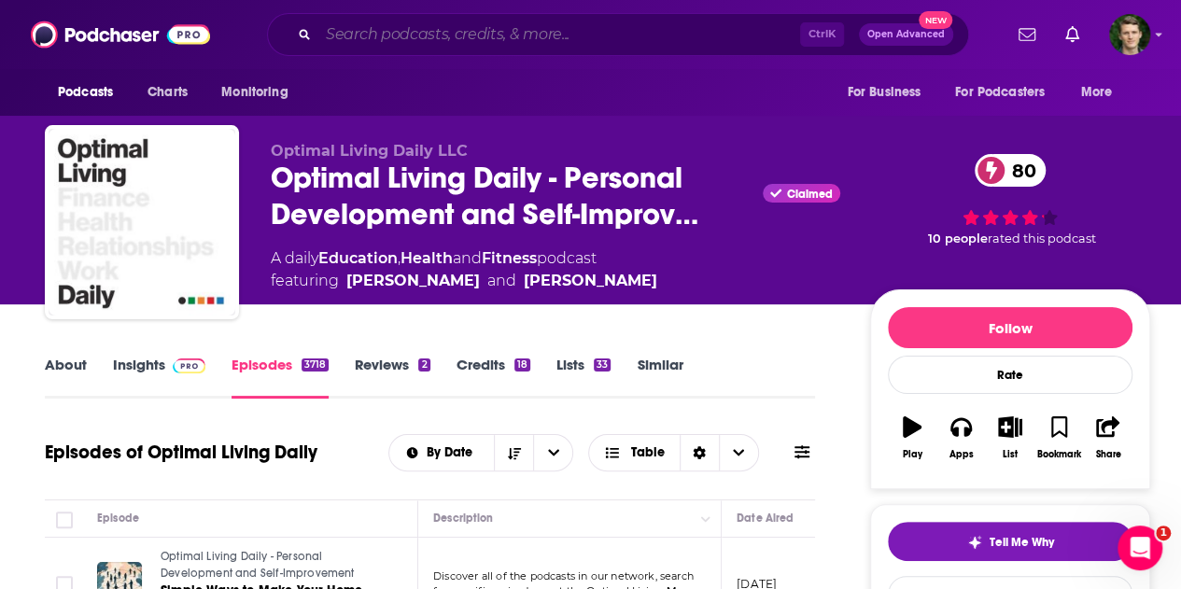
click at [500, 32] on input "Search podcasts, credits, & more..." at bounding box center [559, 35] width 482 height 30
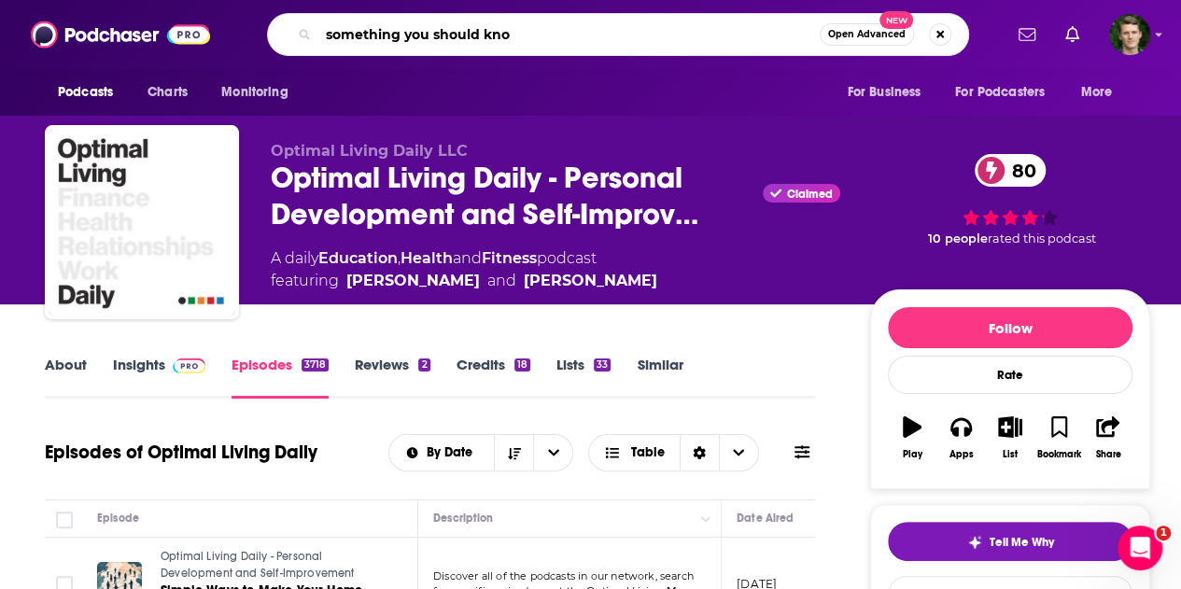
type input "something you should know"
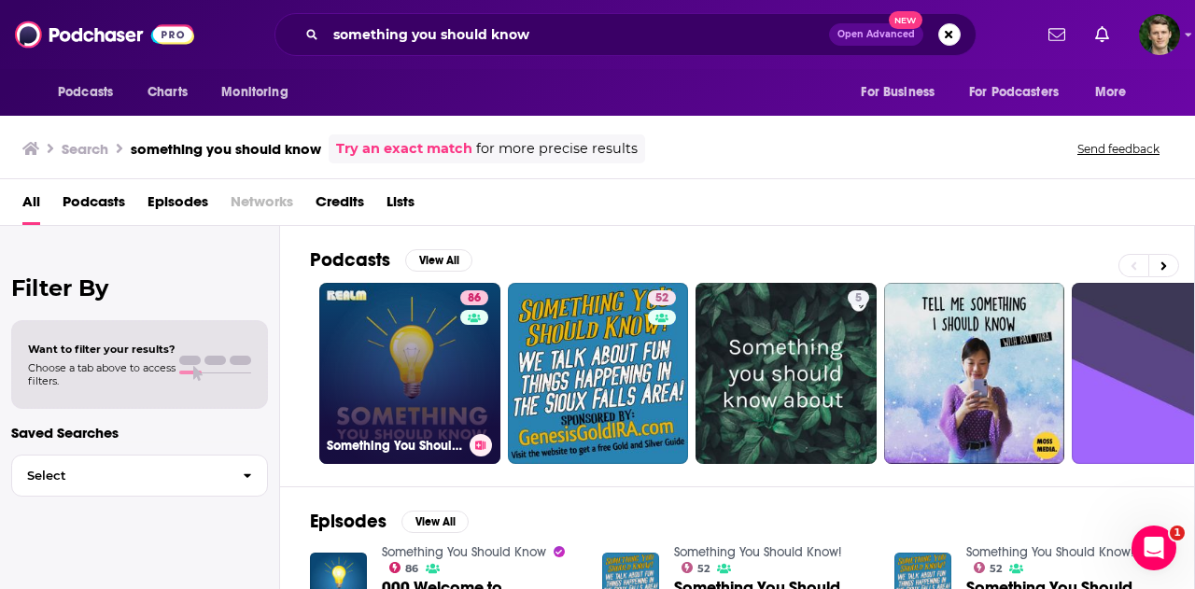
click at [464, 393] on div "86" at bounding box center [476, 362] width 33 height 144
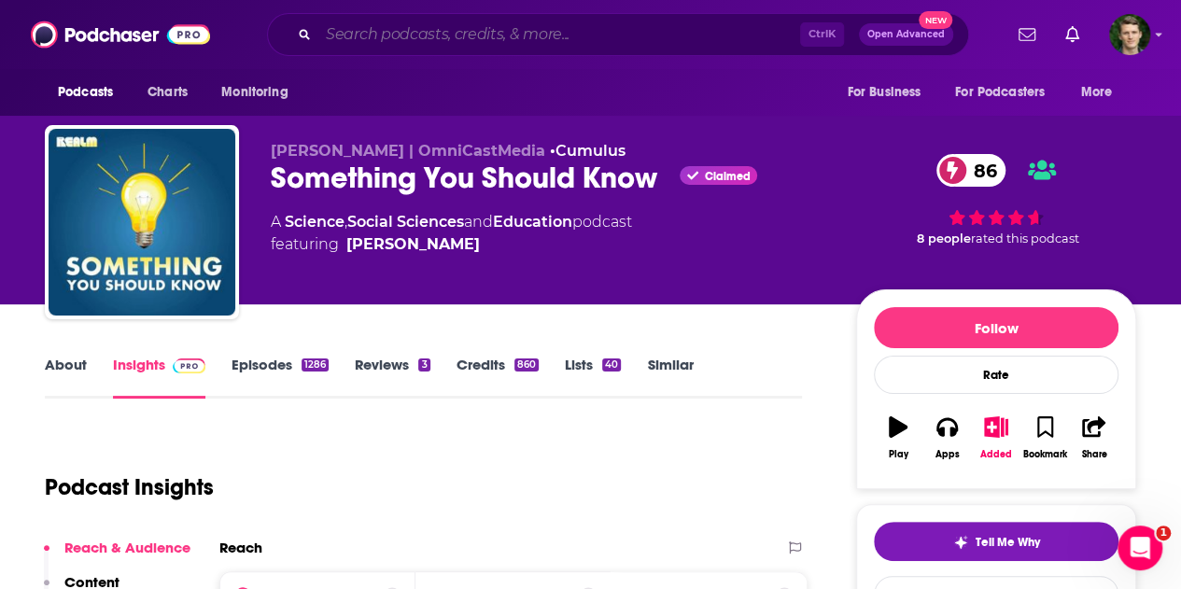
click at [538, 26] on input "Search podcasts, credits, & more..." at bounding box center [559, 35] width 482 height 30
paste input "Optimal Living Daily - Personal Development and Self-Improvement"
type input "Optimal Living Daily - Personal Development and Self-Improvement"
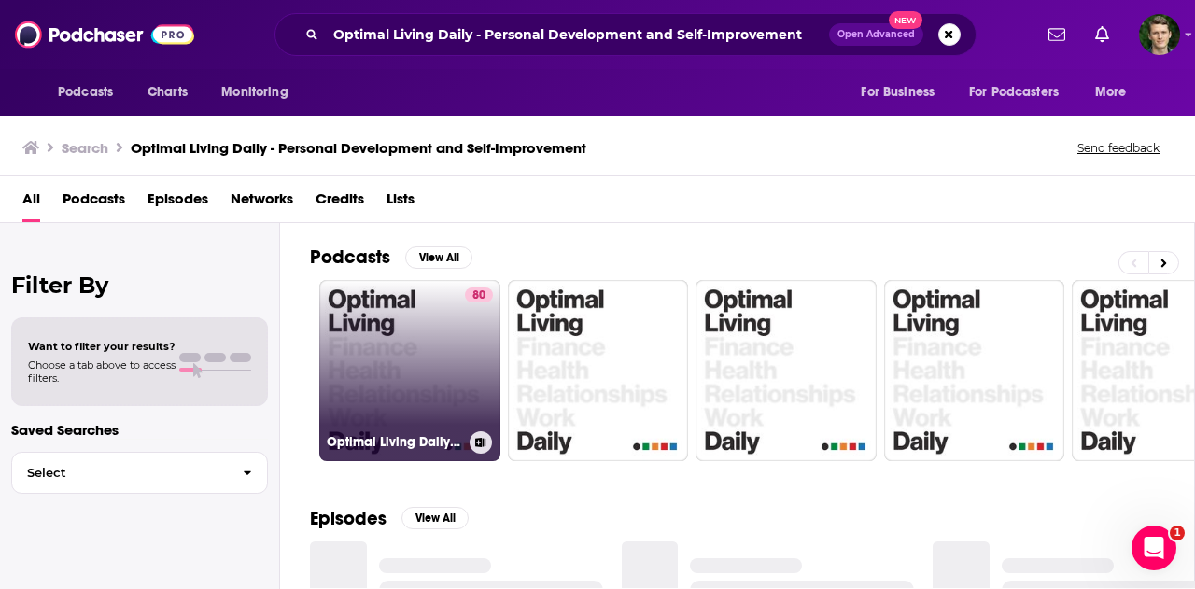
click at [452, 370] on link "80 Optimal Living Daily - Personal Development and Self-Improvement" at bounding box center [409, 370] width 181 height 181
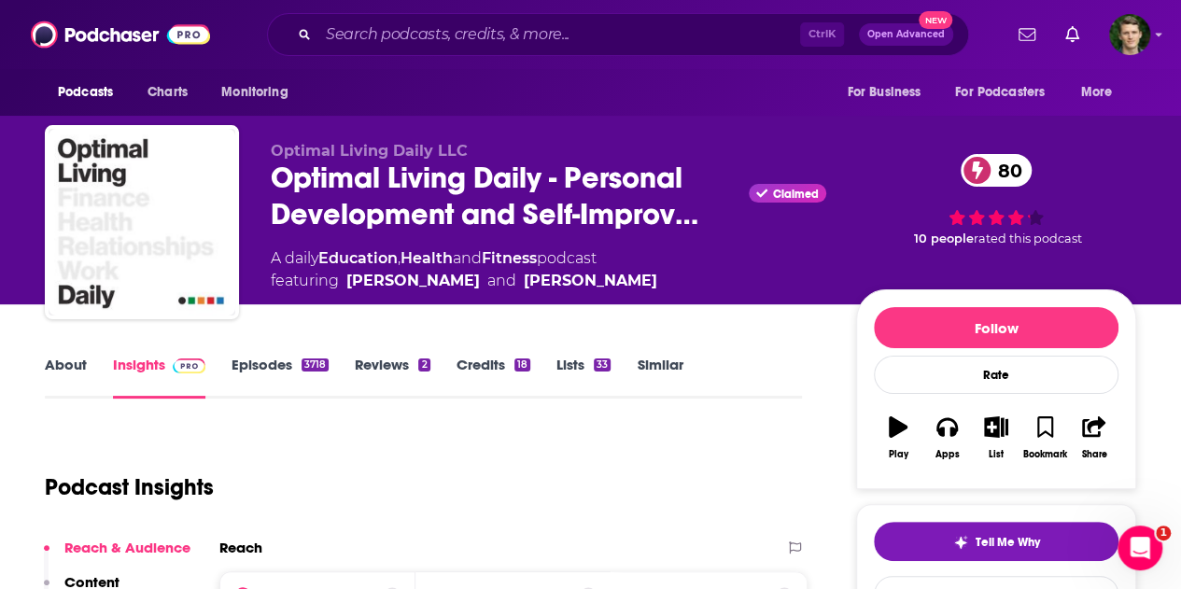
scroll to position [93, 0]
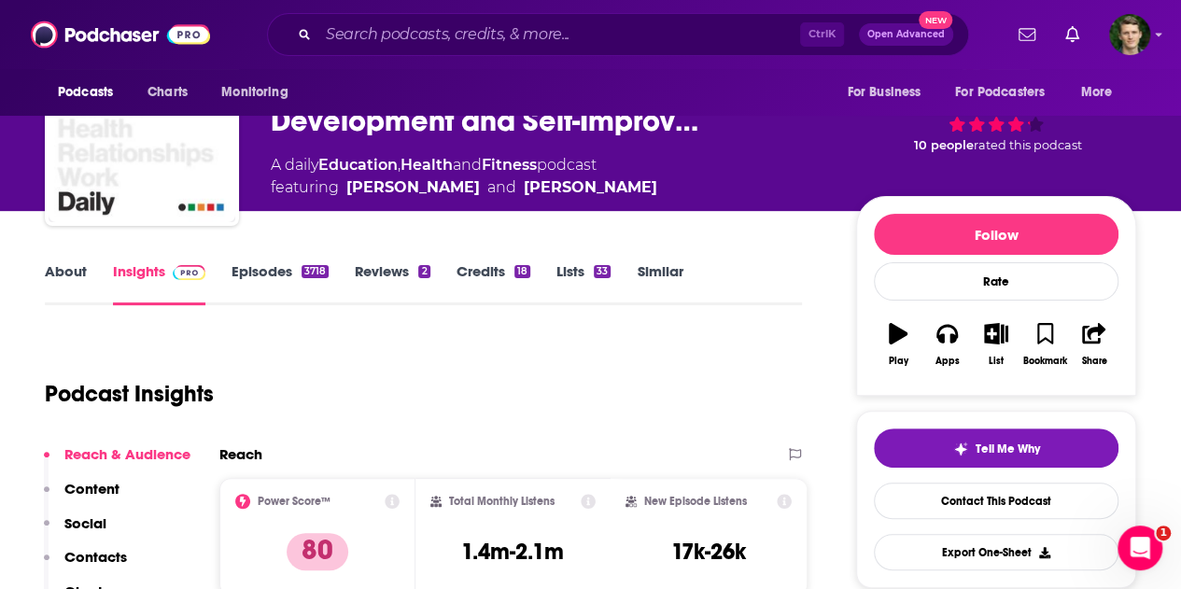
click at [527, 11] on div "Podcasts Charts Monitoring Ctrl K Open Advanced New For Business For Podcasters…" at bounding box center [590, 34] width 1181 height 69
click at [524, 31] on input "Search podcasts, credits, & more..." at bounding box center [559, 35] width 482 height 30
type input "v"
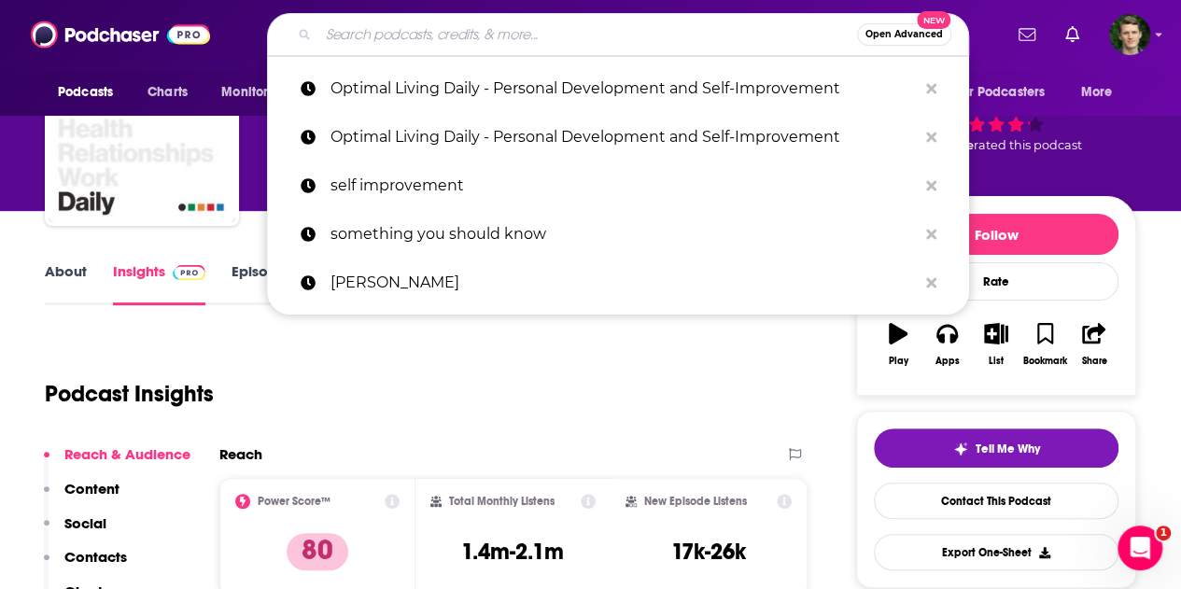
paste input "Think Fast Talk Smart: Communication Techniques"
type input "Think Fast Talk Smart: Communication Techniques"
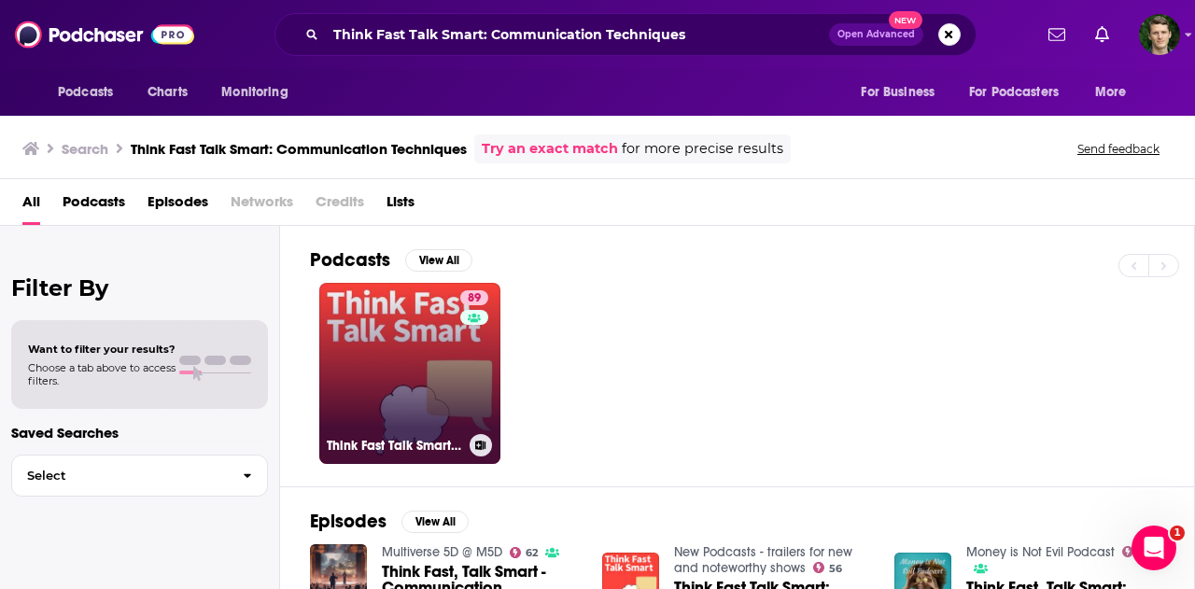
click at [414, 347] on link "89 Think Fast Talk Smart: Communication Techniques" at bounding box center [409, 373] width 181 height 181
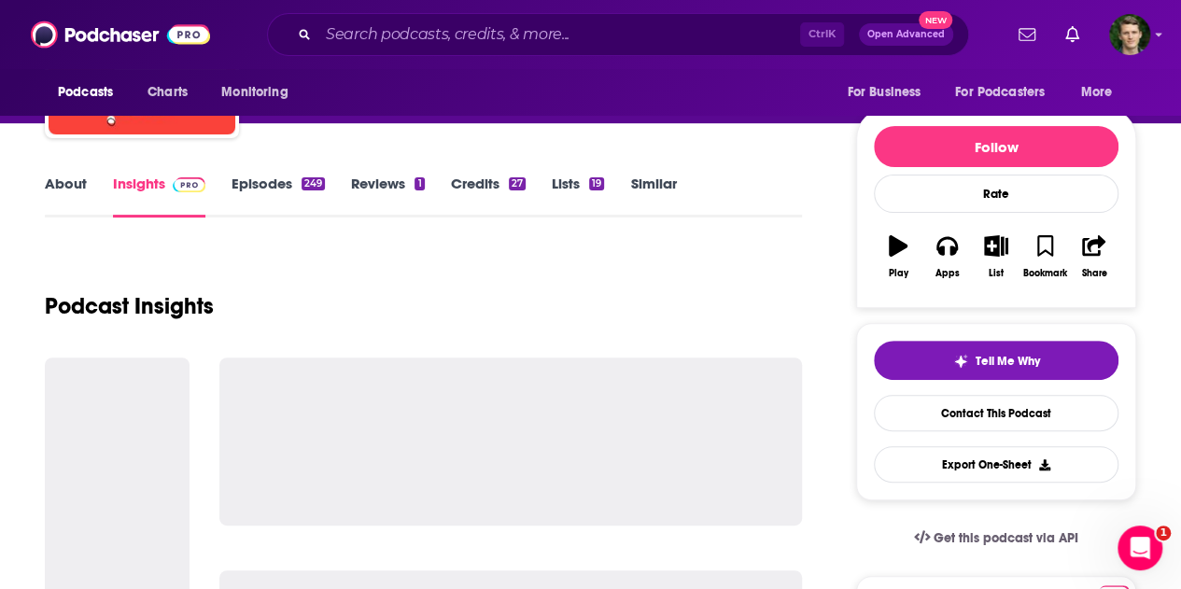
scroll to position [187, 0]
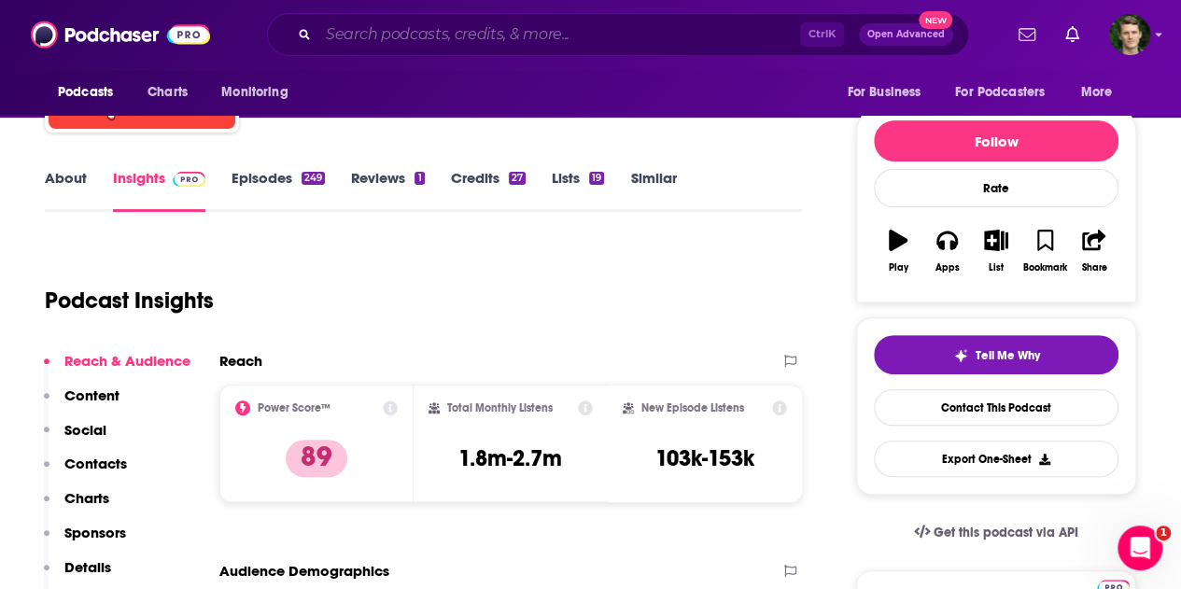
click at [424, 40] on input "Search podcasts, credits, & more..." at bounding box center [559, 35] width 482 height 30
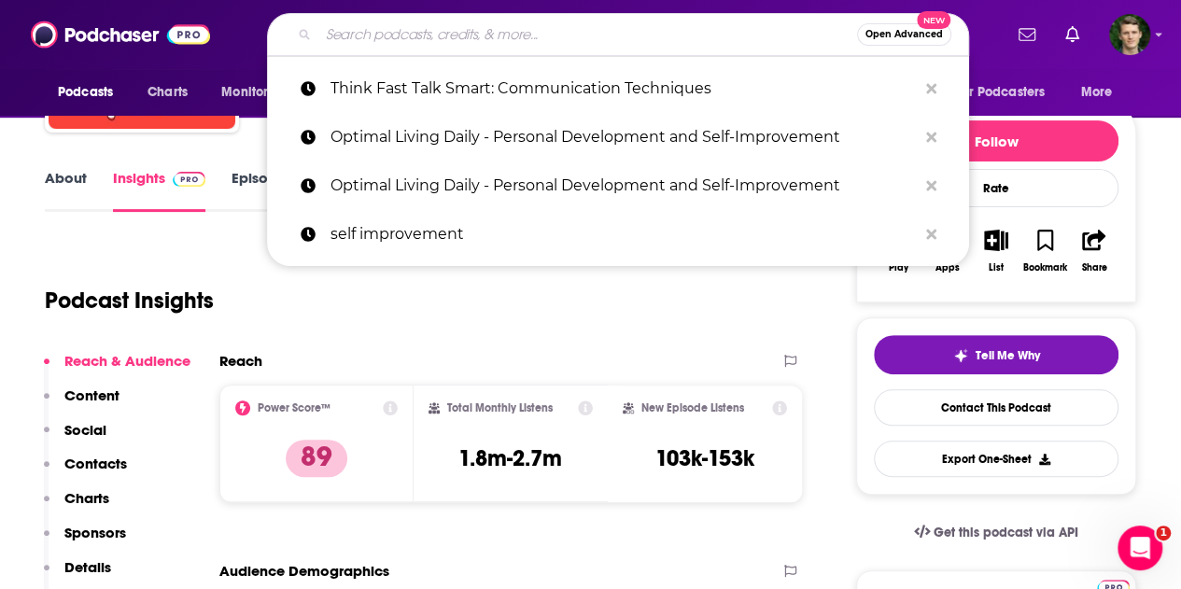
paste input "The School of Greatness"
type input "The School of Greatness"
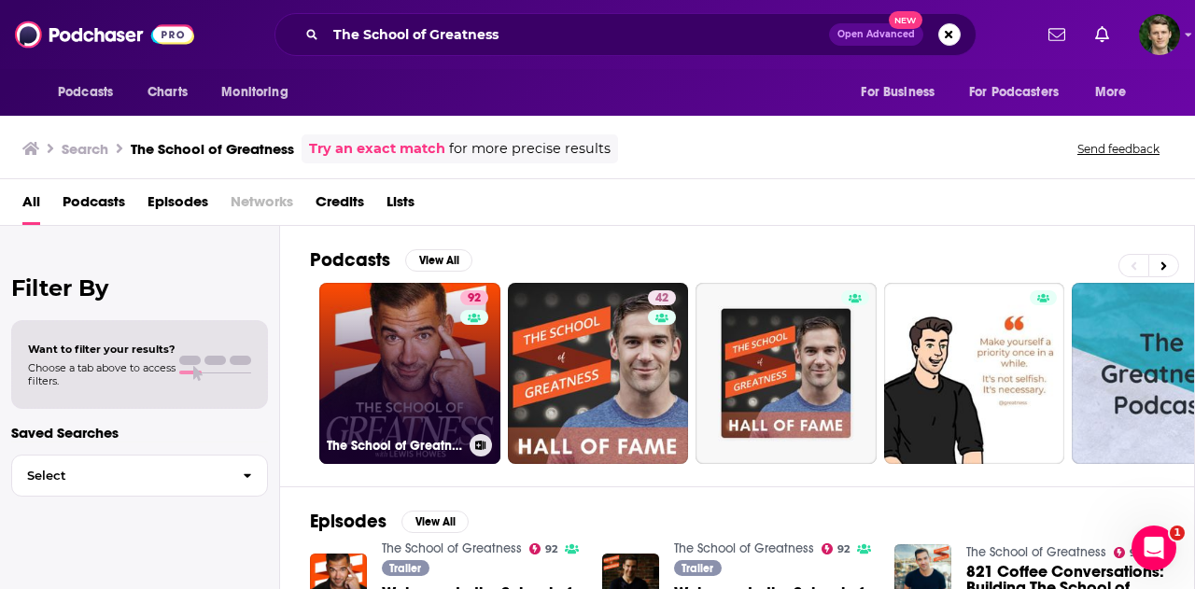
click at [448, 350] on link "92 The School of Greatness" at bounding box center [409, 373] width 181 height 181
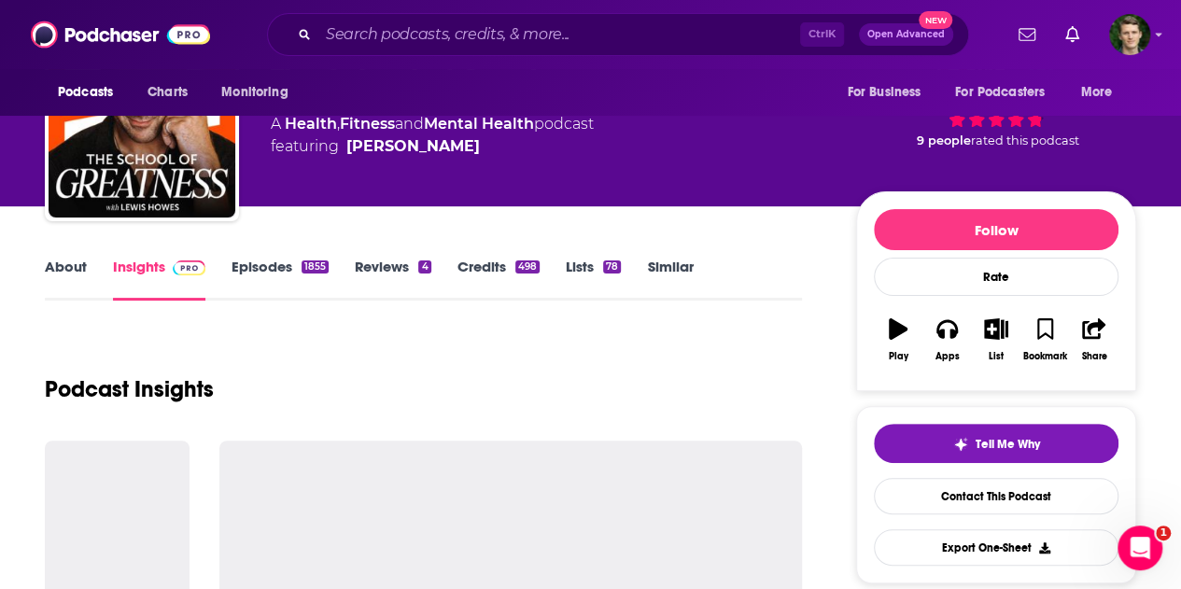
scroll to position [187, 0]
